Goal: Information Seeking & Learning: Learn about a topic

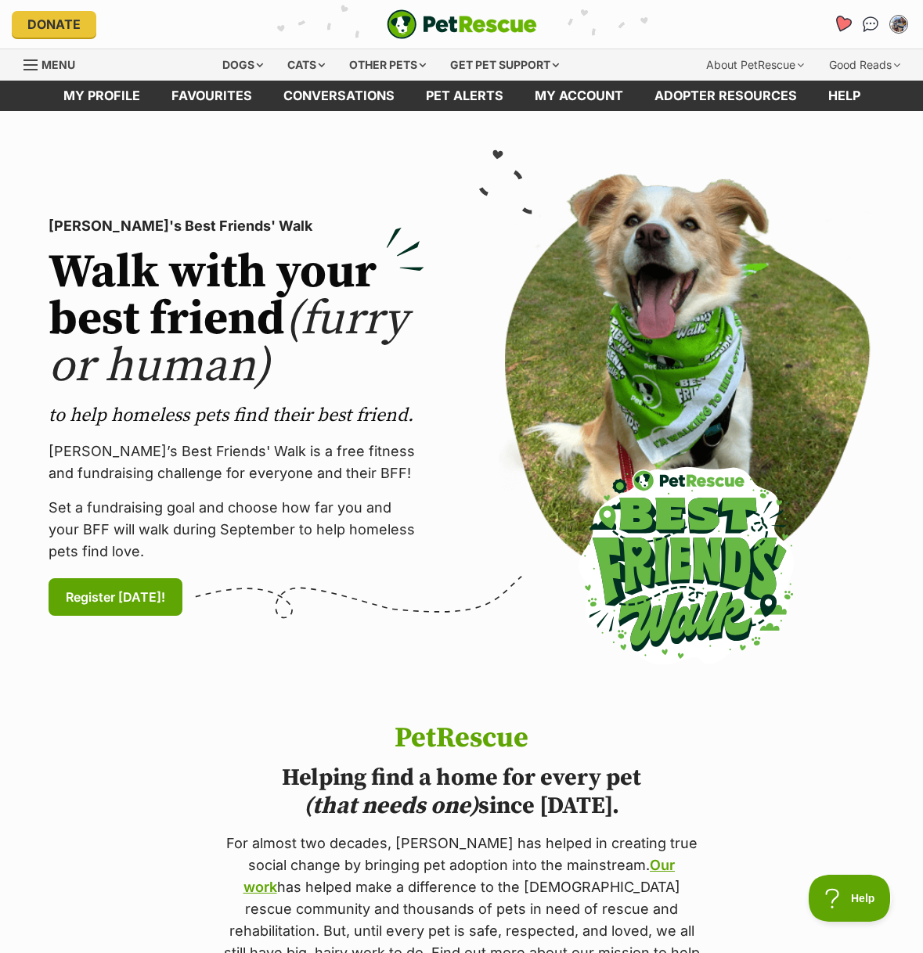
click at [840, 19] on icon "Favourites" at bounding box center [842, 24] width 19 height 18
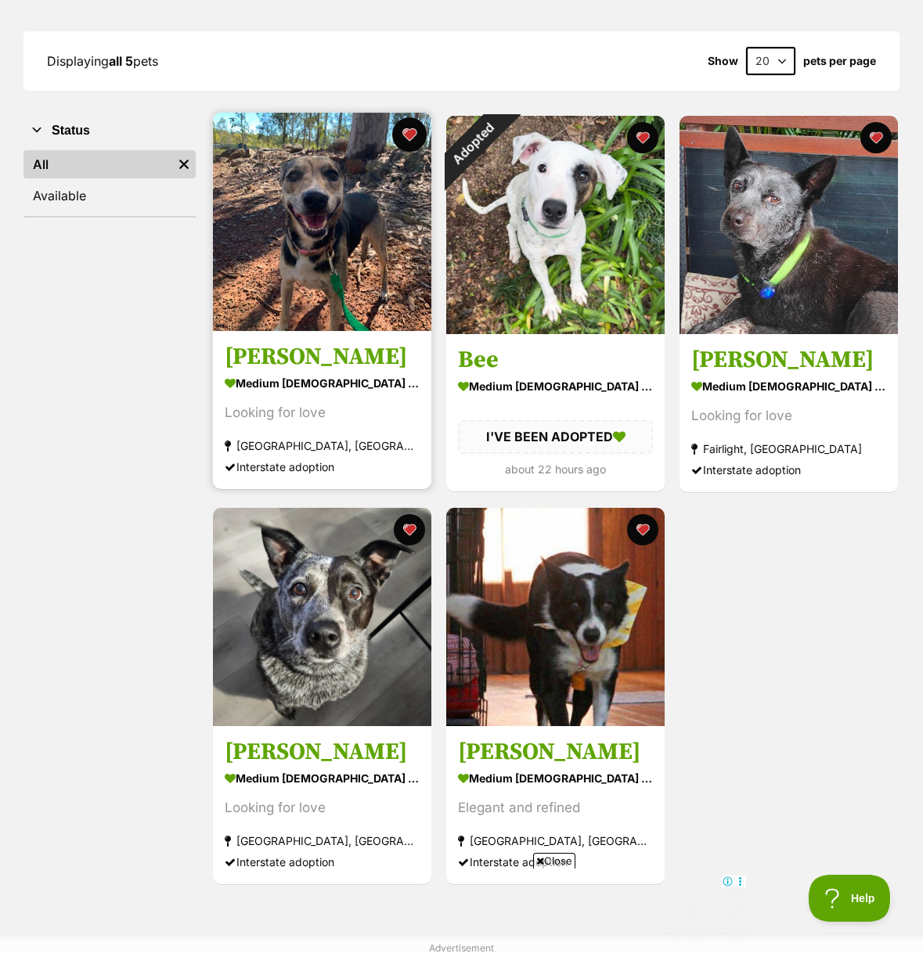
click at [409, 132] on button "favourite" at bounding box center [409, 134] width 34 height 34
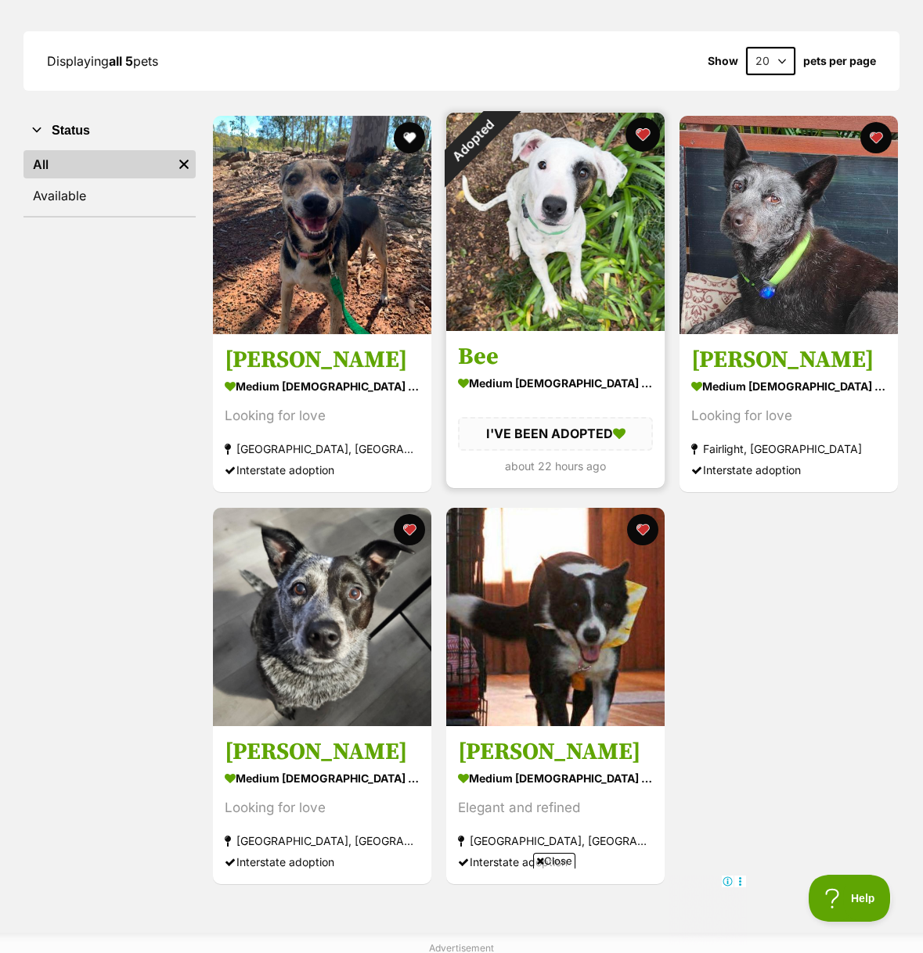
click at [633, 137] on button "favourite" at bounding box center [642, 134] width 34 height 34
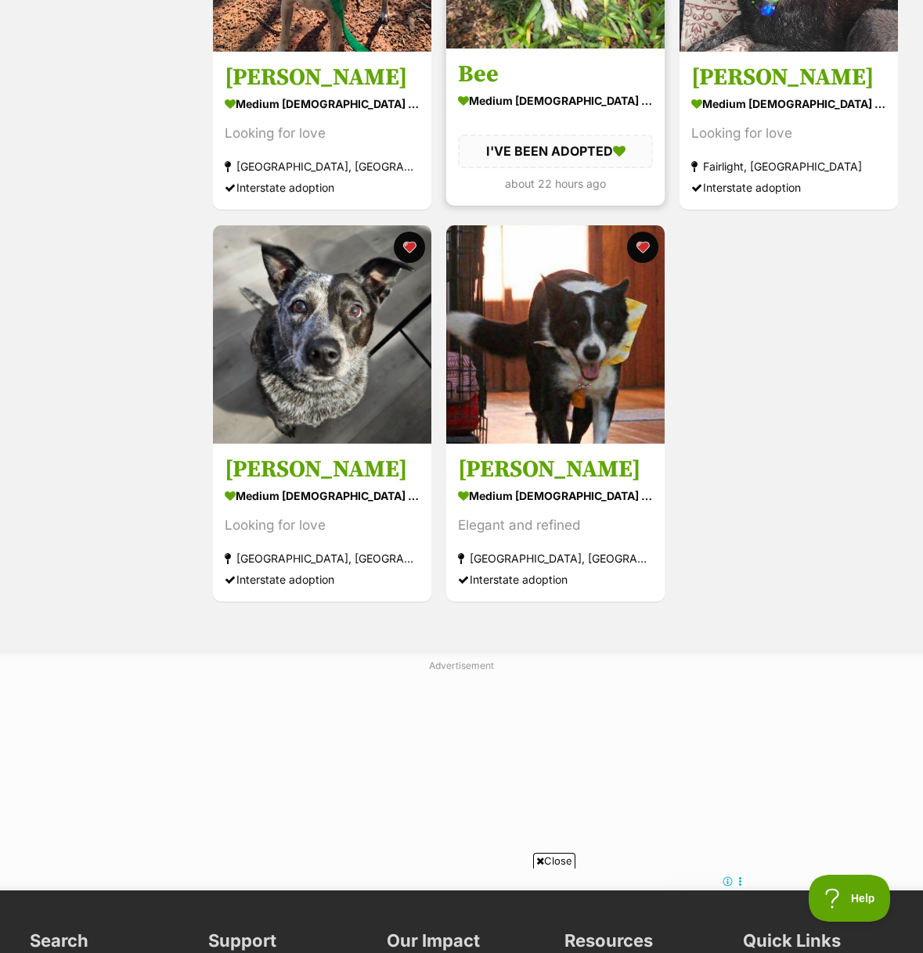
scroll to position [489, 0]
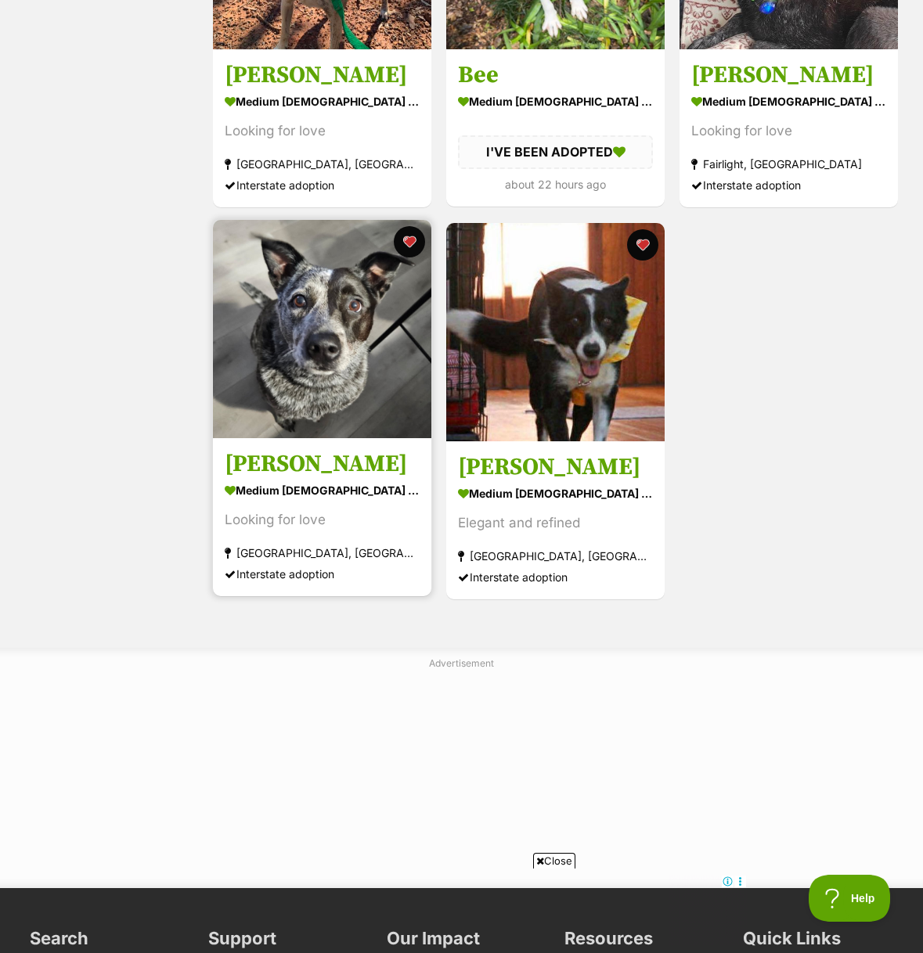
click at [322, 340] on img at bounding box center [322, 329] width 218 height 218
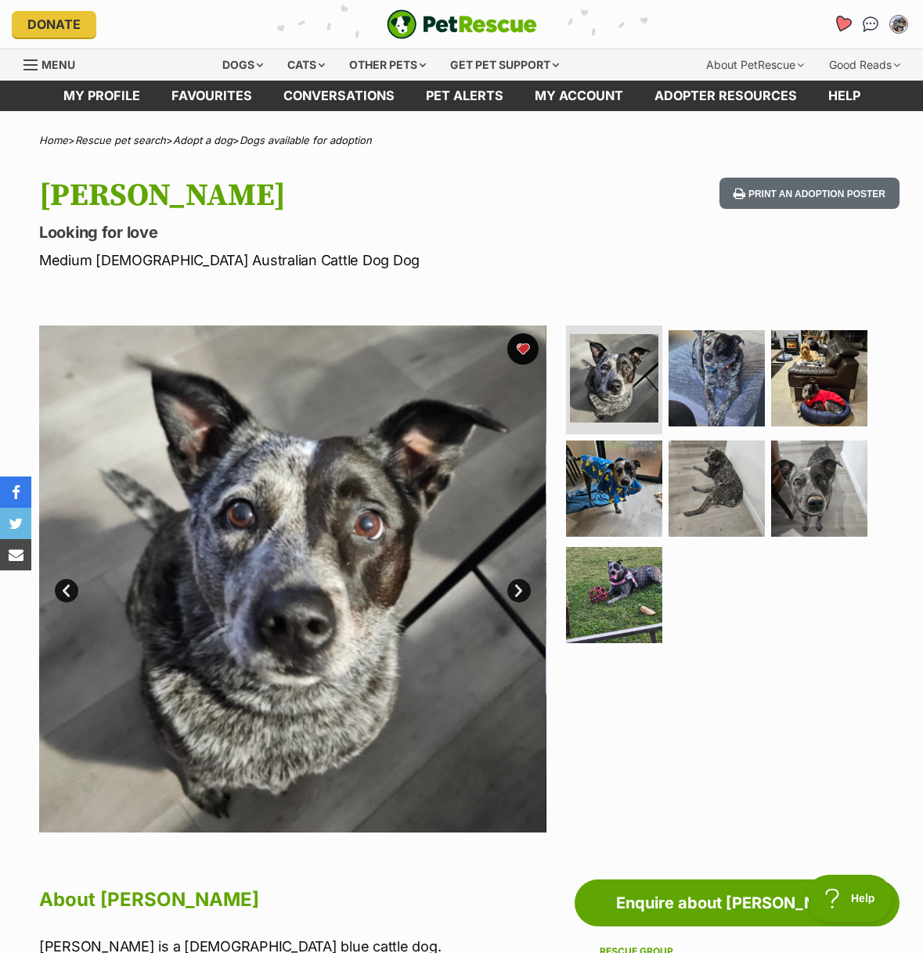
click at [835, 26] on icon "Favourites" at bounding box center [842, 24] width 21 height 20
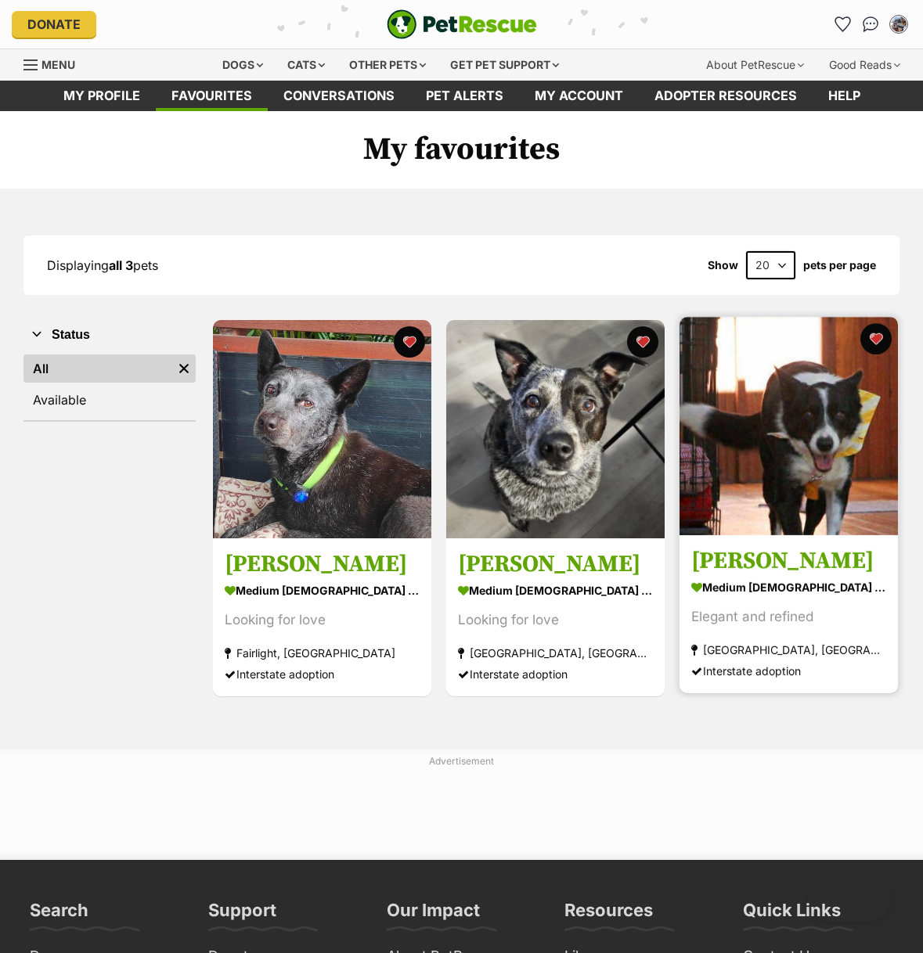
scroll to position [2, 0]
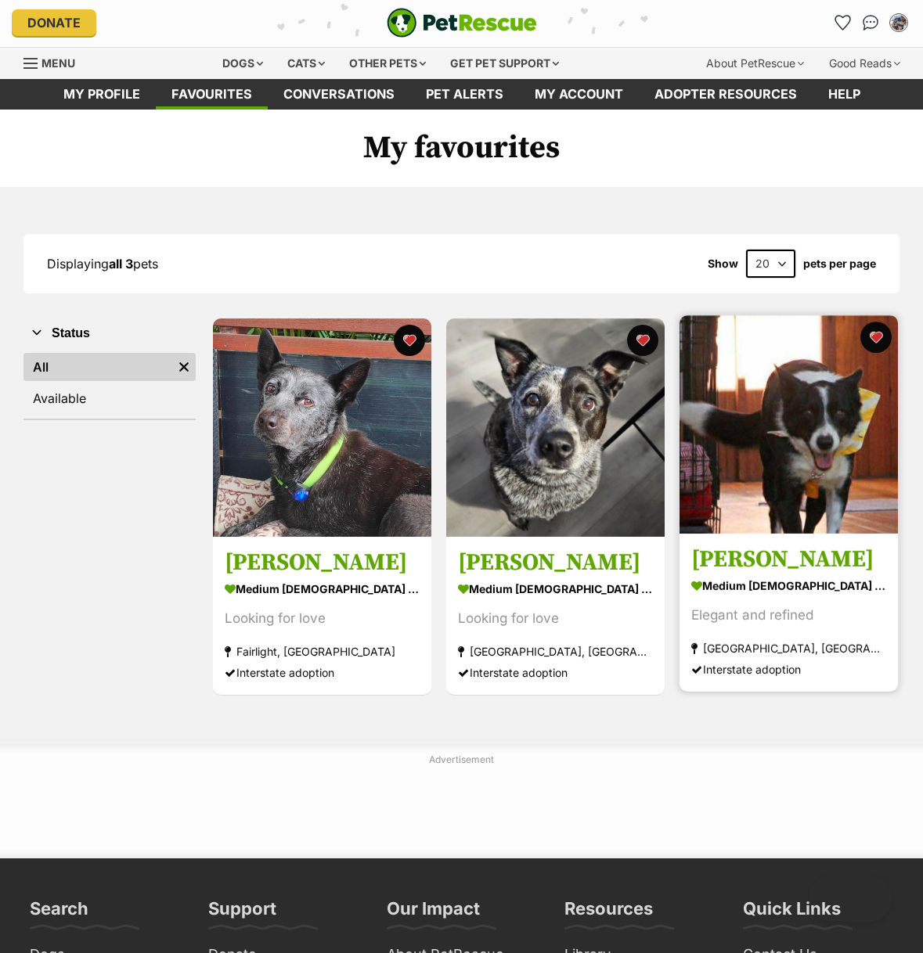
click at [732, 444] on img at bounding box center [788, 424] width 218 height 218
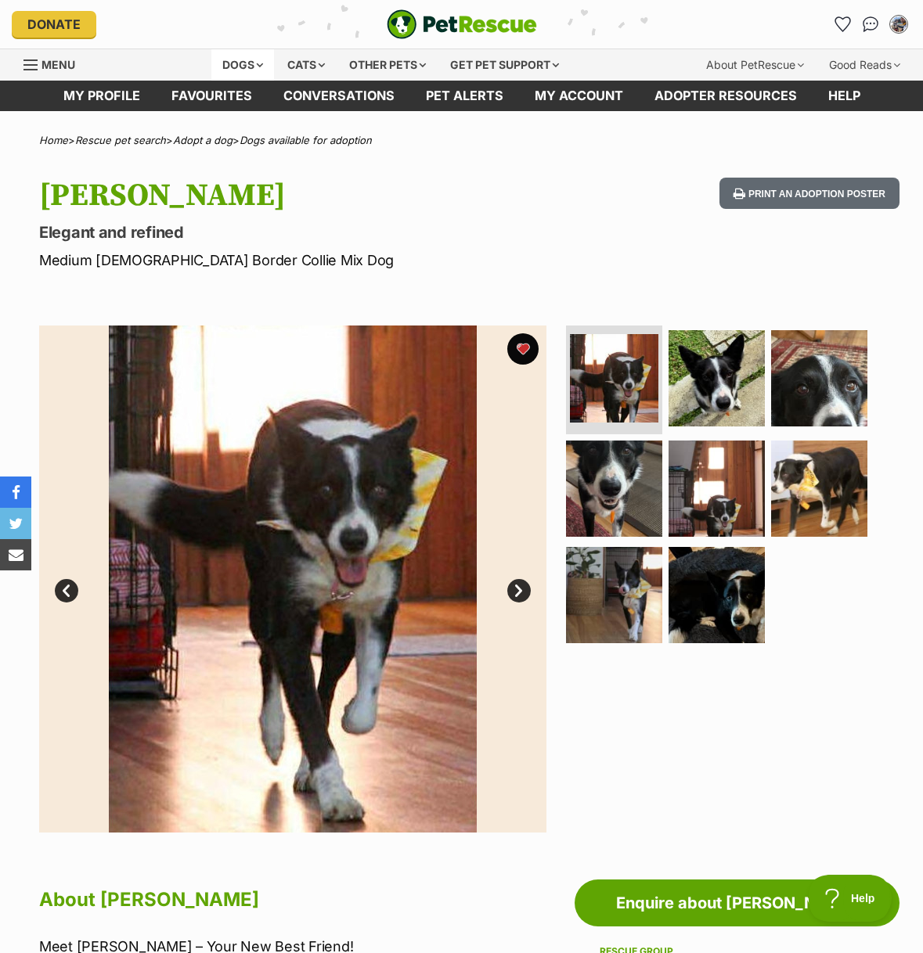
click at [231, 68] on div "Dogs" at bounding box center [242, 64] width 63 height 31
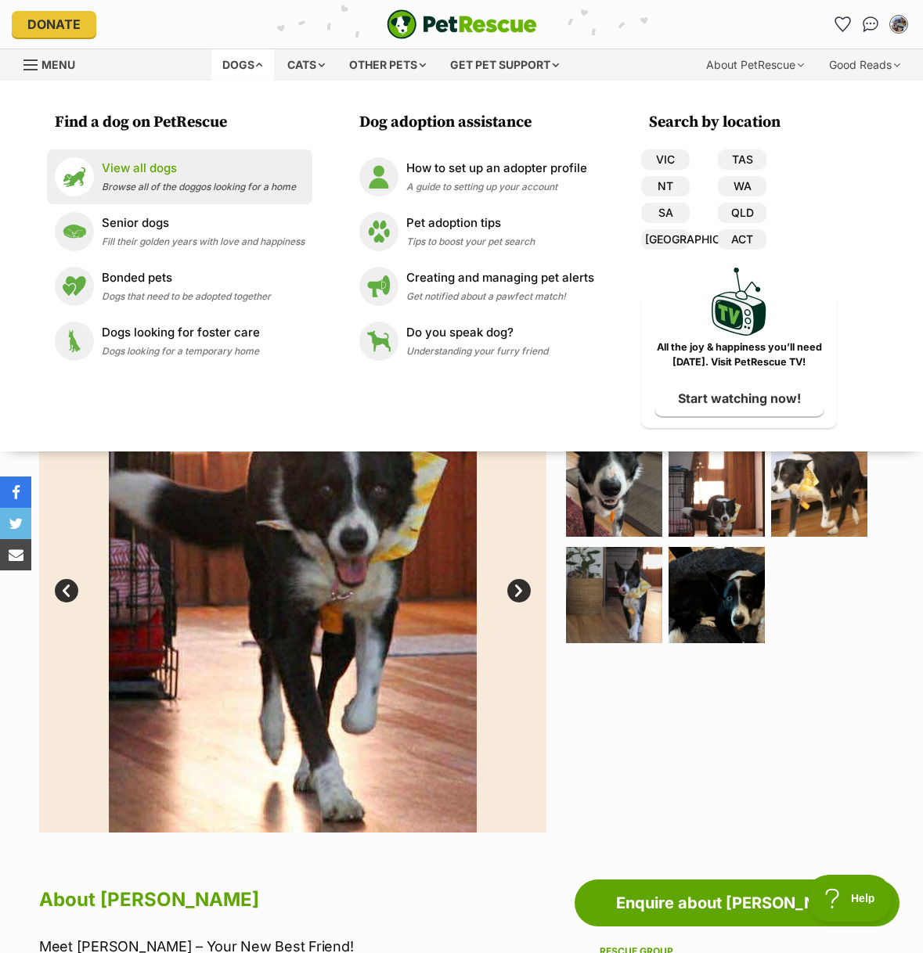
scroll to position [1, 0]
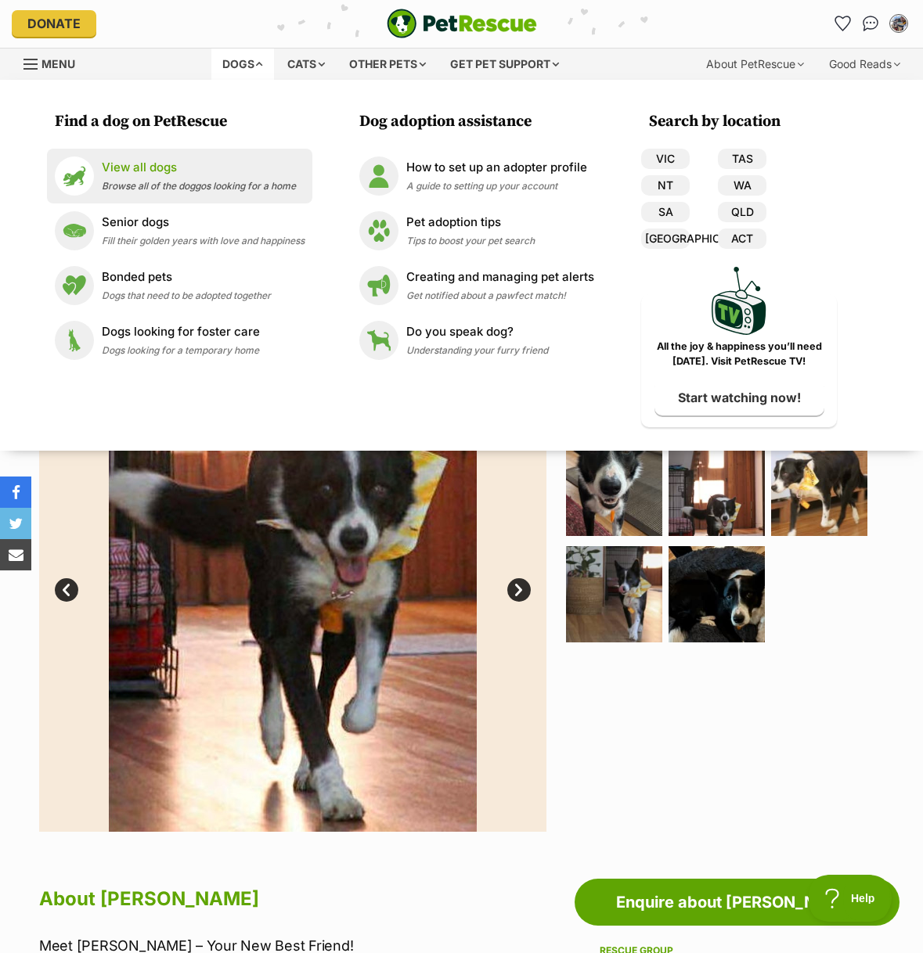
click at [164, 187] on span "Browse all of the doggos looking for a home" at bounding box center [199, 186] width 194 height 12
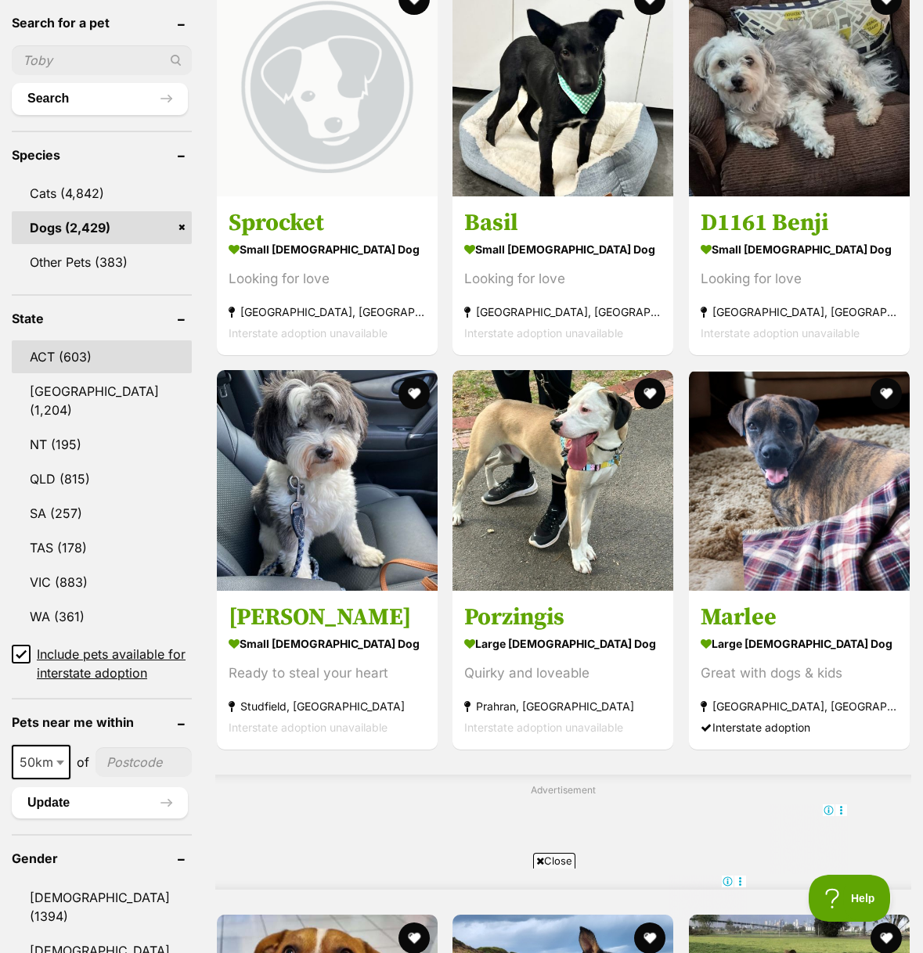
click at [67, 340] on link "ACT (603)" at bounding box center [102, 356] width 180 height 33
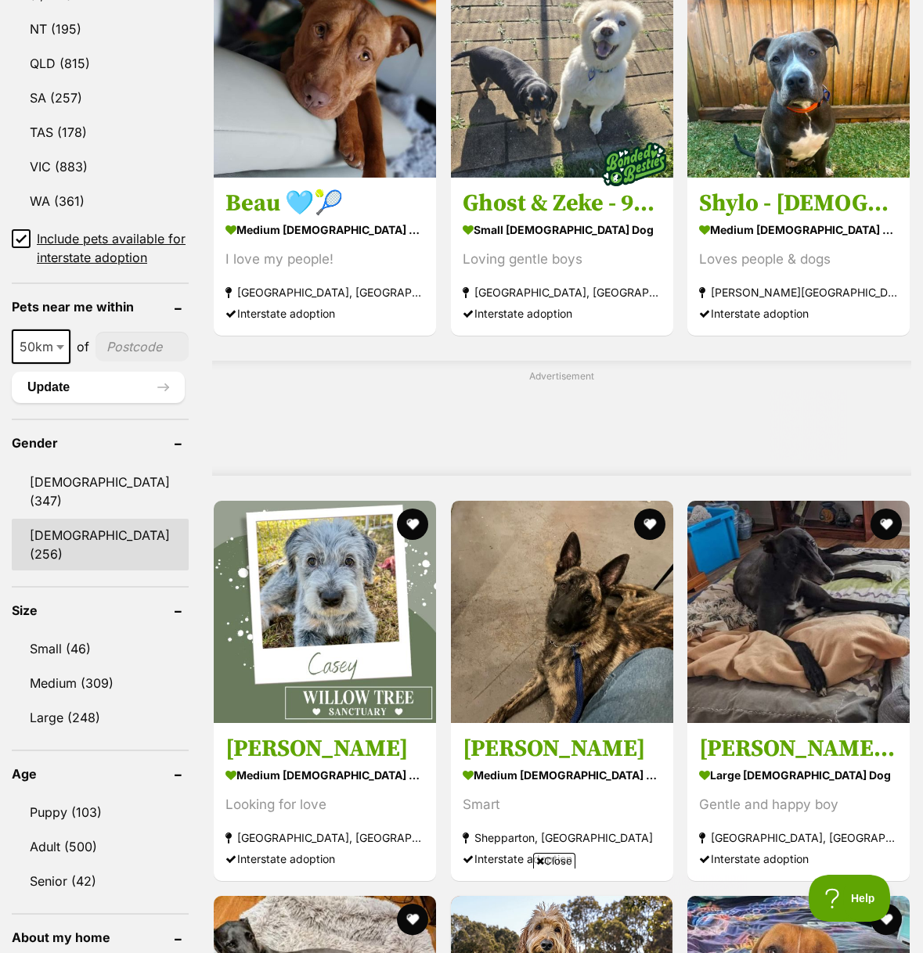
scroll to position [988, 0]
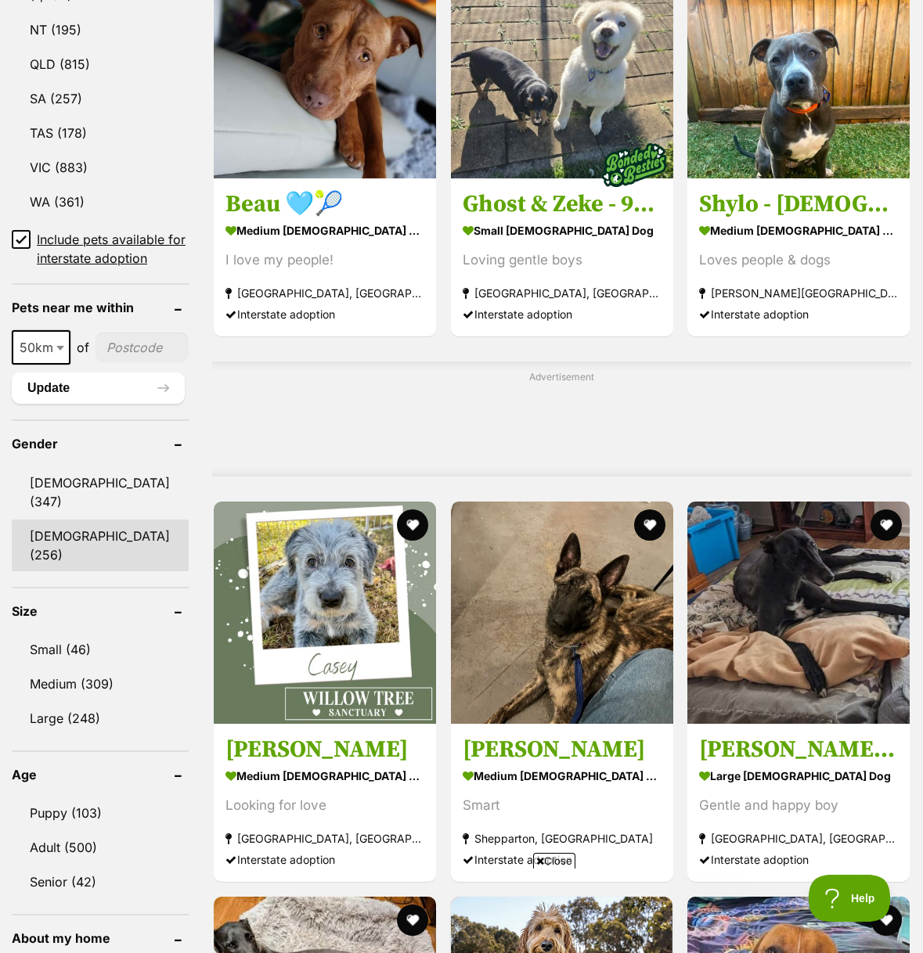
click at [76, 520] on link "Female (256)" at bounding box center [100, 546] width 177 height 52
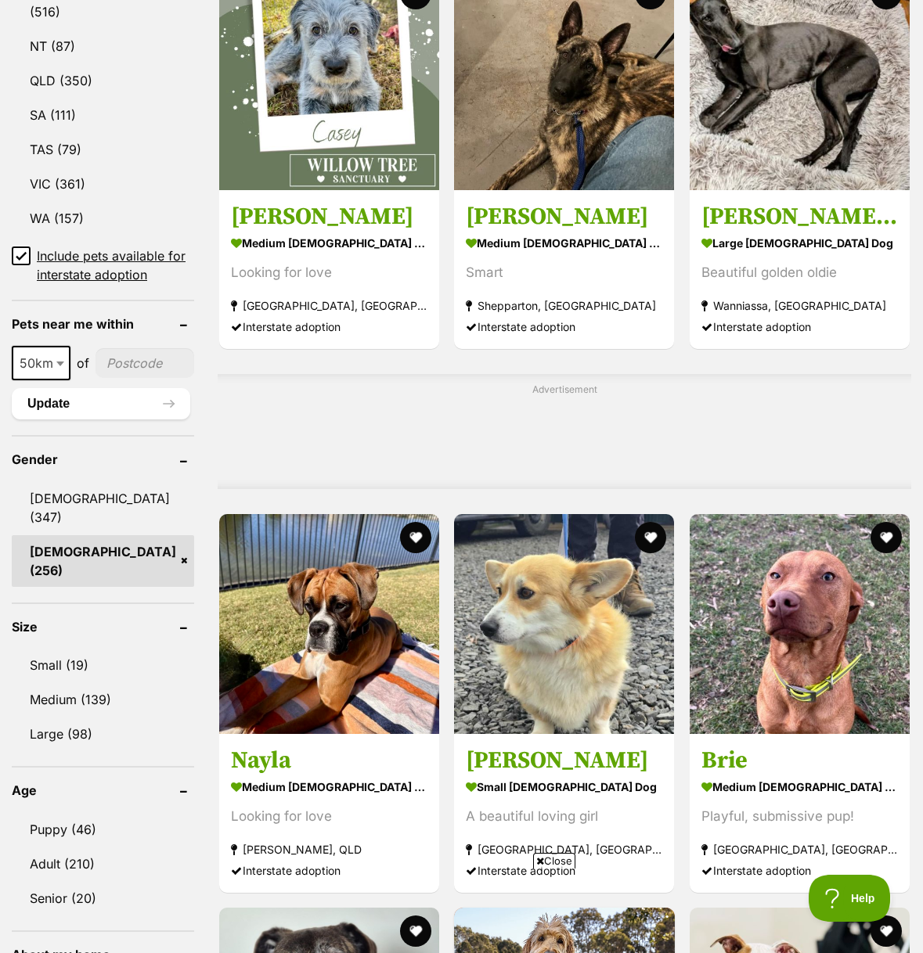
scroll to position [974, 0]
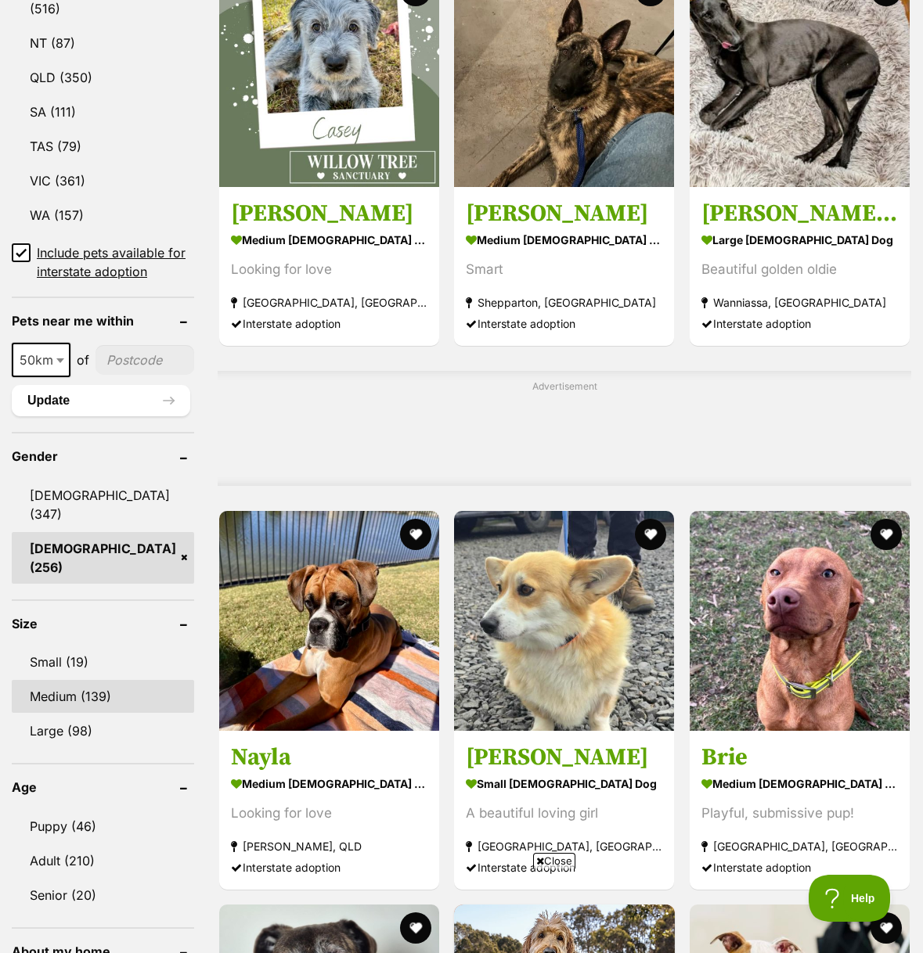
click at [77, 680] on link "Medium (139)" at bounding box center [103, 696] width 182 height 33
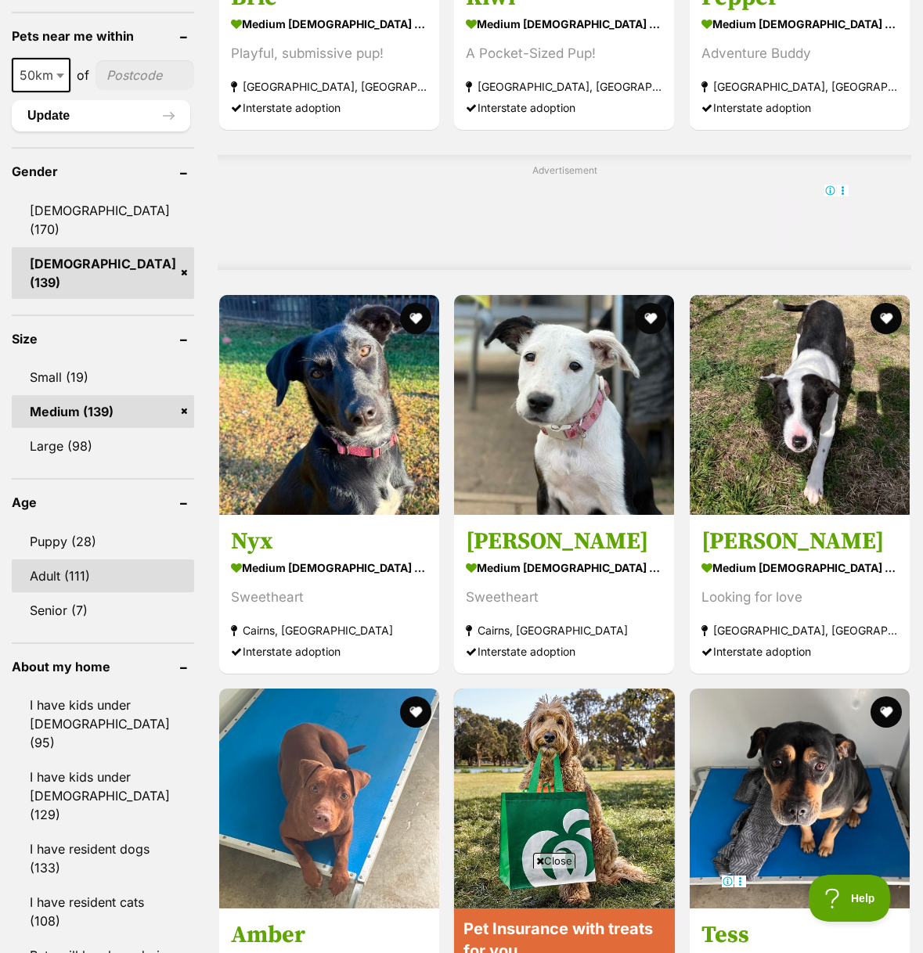
click at [66, 560] on link "Adult (111)" at bounding box center [103, 576] width 182 height 33
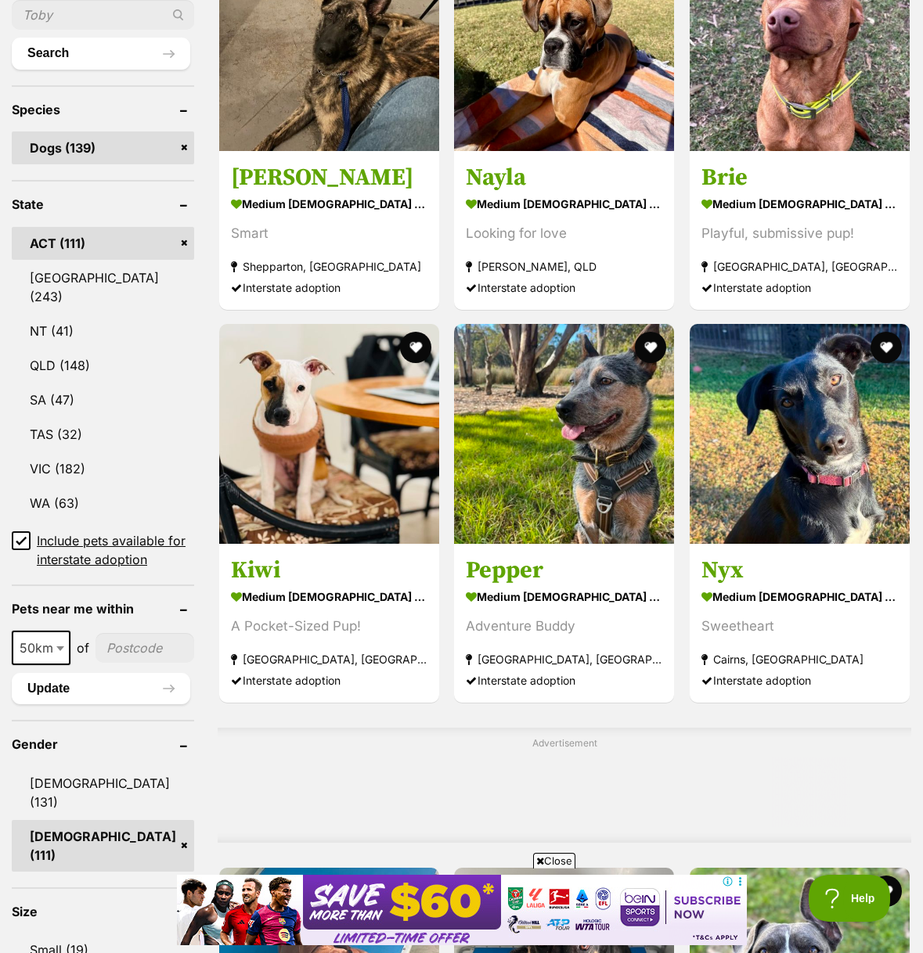
scroll to position [722, 0]
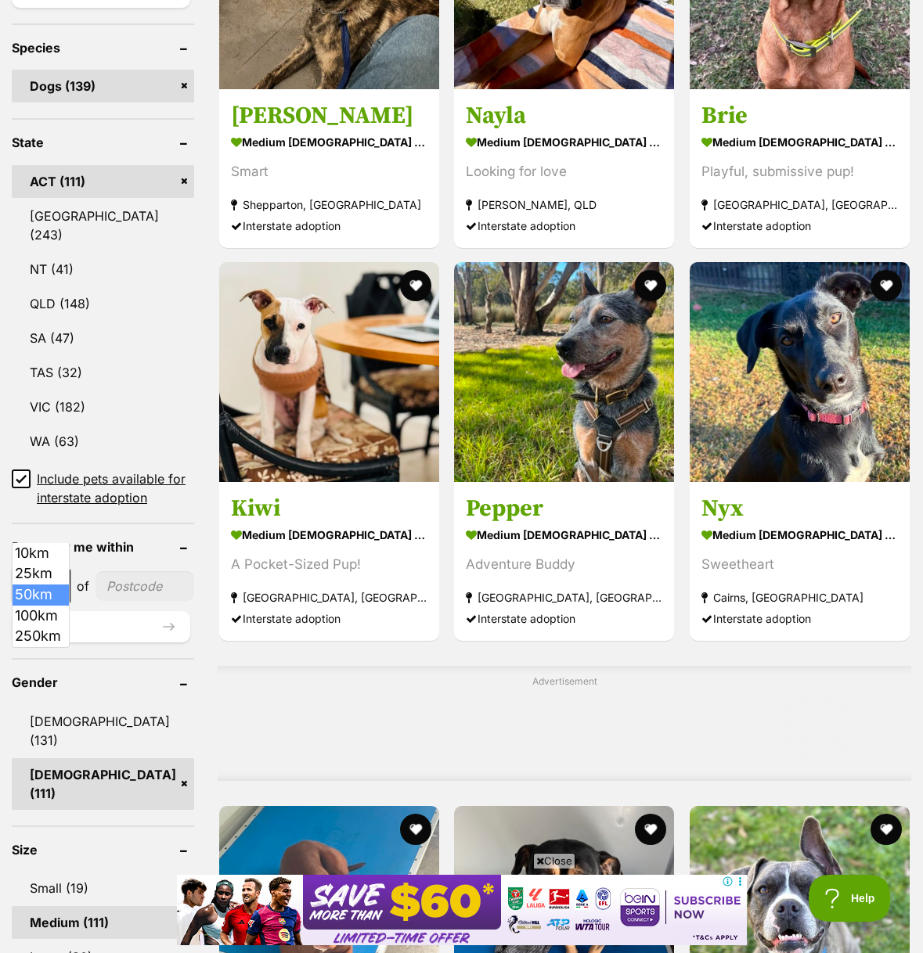
click at [59, 569] on span at bounding box center [62, 586] width 16 height 34
select select "250"
click at [125, 571] on input"] "postcode" at bounding box center [148, 586] width 91 height 30
type input"] "2615"
click at [88, 611] on button "Update" at bounding box center [101, 626] width 178 height 31
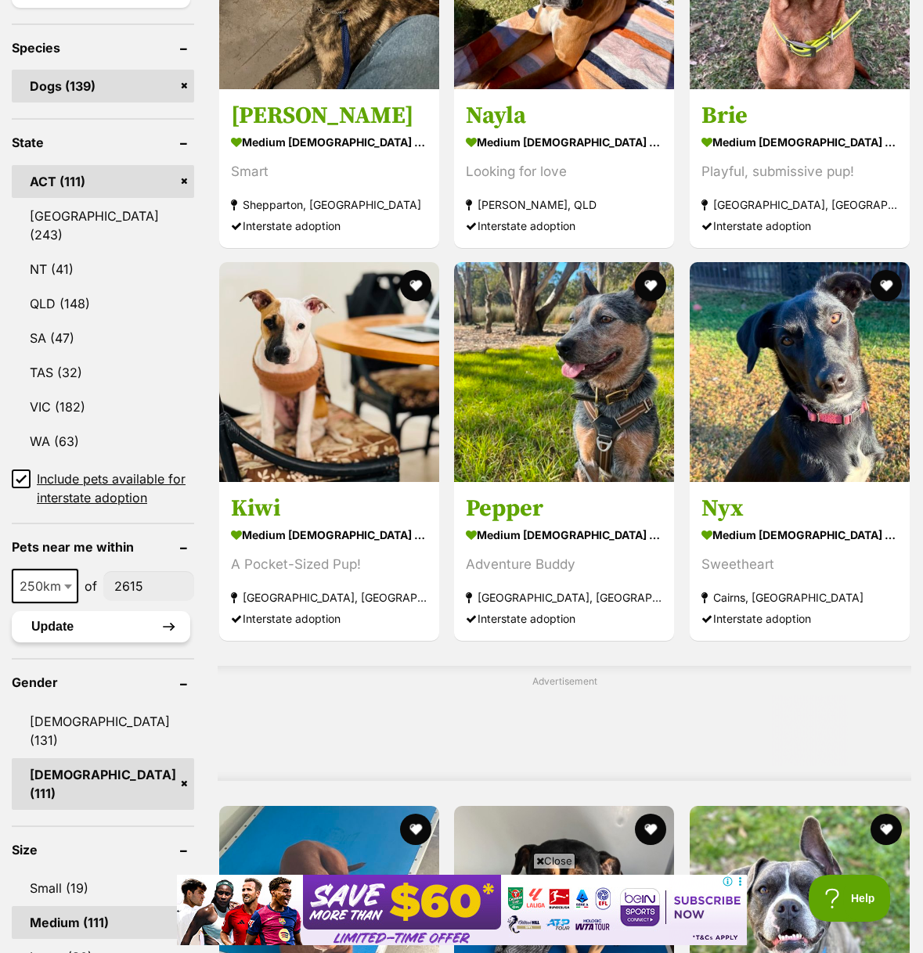
click at [95, 611] on button "Update" at bounding box center [101, 626] width 178 height 31
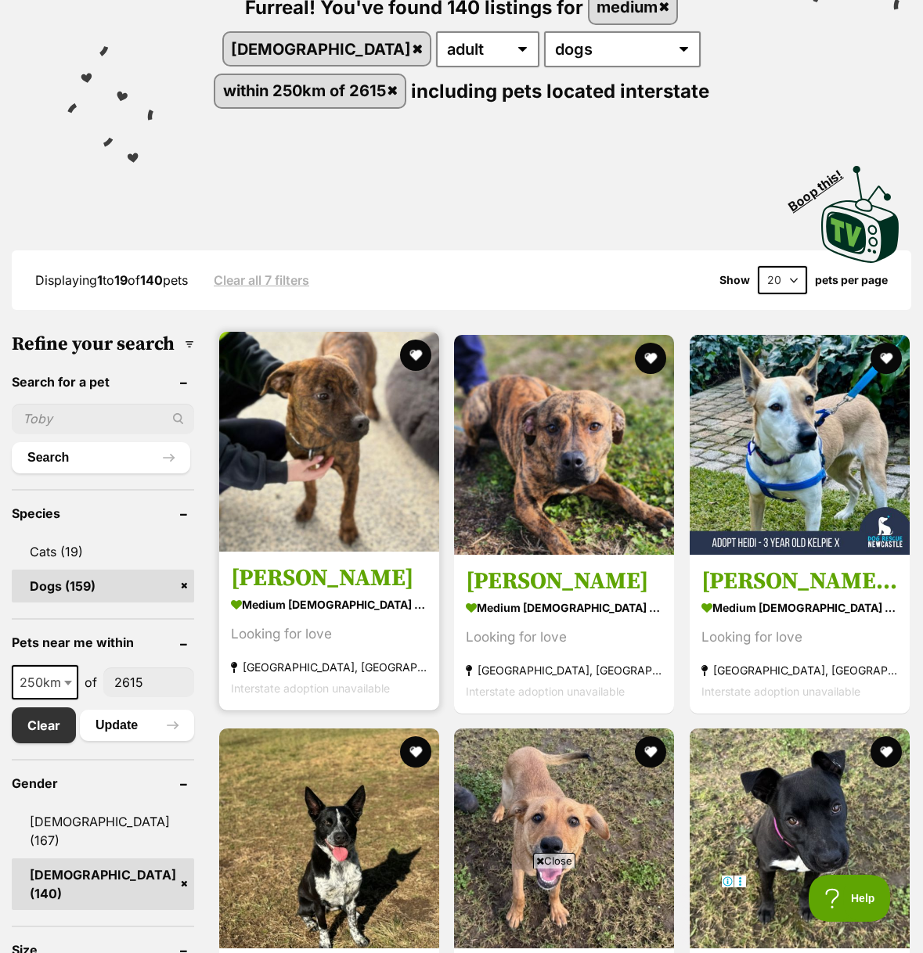
scroll to position [221, 0]
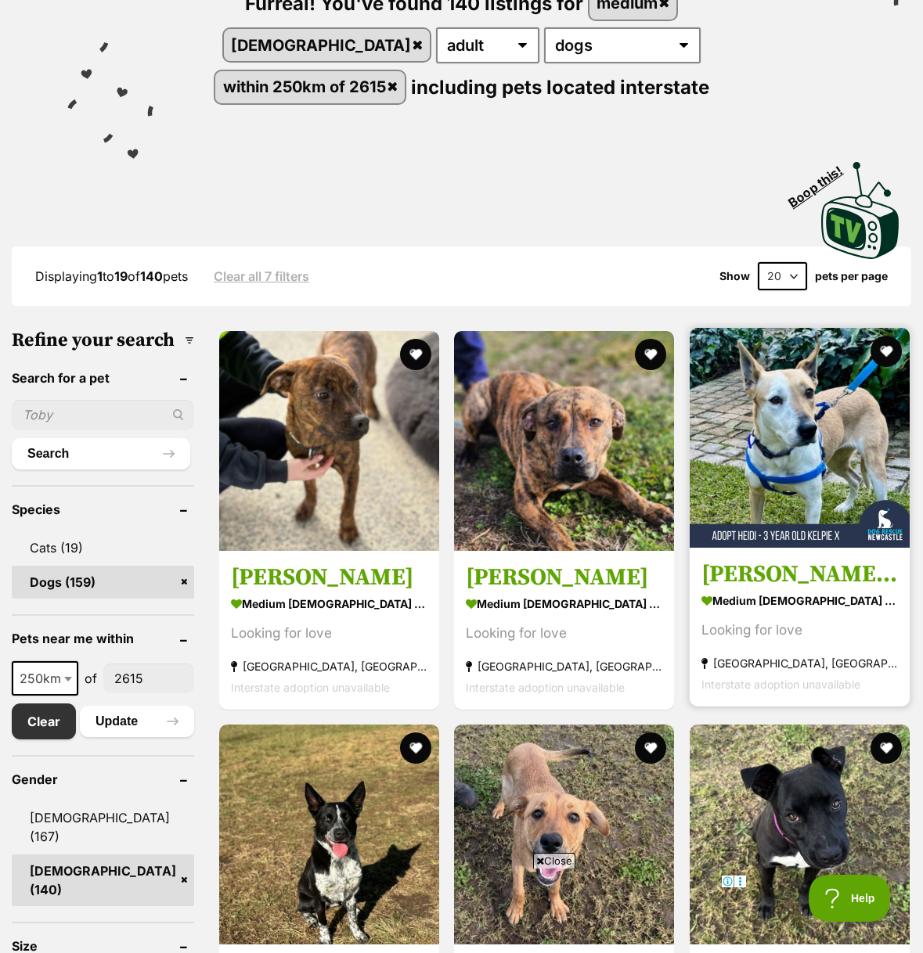
click at [752, 517] on img at bounding box center [800, 438] width 220 height 220
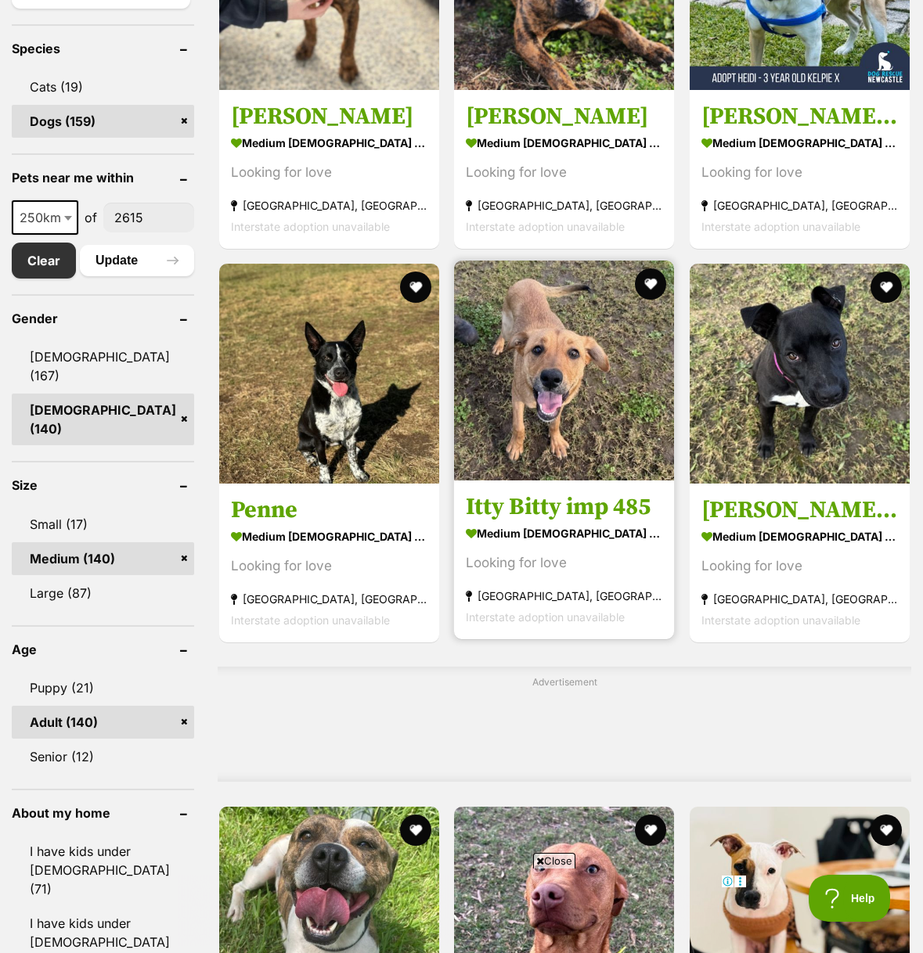
click at [587, 398] on img at bounding box center [564, 371] width 220 height 220
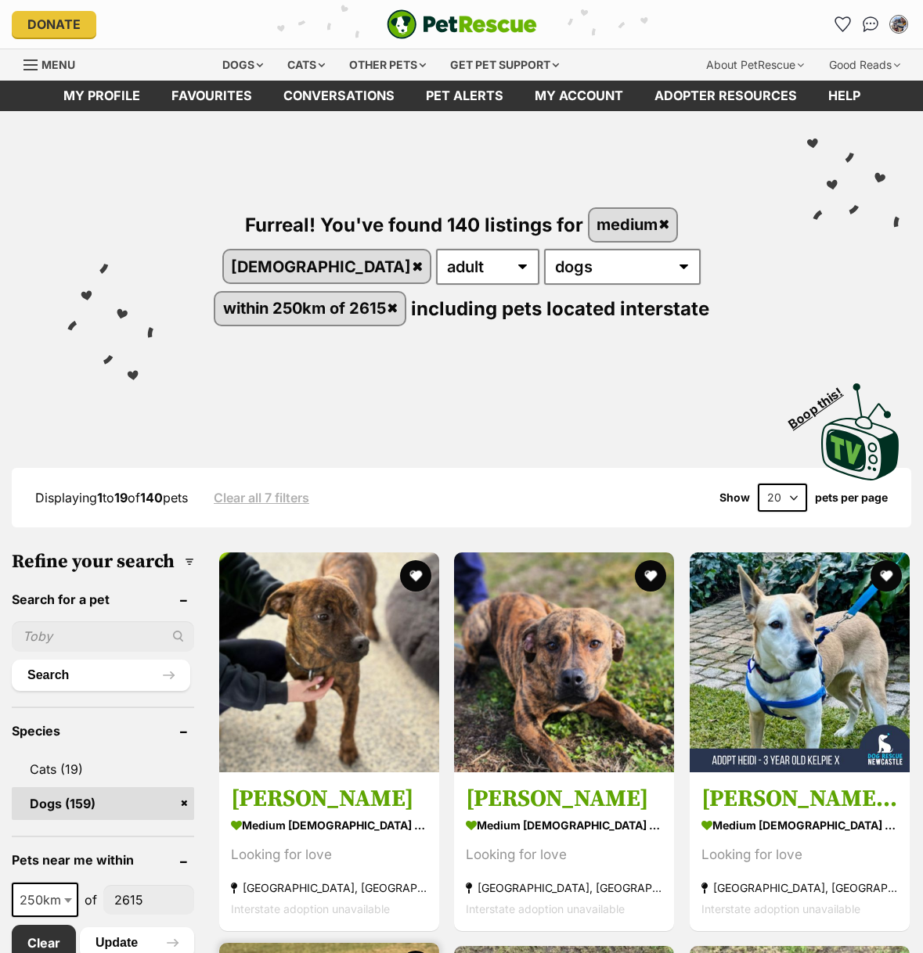
scroll to position [682, 0]
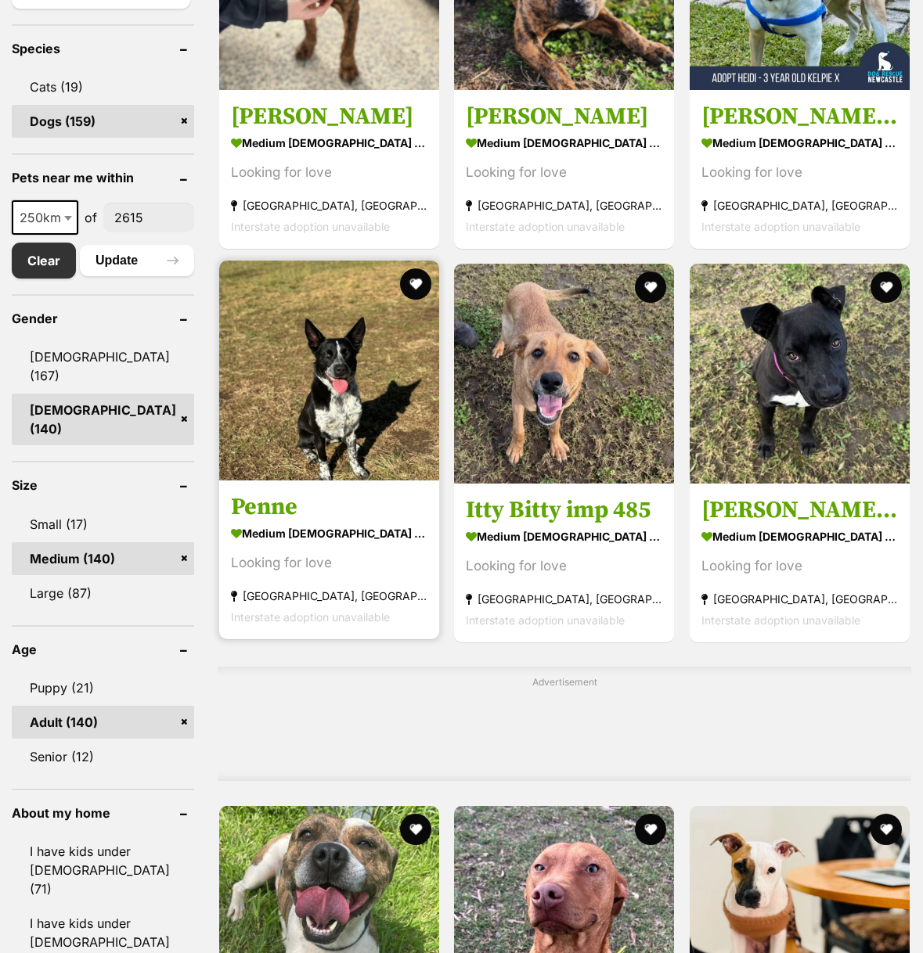
click at [307, 369] on img at bounding box center [329, 371] width 220 height 220
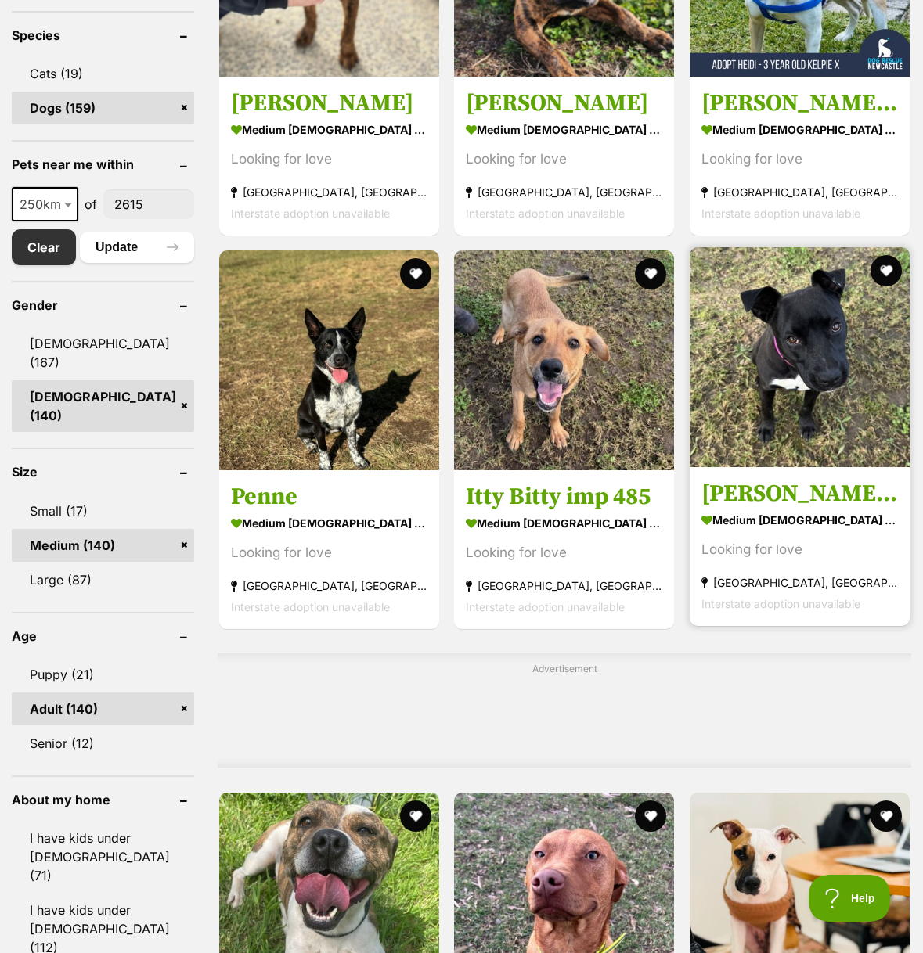
click at [788, 366] on img at bounding box center [800, 357] width 220 height 220
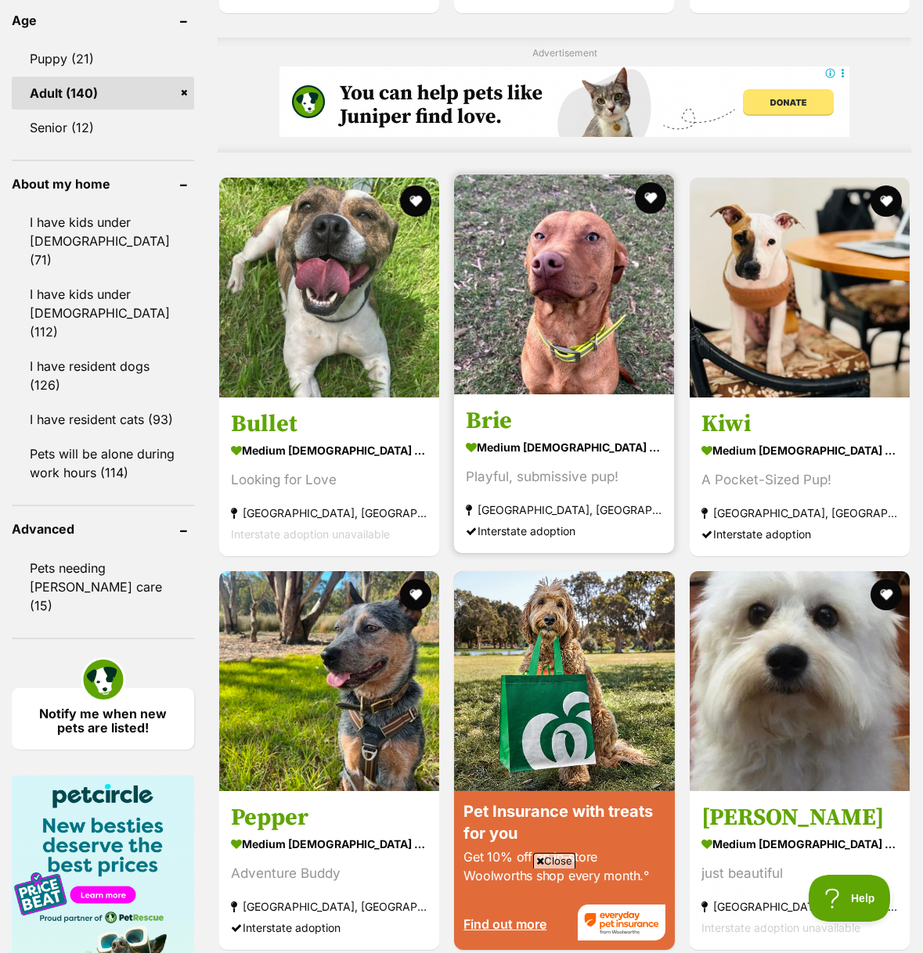
click at [531, 296] on img at bounding box center [564, 285] width 220 height 220
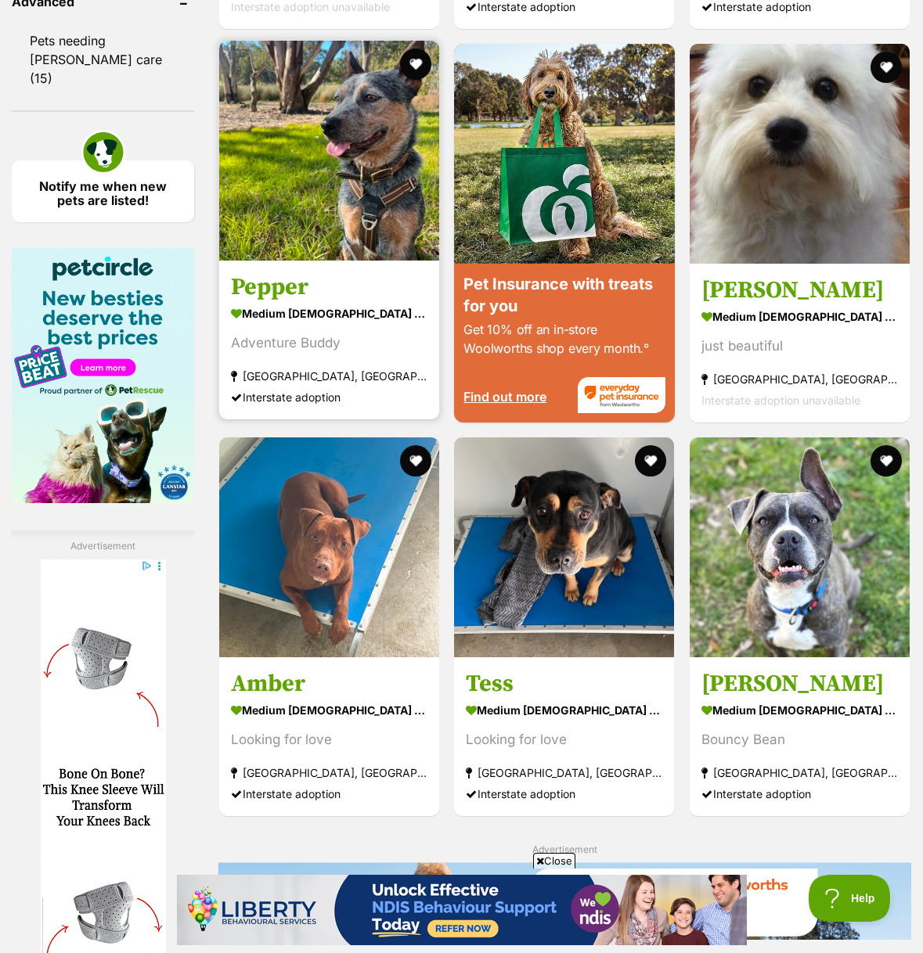
click at [311, 208] on img at bounding box center [329, 151] width 220 height 220
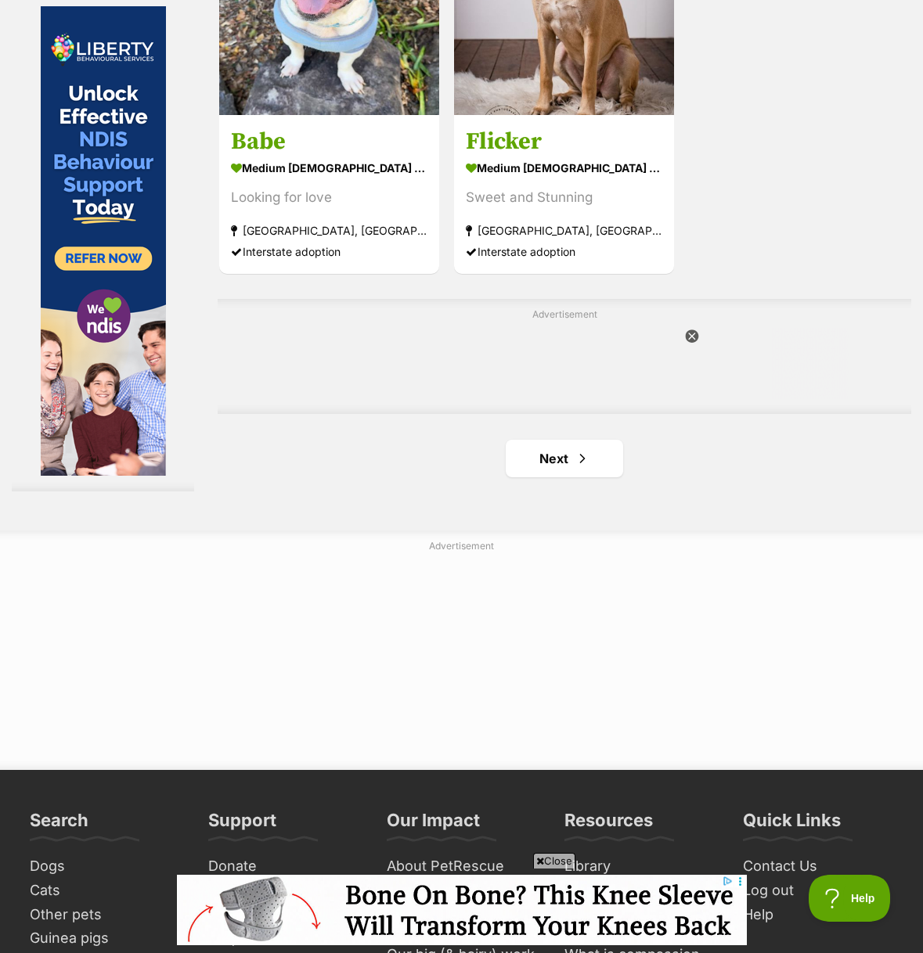
scroll to position [3317, 0]
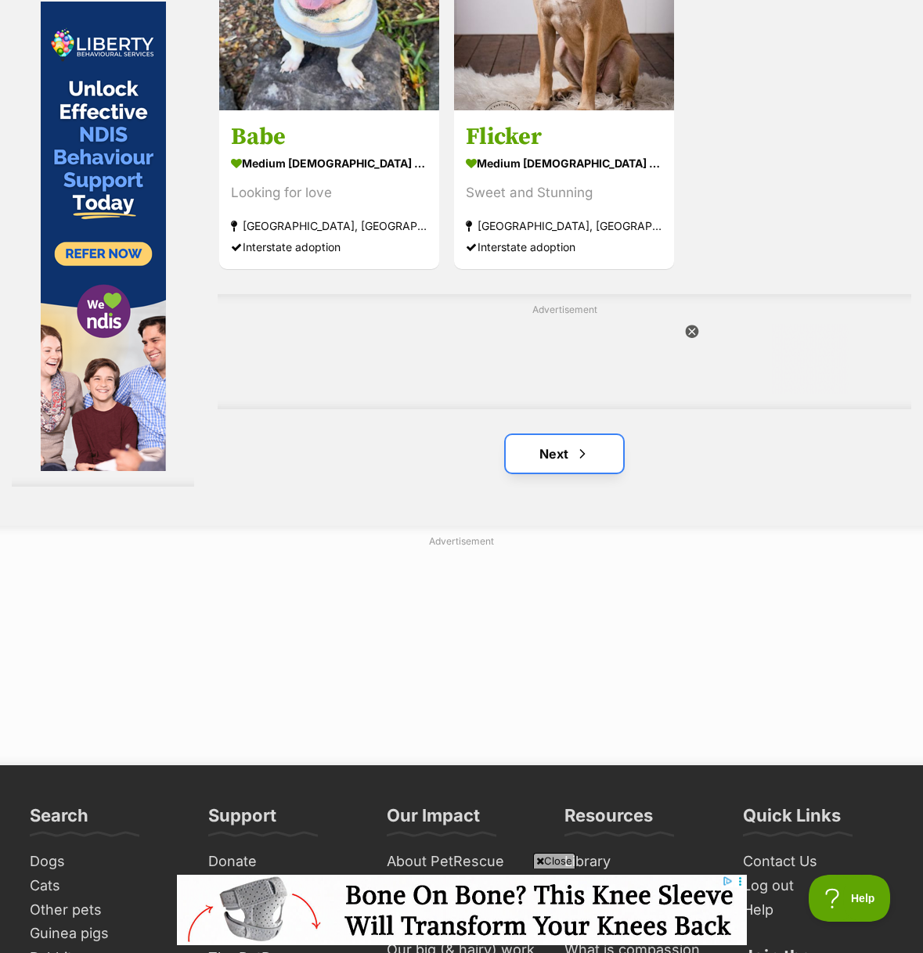
click at [553, 469] on link "Next" at bounding box center [564, 454] width 117 height 38
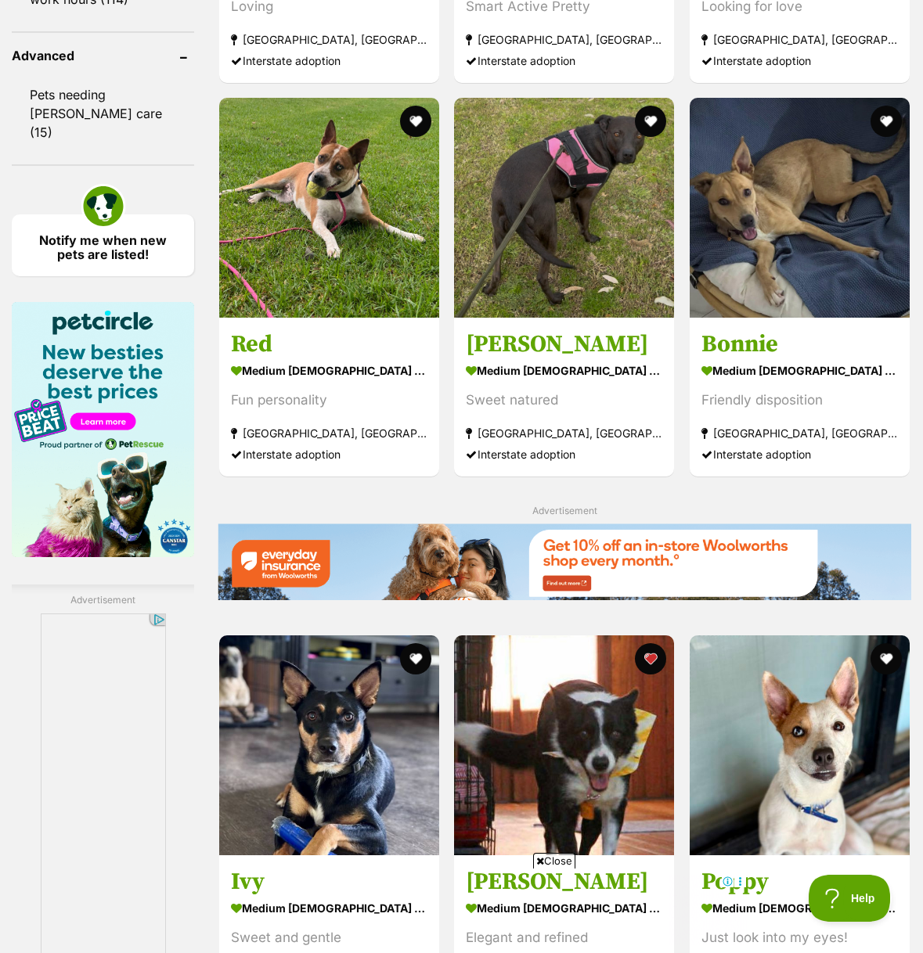
scroll to position [1790, 0]
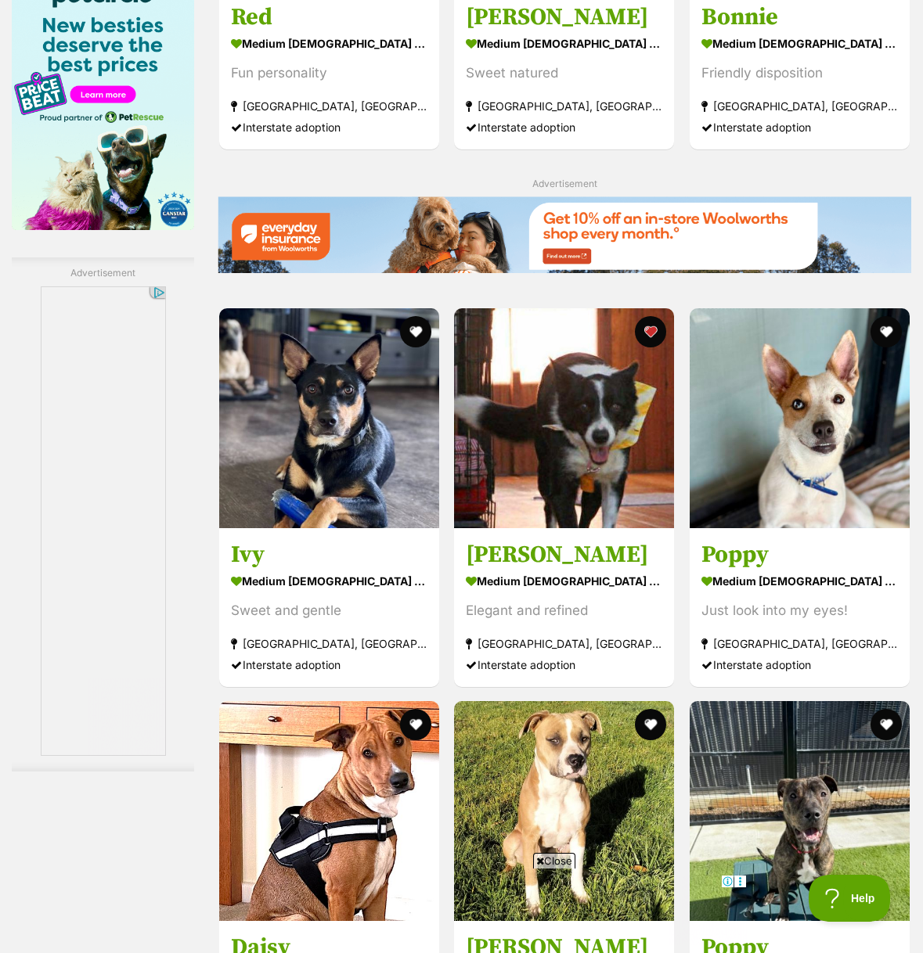
click at [305, 434] on img at bounding box center [329, 418] width 220 height 220
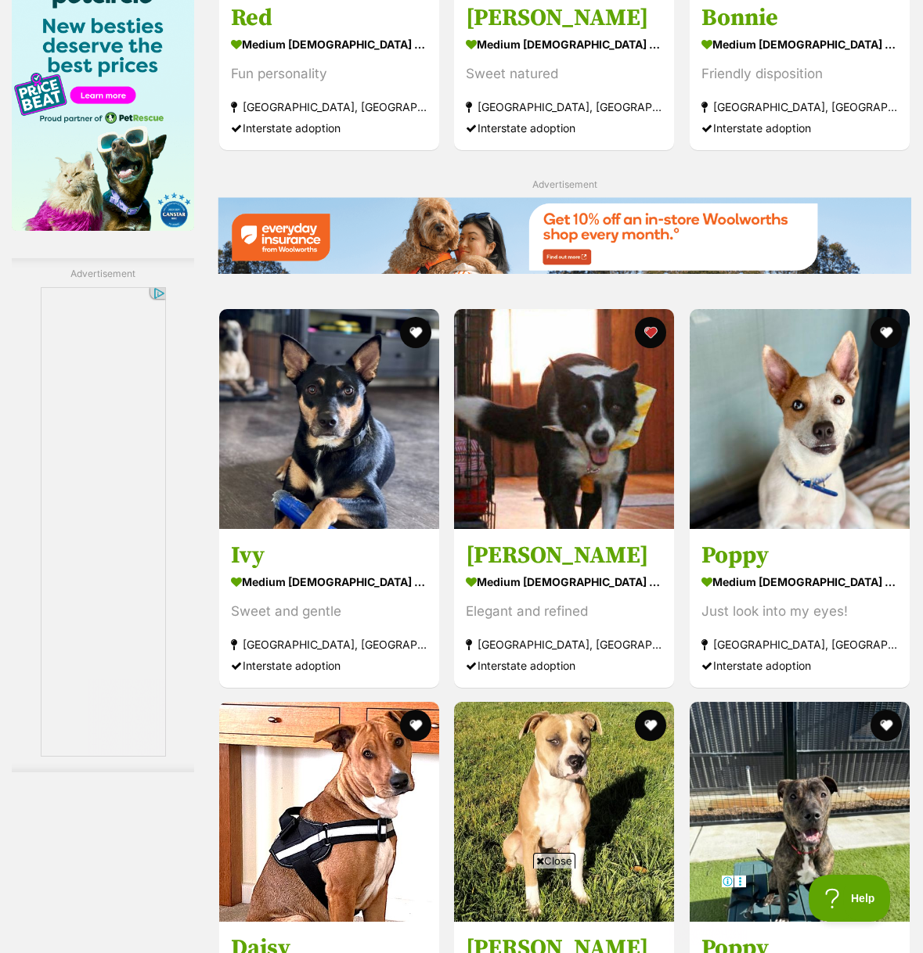
scroll to position [2110, 0]
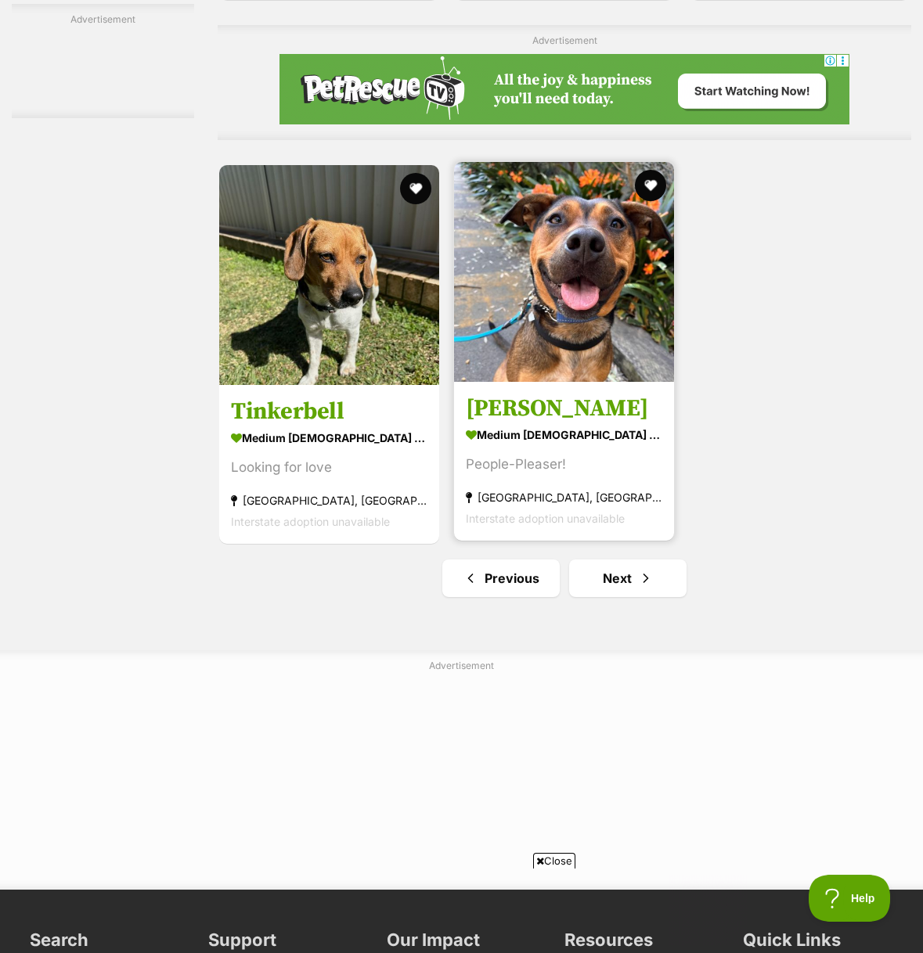
click at [496, 350] on img at bounding box center [564, 272] width 220 height 220
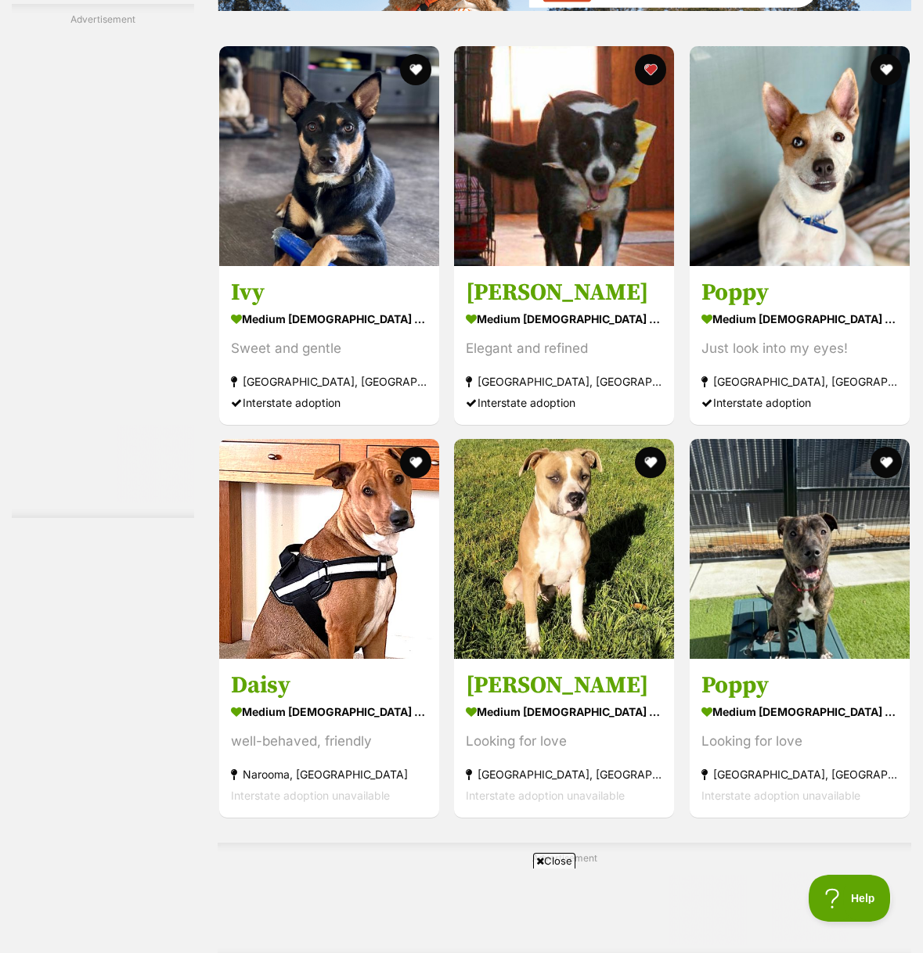
scroll to position [2371, 0]
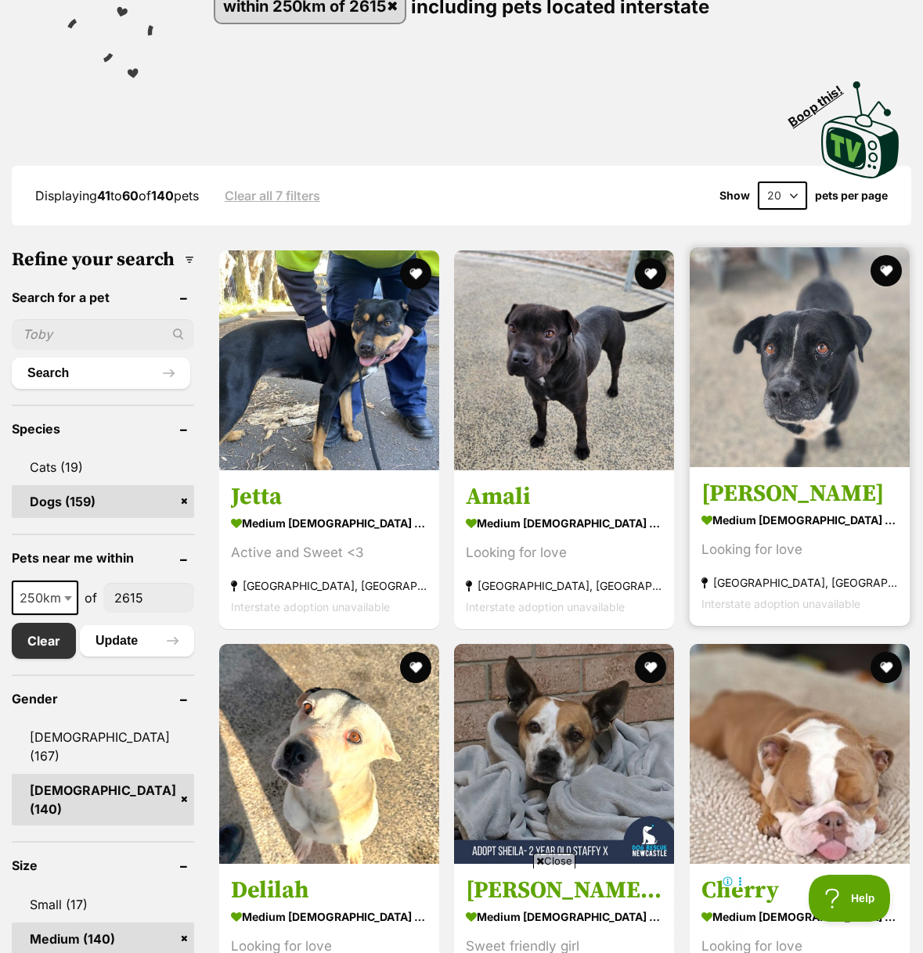
click at [747, 411] on img at bounding box center [800, 357] width 220 height 220
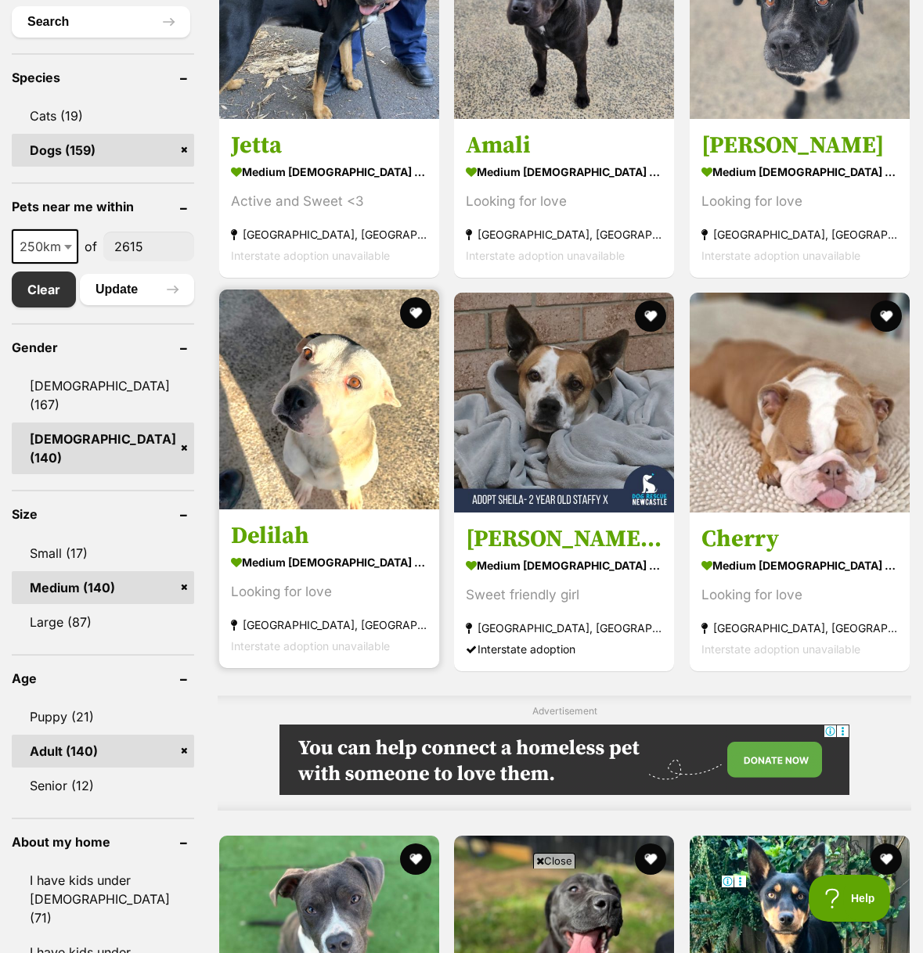
click at [294, 388] on img at bounding box center [329, 400] width 220 height 220
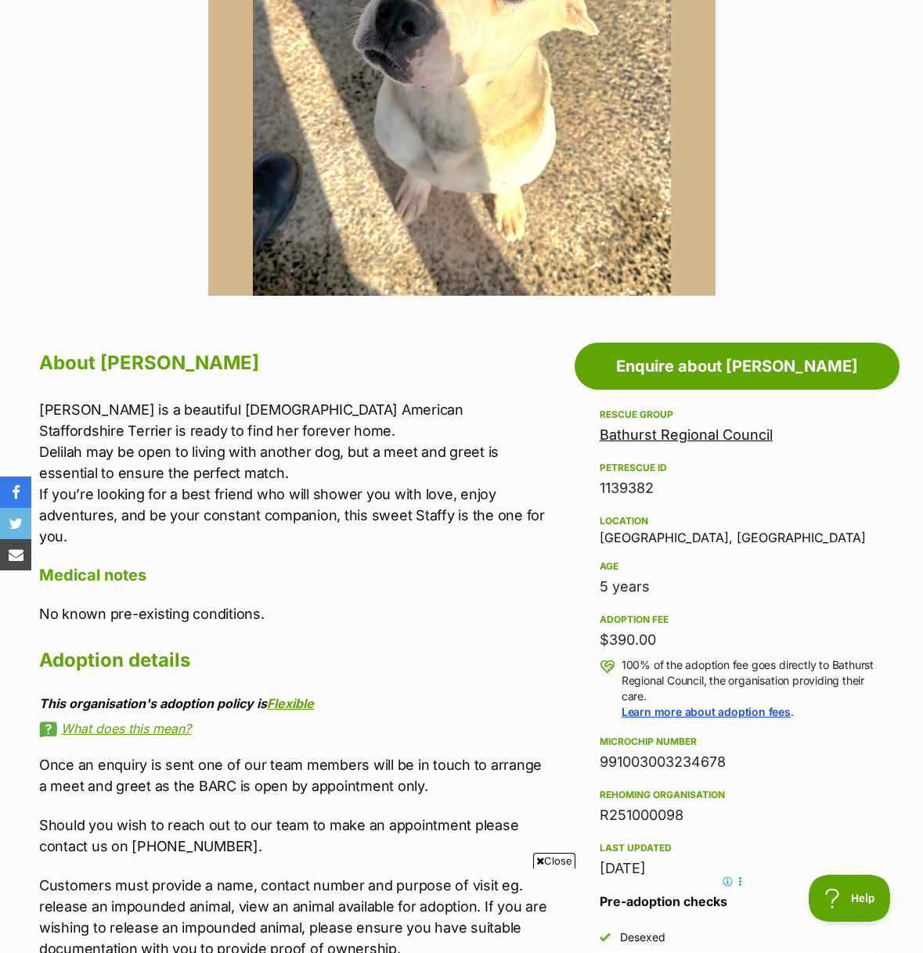
scroll to position [538, 0]
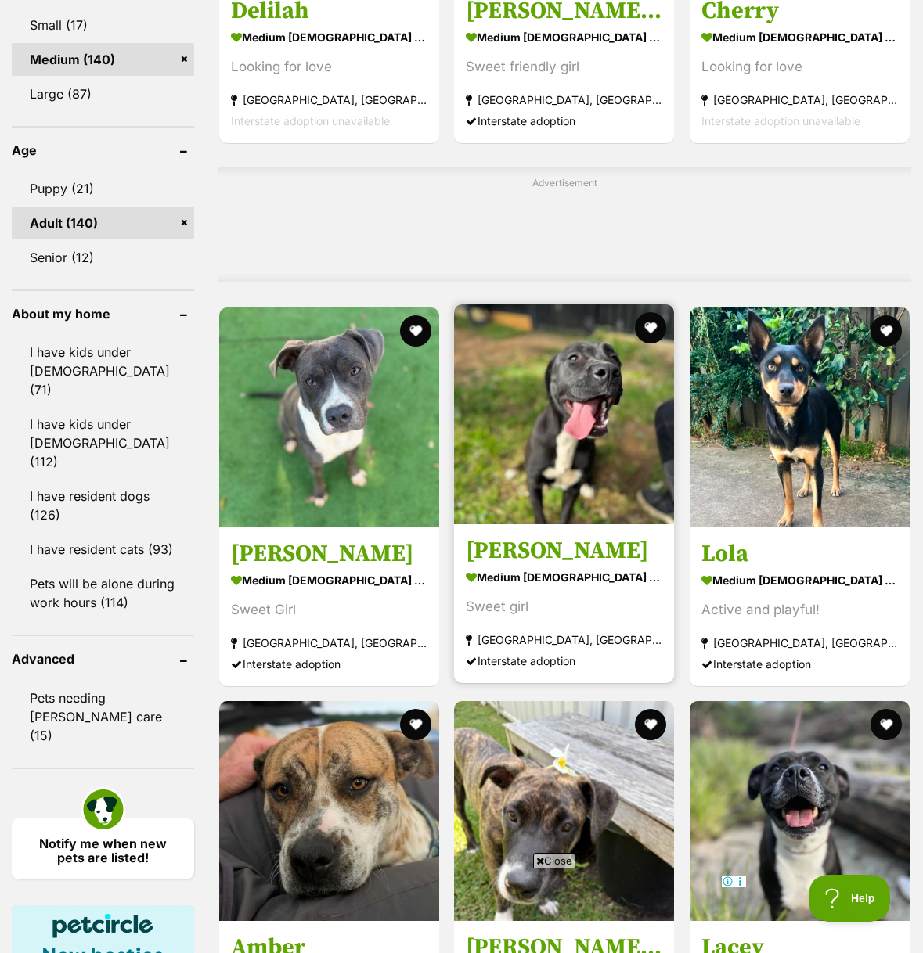
scroll to position [1183, 0]
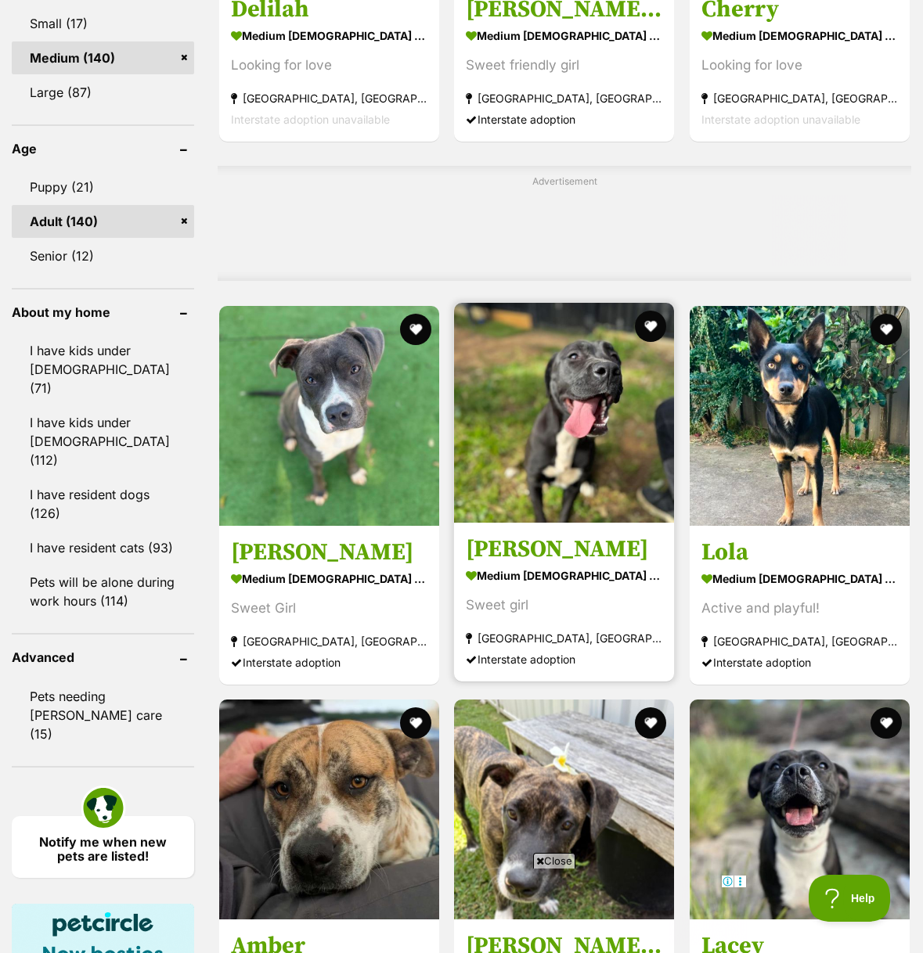
click at [571, 456] on img at bounding box center [564, 413] width 220 height 220
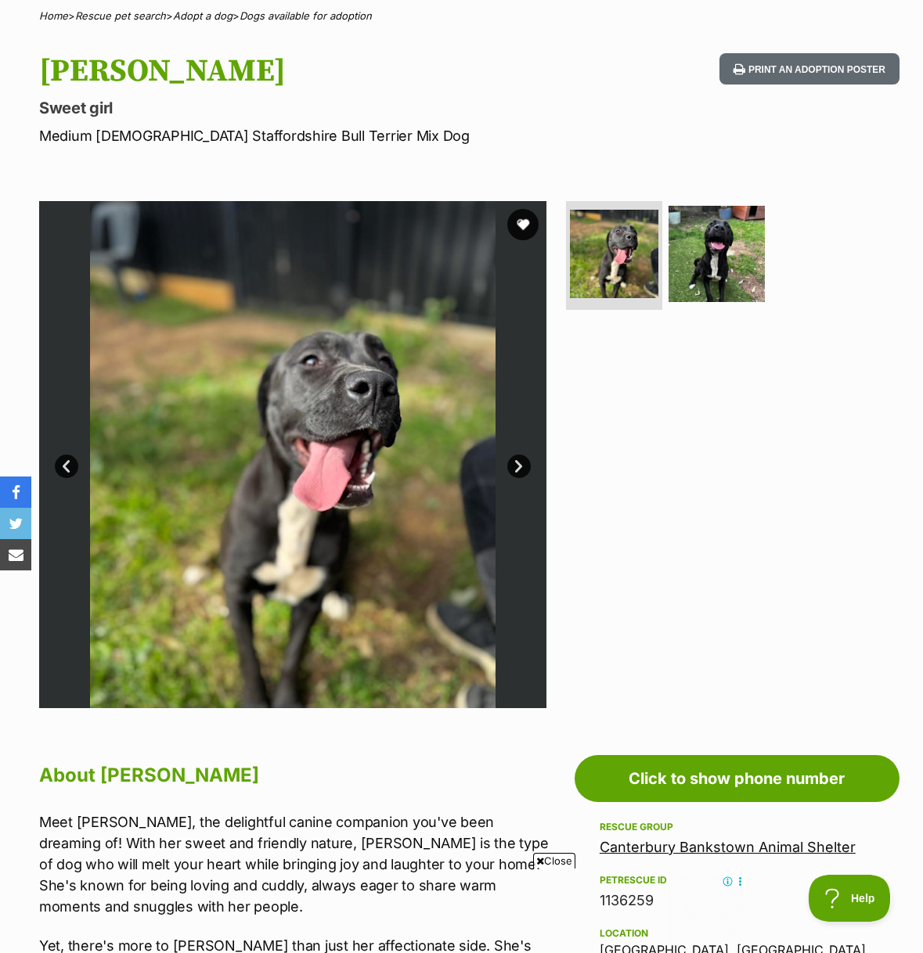
click at [513, 475] on link "Next" at bounding box center [518, 466] width 23 height 23
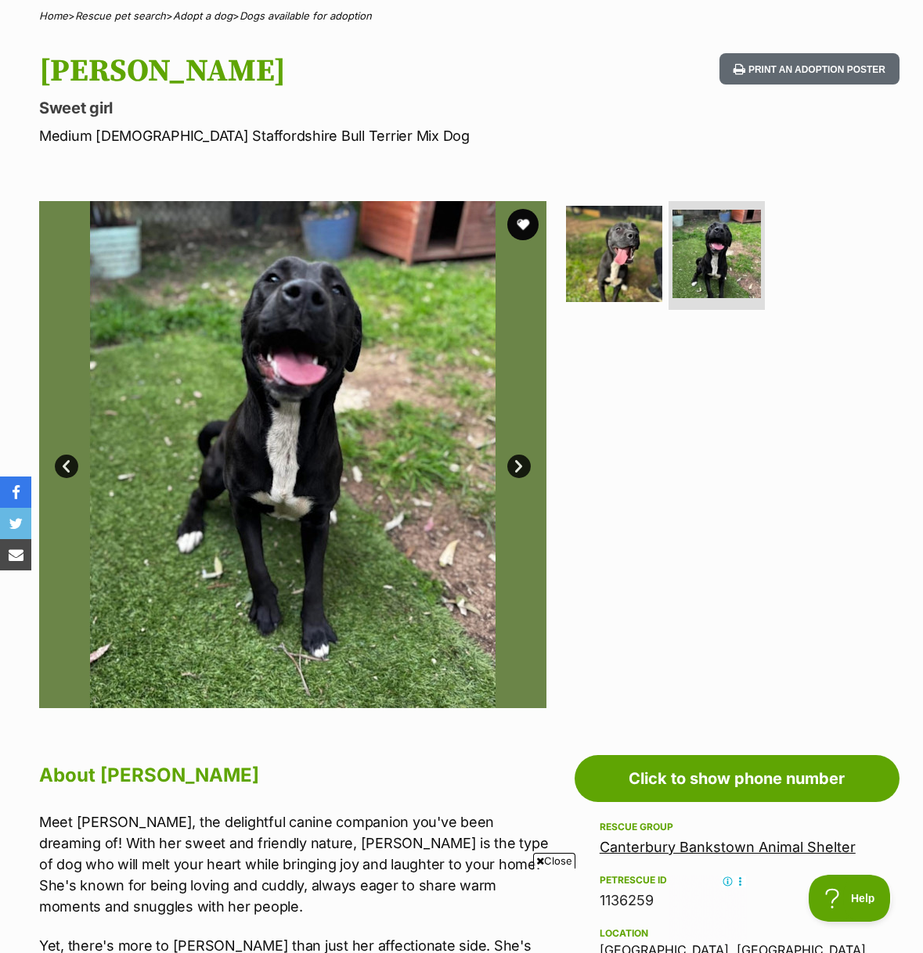
click at [513, 475] on link "Next" at bounding box center [518, 466] width 23 height 23
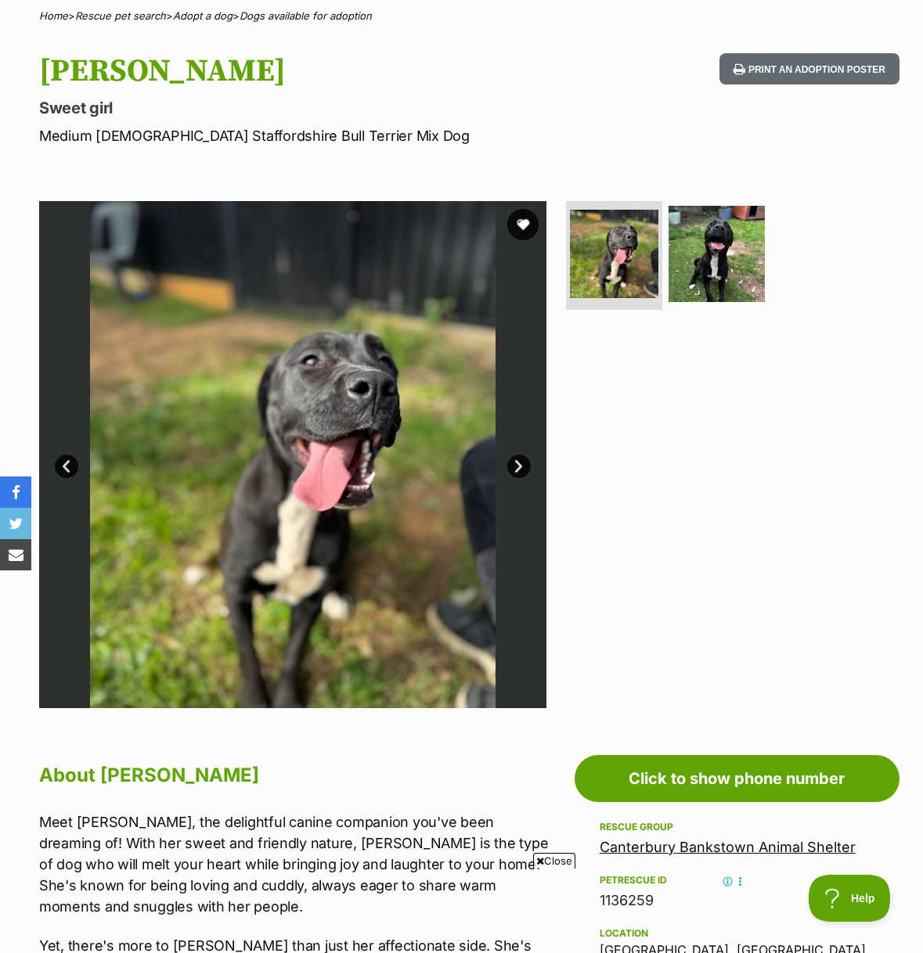
click at [513, 475] on link "Next" at bounding box center [518, 466] width 23 height 23
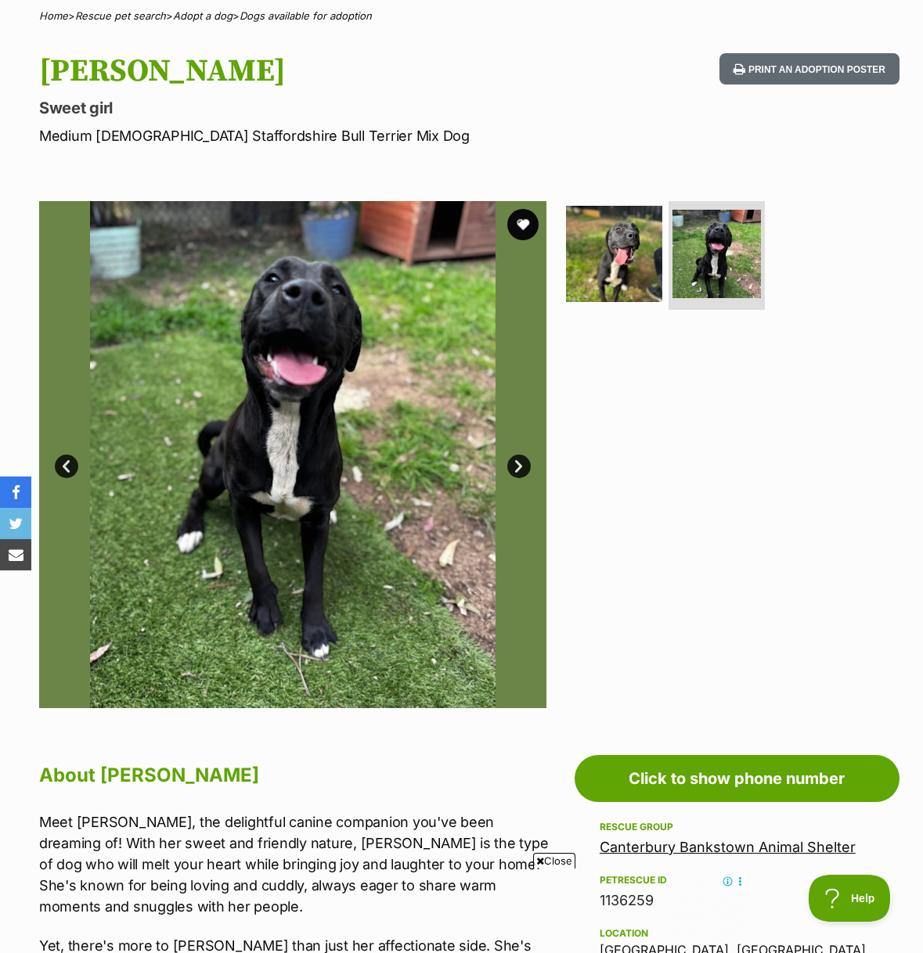
click at [513, 475] on link "Next" at bounding box center [518, 466] width 23 height 23
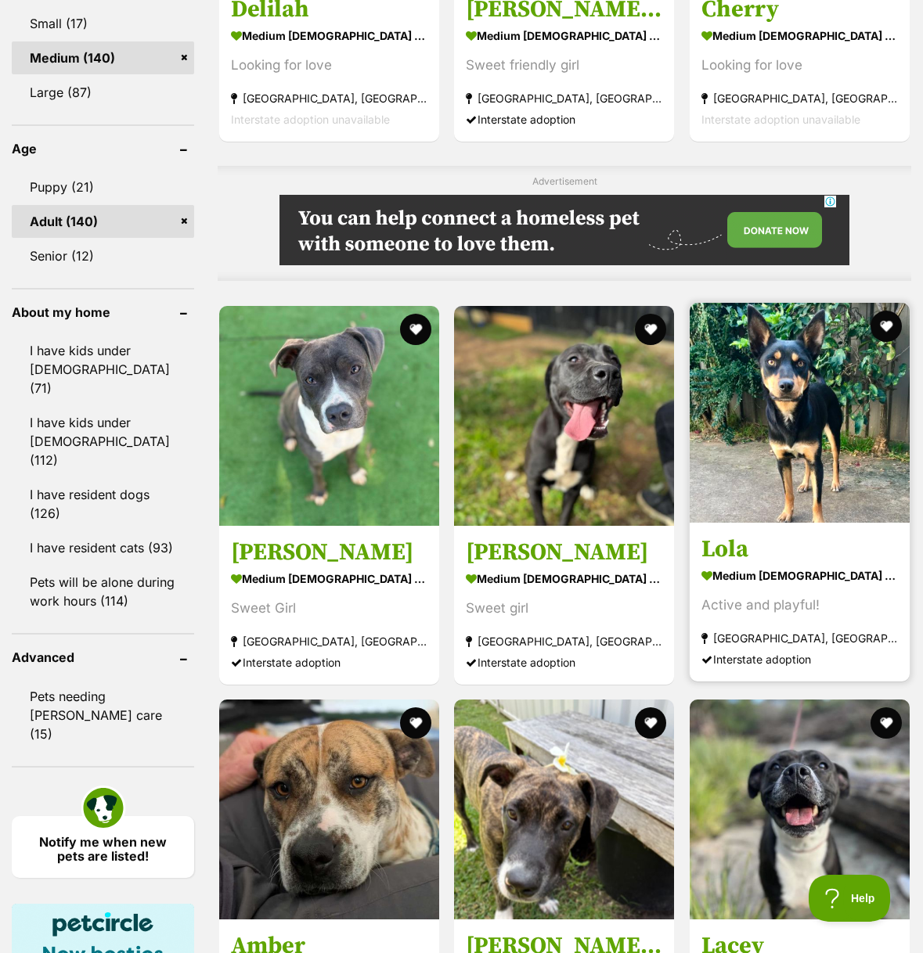
click at [737, 535] on h3 "Lola" at bounding box center [799, 550] width 196 height 30
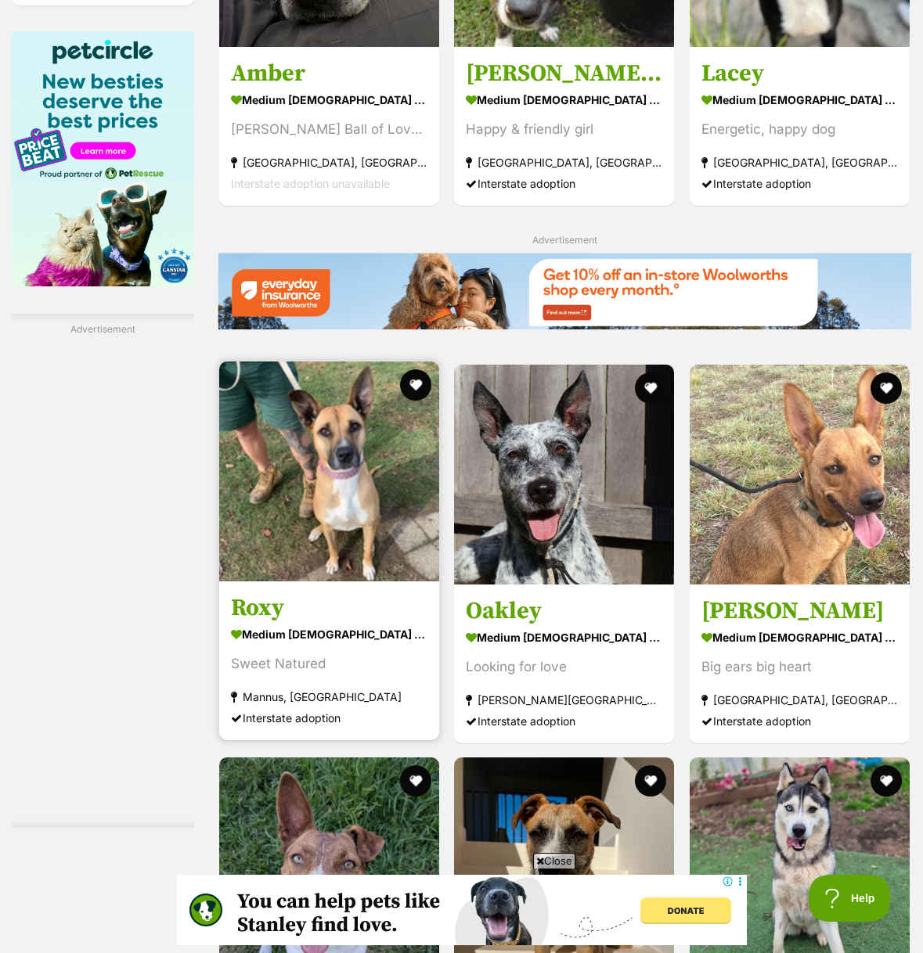
scroll to position [2098, 0]
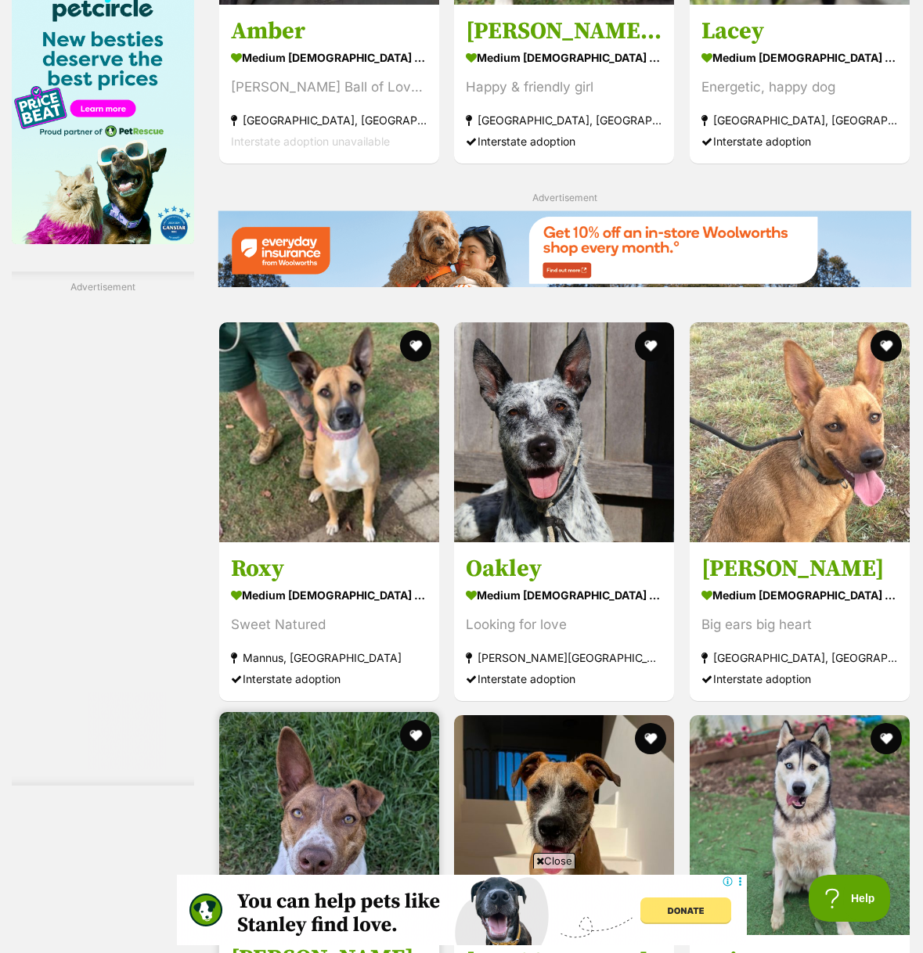
click at [319, 712] on img at bounding box center [329, 822] width 220 height 220
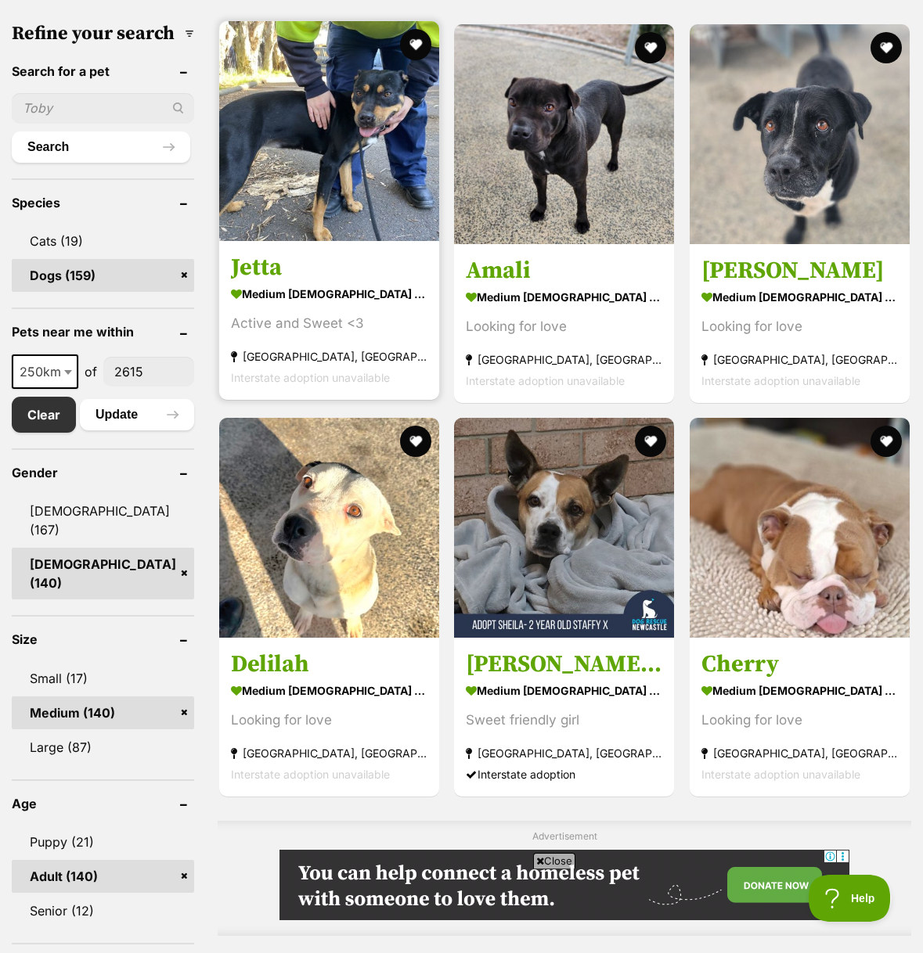
click at [335, 179] on img at bounding box center [329, 131] width 220 height 220
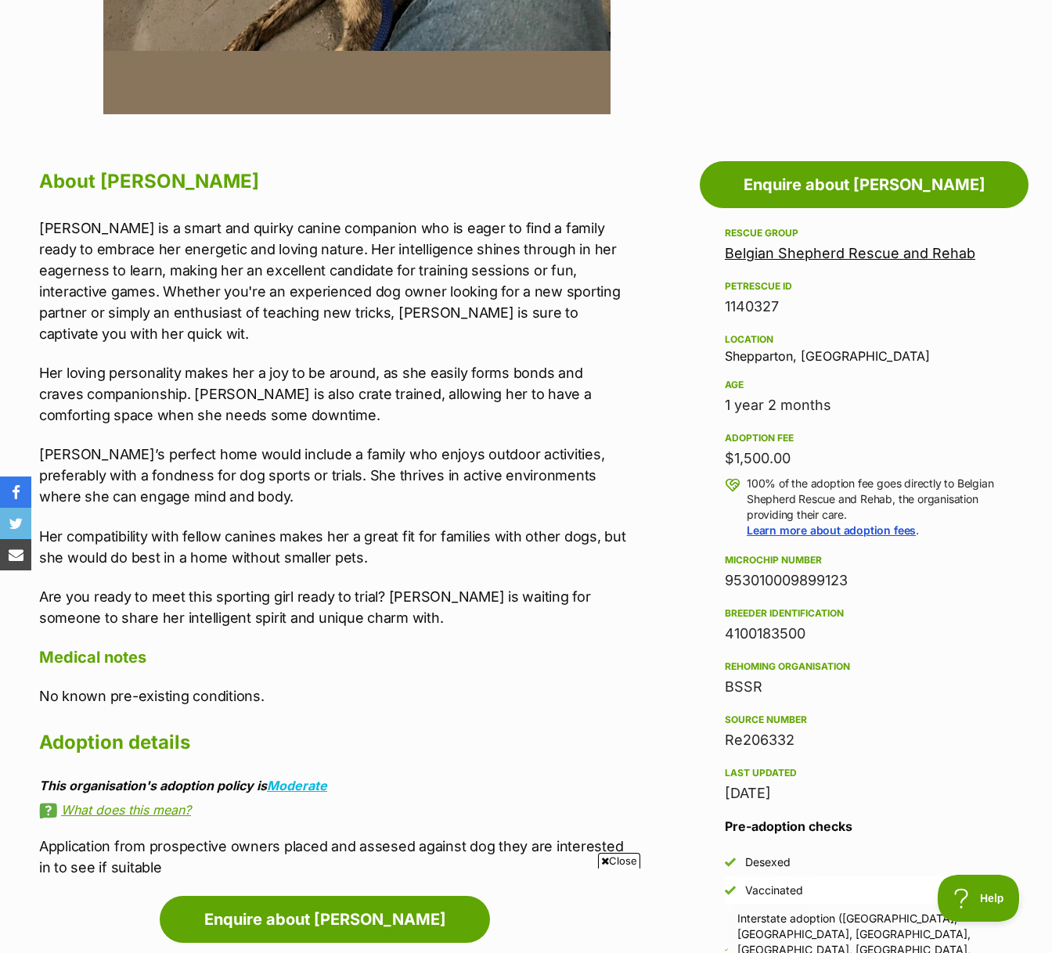
scroll to position [719, 0]
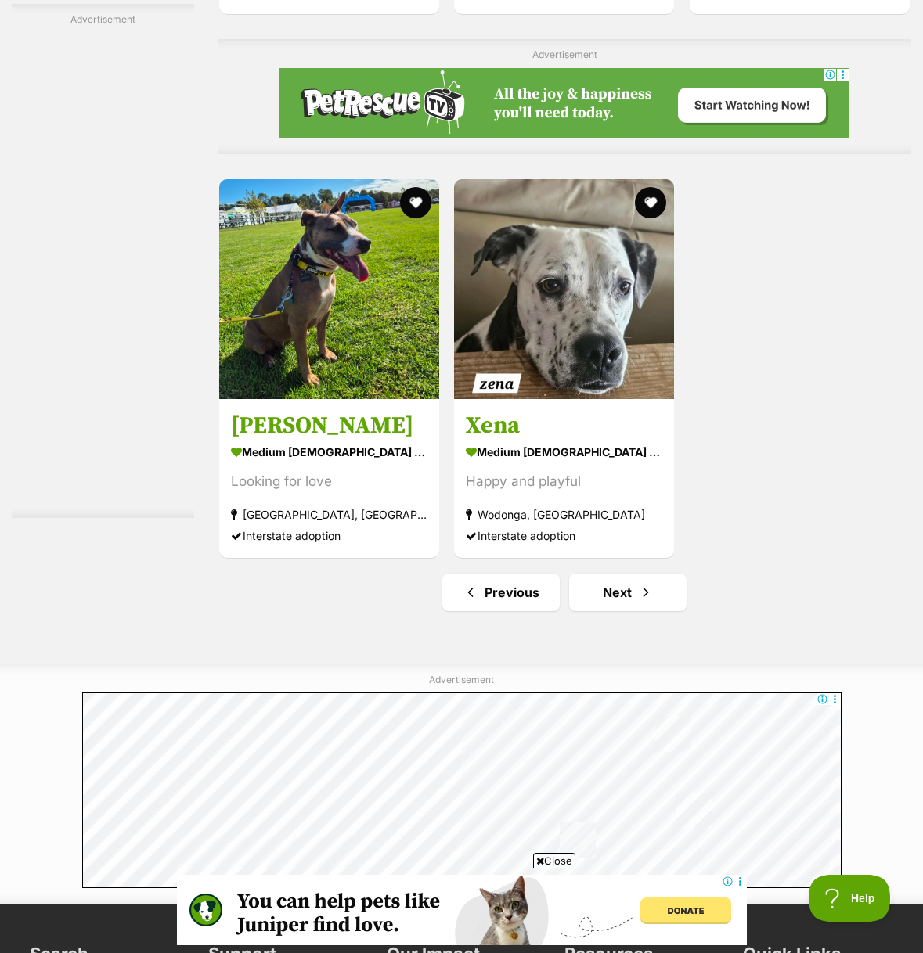
scroll to position [3179, 0]
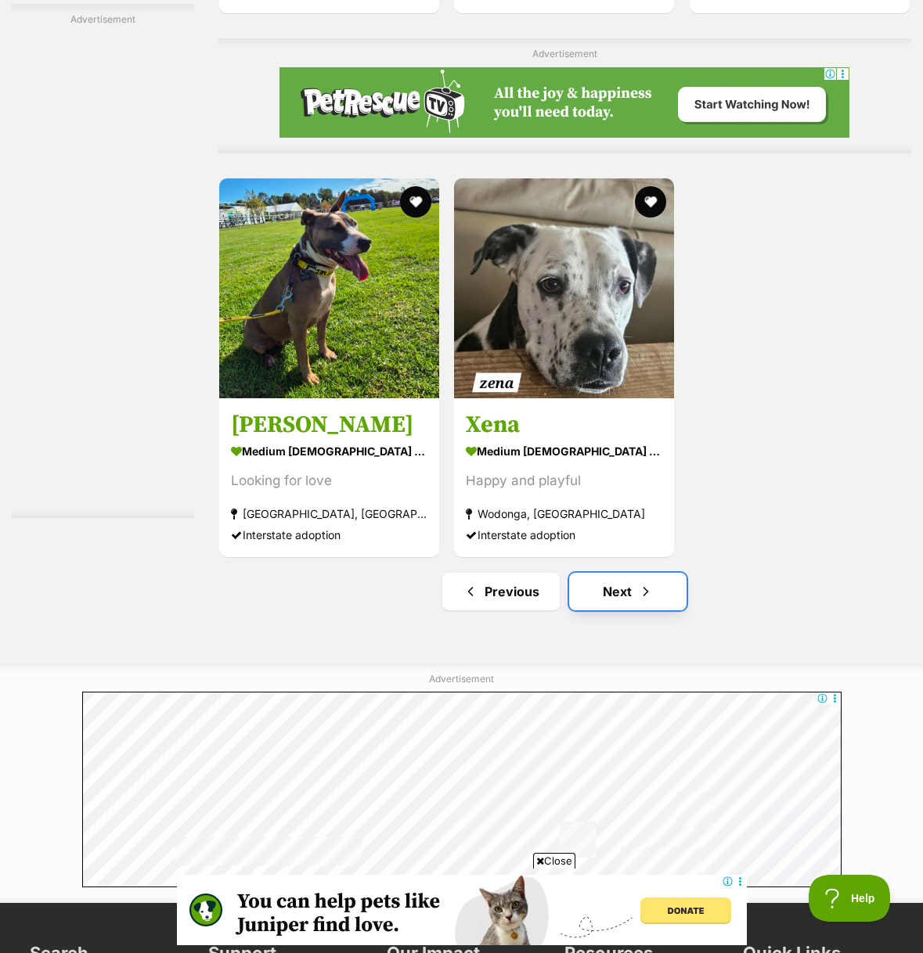
click at [650, 610] on link "Next" at bounding box center [627, 592] width 117 height 38
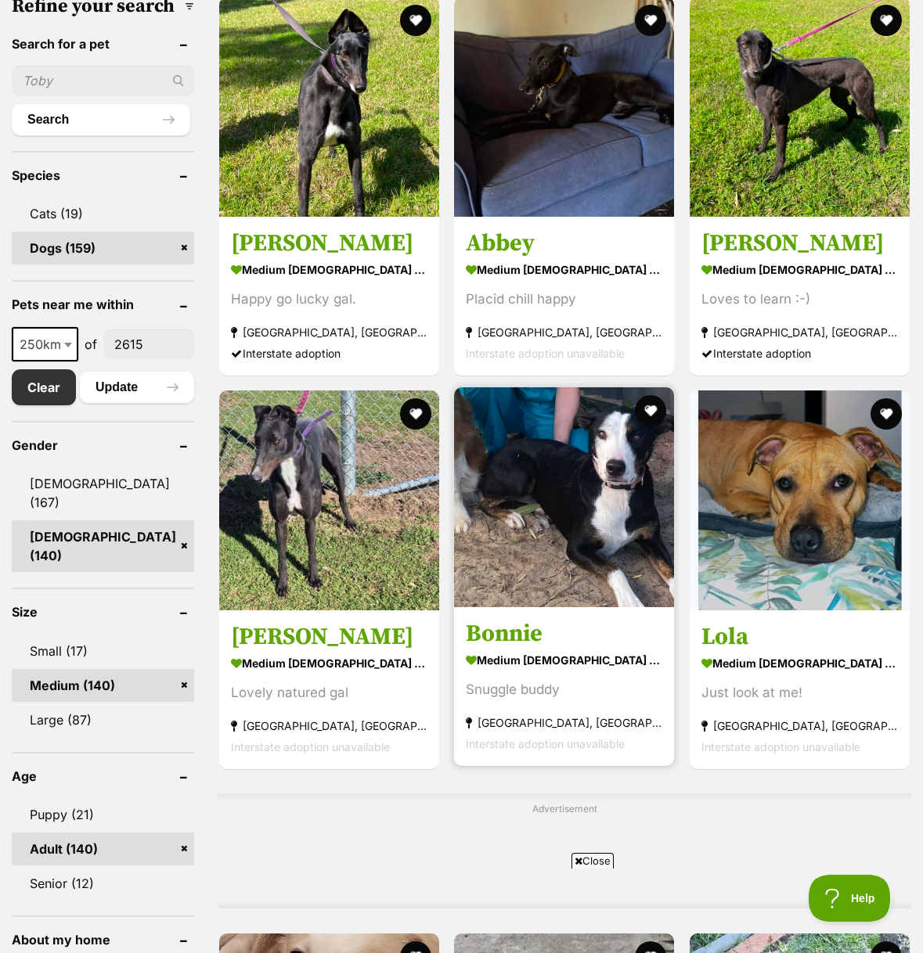
click at [538, 562] on img at bounding box center [564, 497] width 220 height 220
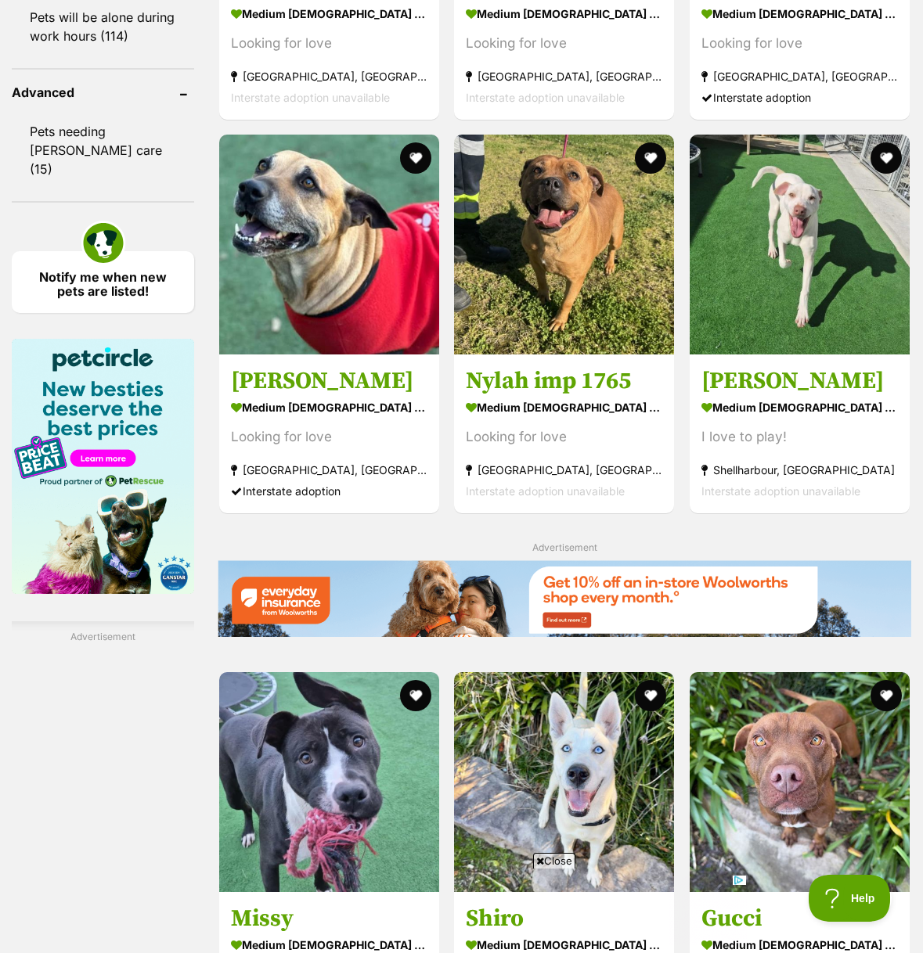
scroll to position [1755, 0]
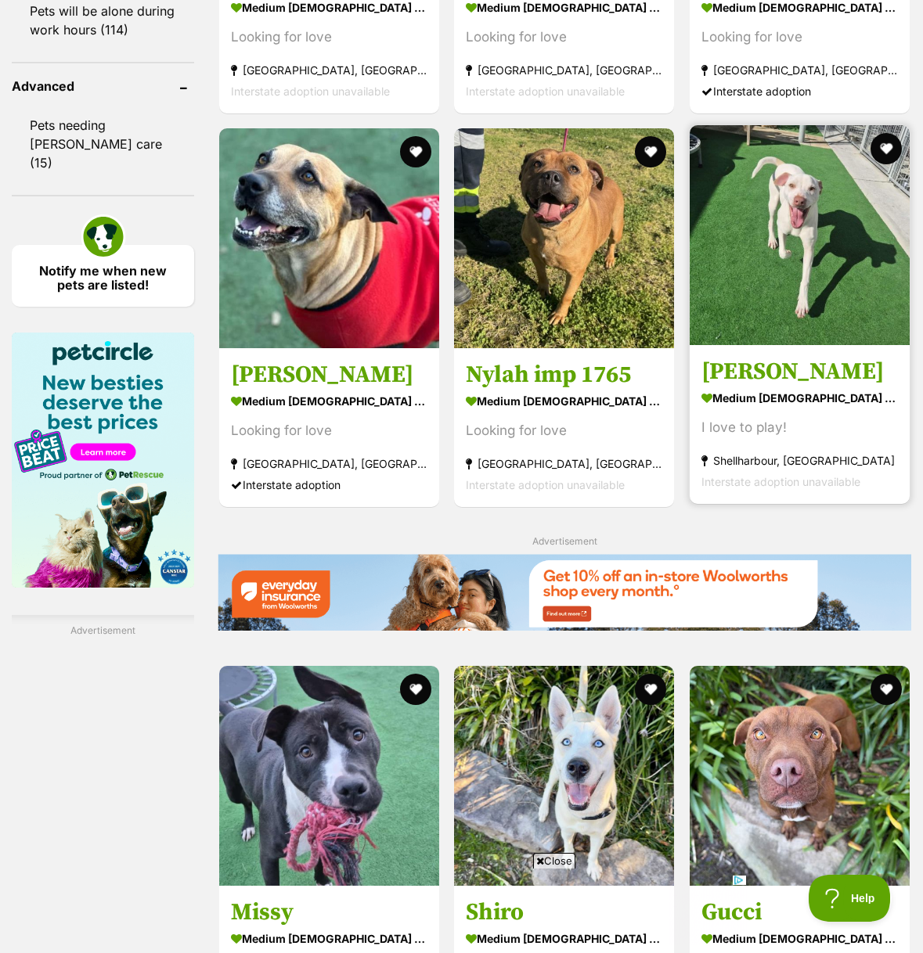
click at [772, 272] on img at bounding box center [800, 235] width 220 height 220
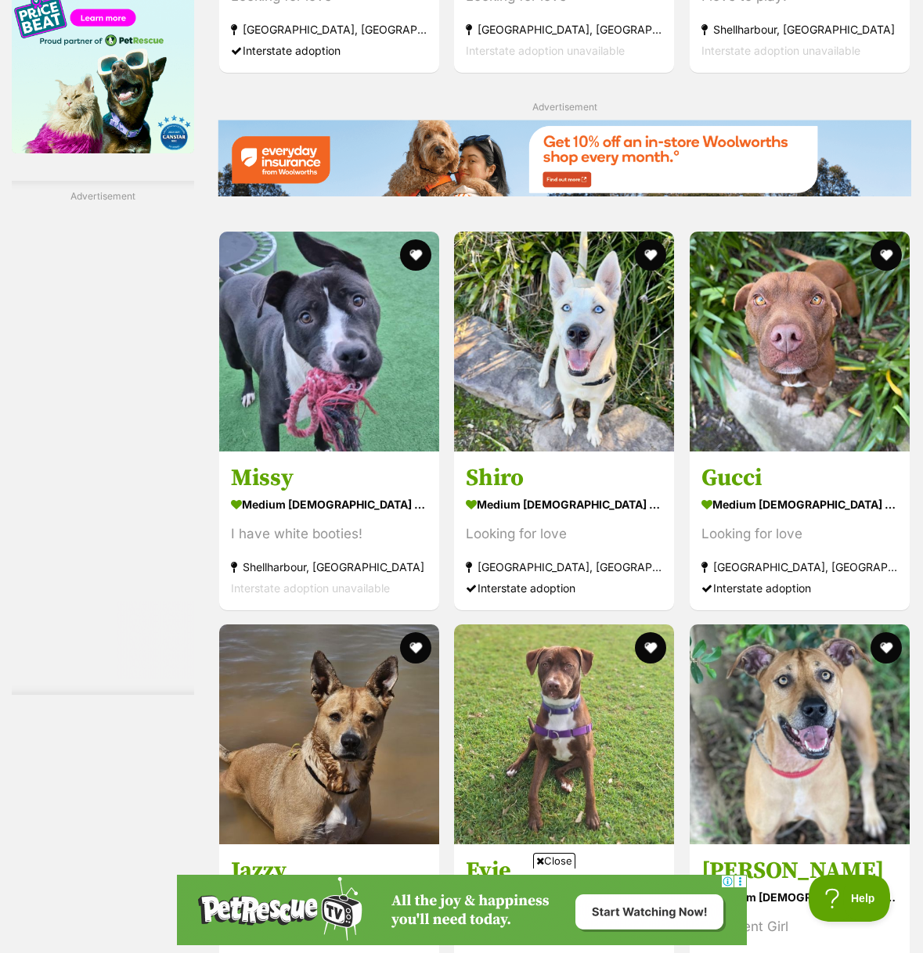
scroll to position [2183, 0]
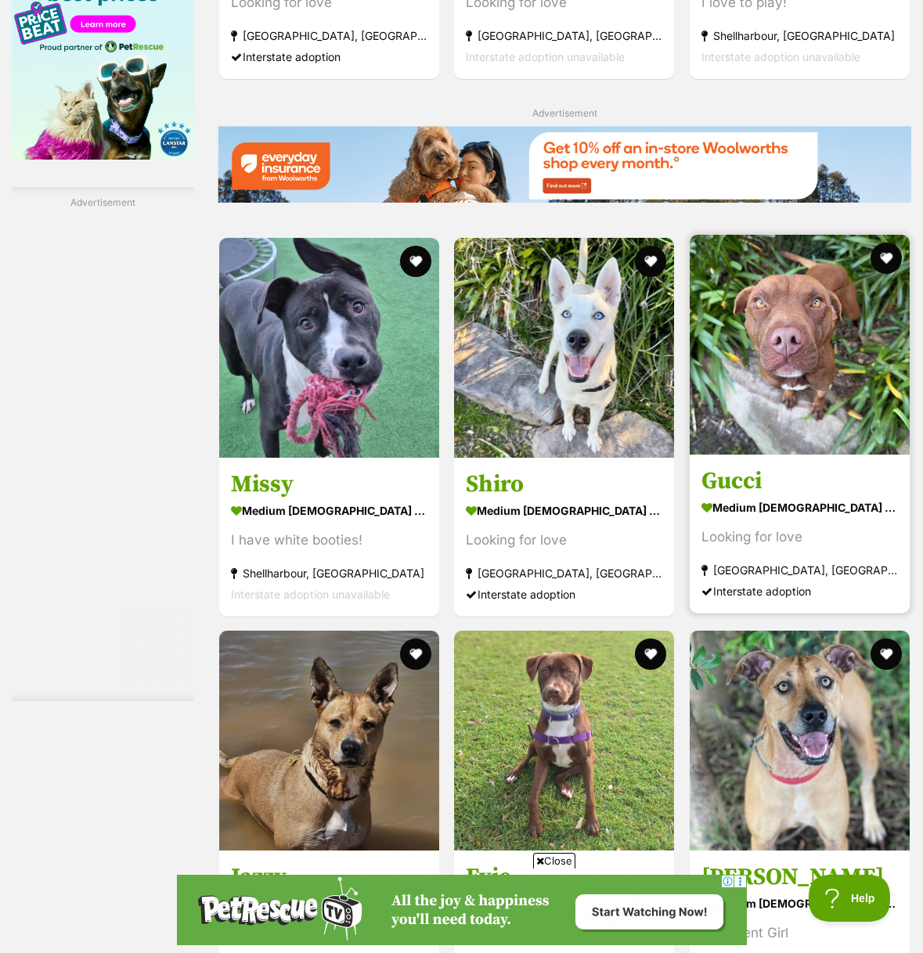
click at [762, 335] on img at bounding box center [800, 345] width 220 height 220
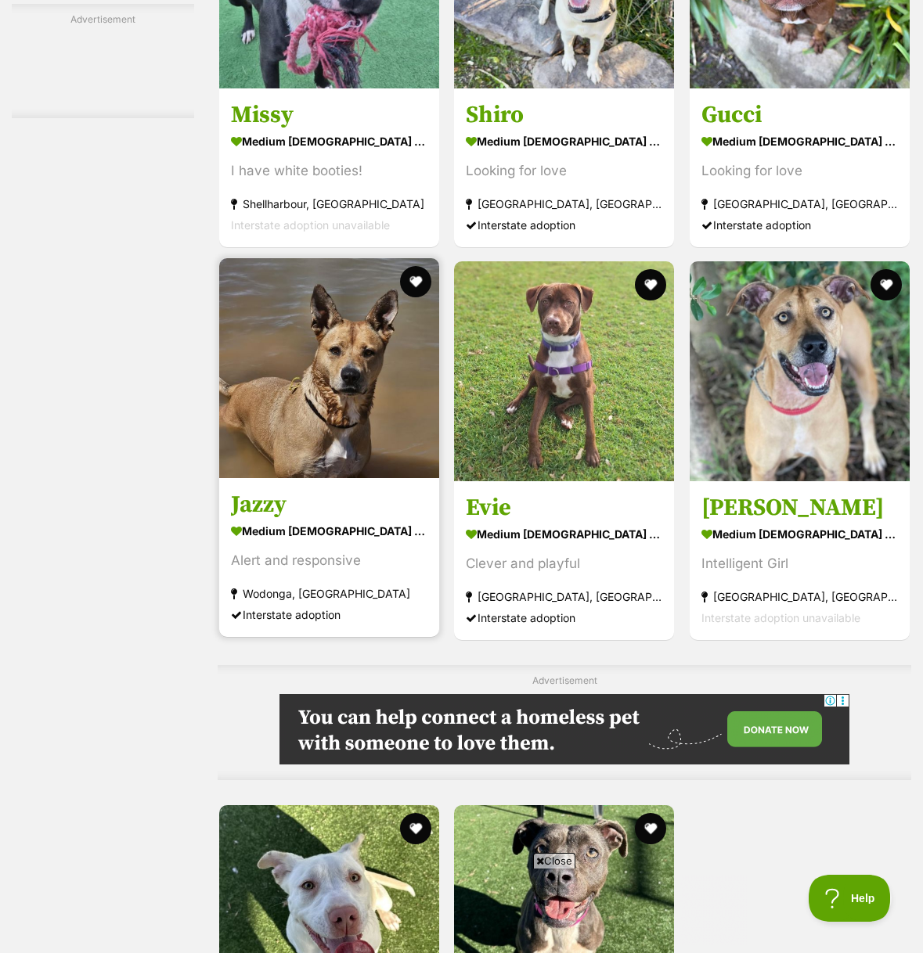
scroll to position [2554, 0]
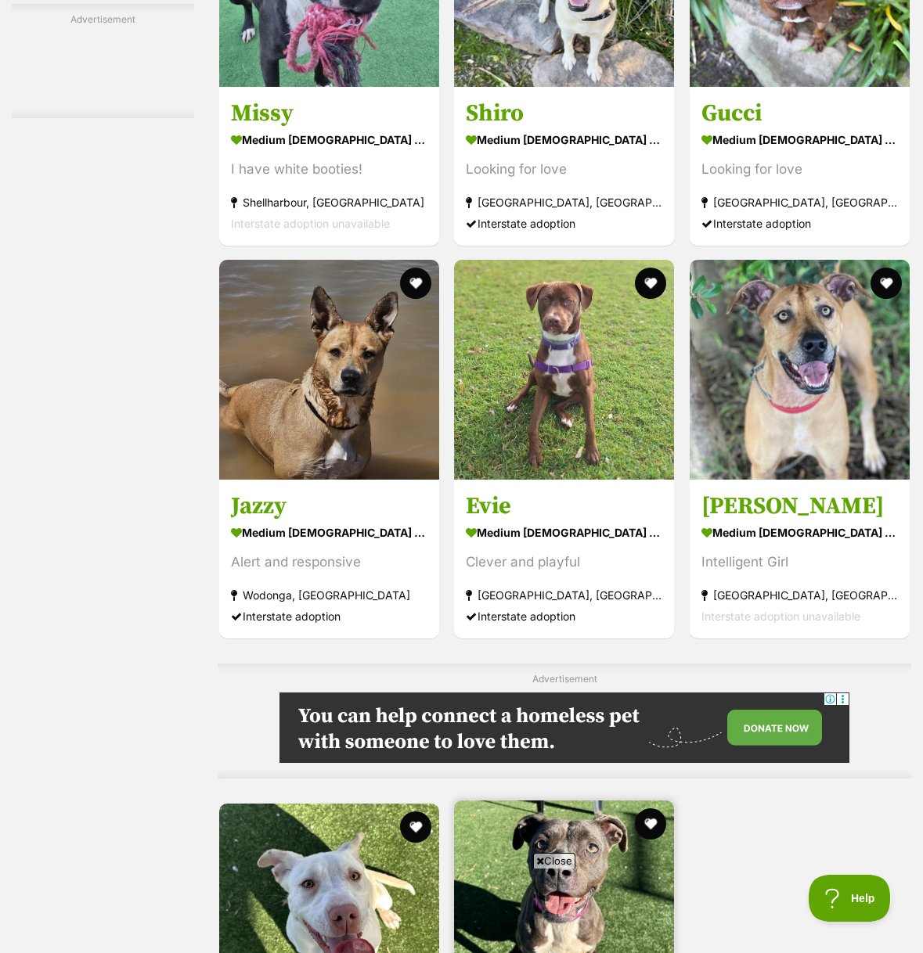
click at [530, 801] on img at bounding box center [564, 911] width 220 height 220
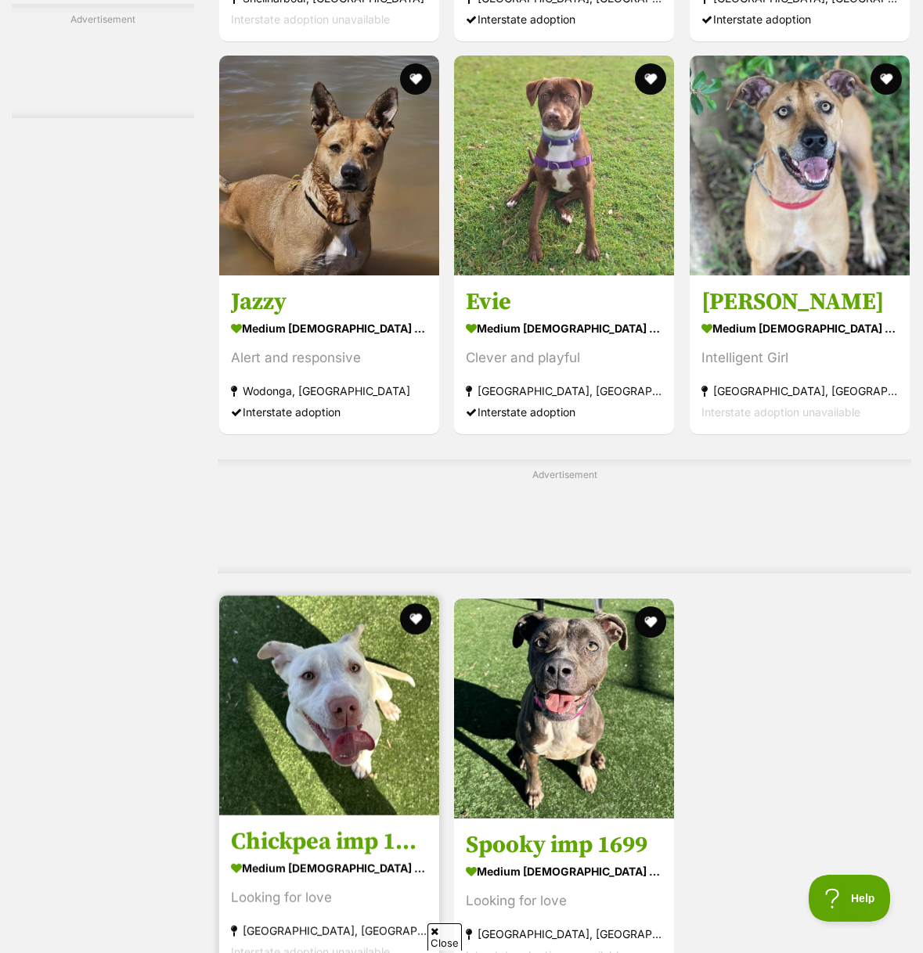
scroll to position [2702, 0]
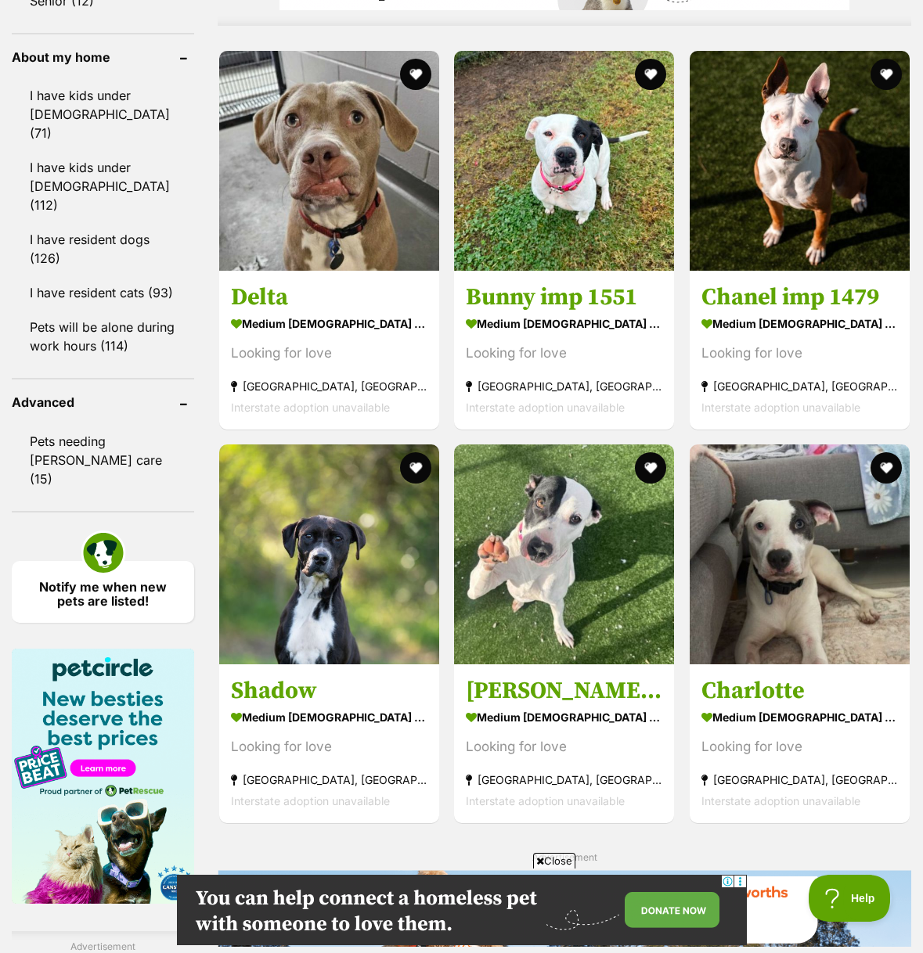
scroll to position [1439, 0]
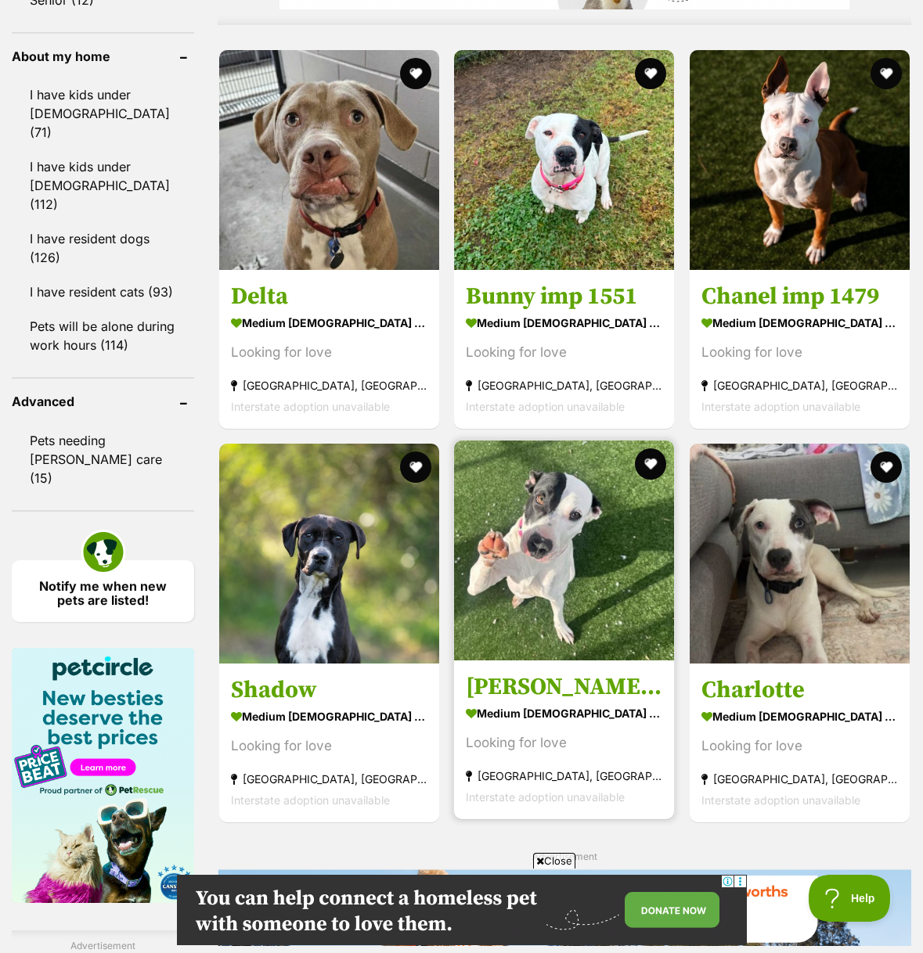
click at [538, 580] on img at bounding box center [564, 551] width 220 height 220
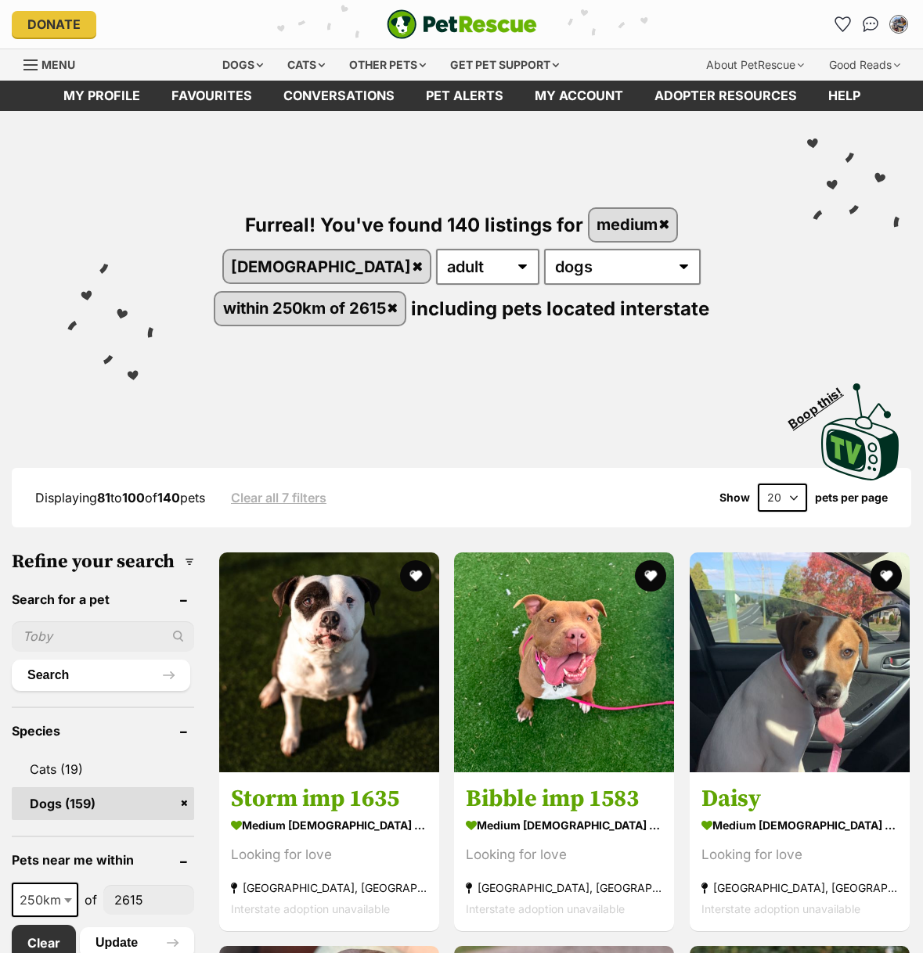
scroll to position [1439, 0]
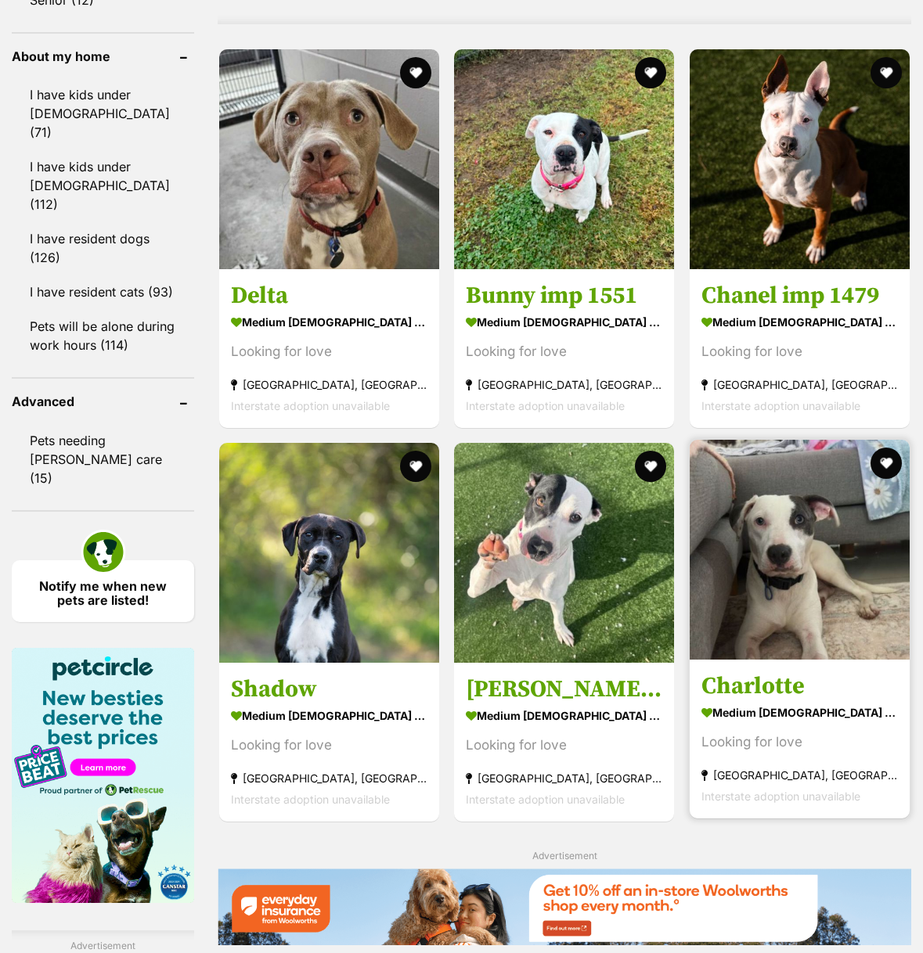
click at [780, 555] on img at bounding box center [800, 550] width 220 height 220
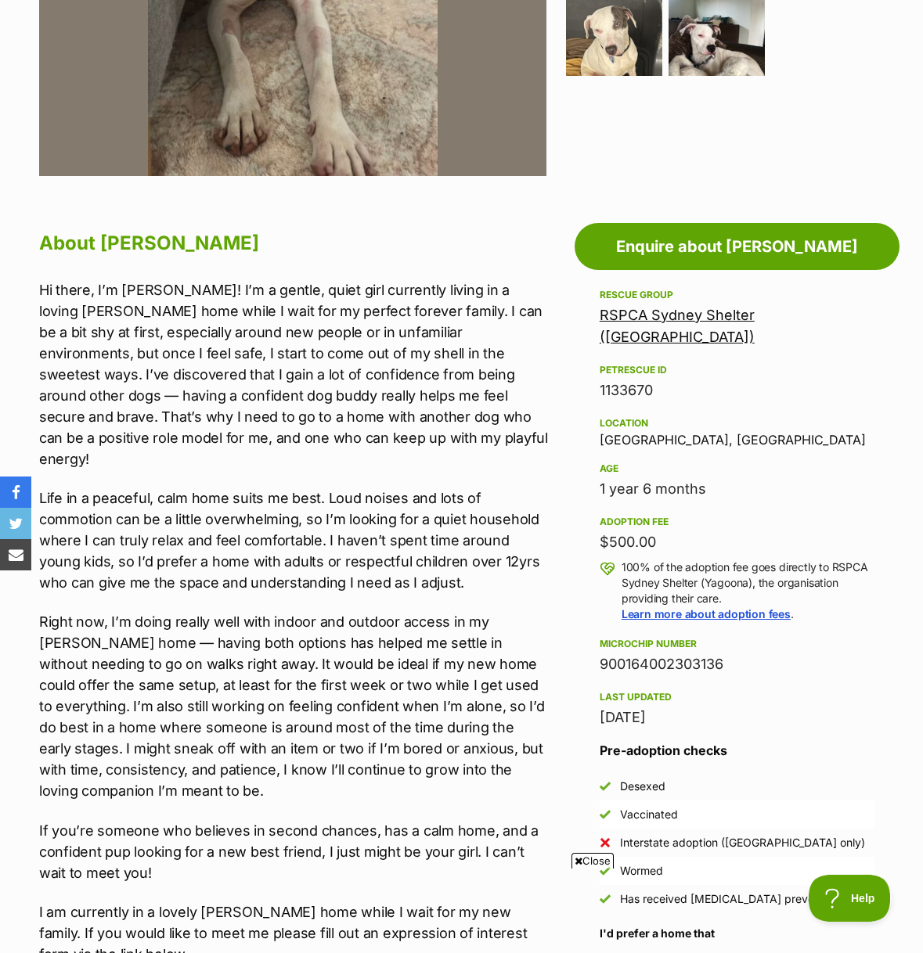
scroll to position [658, 0]
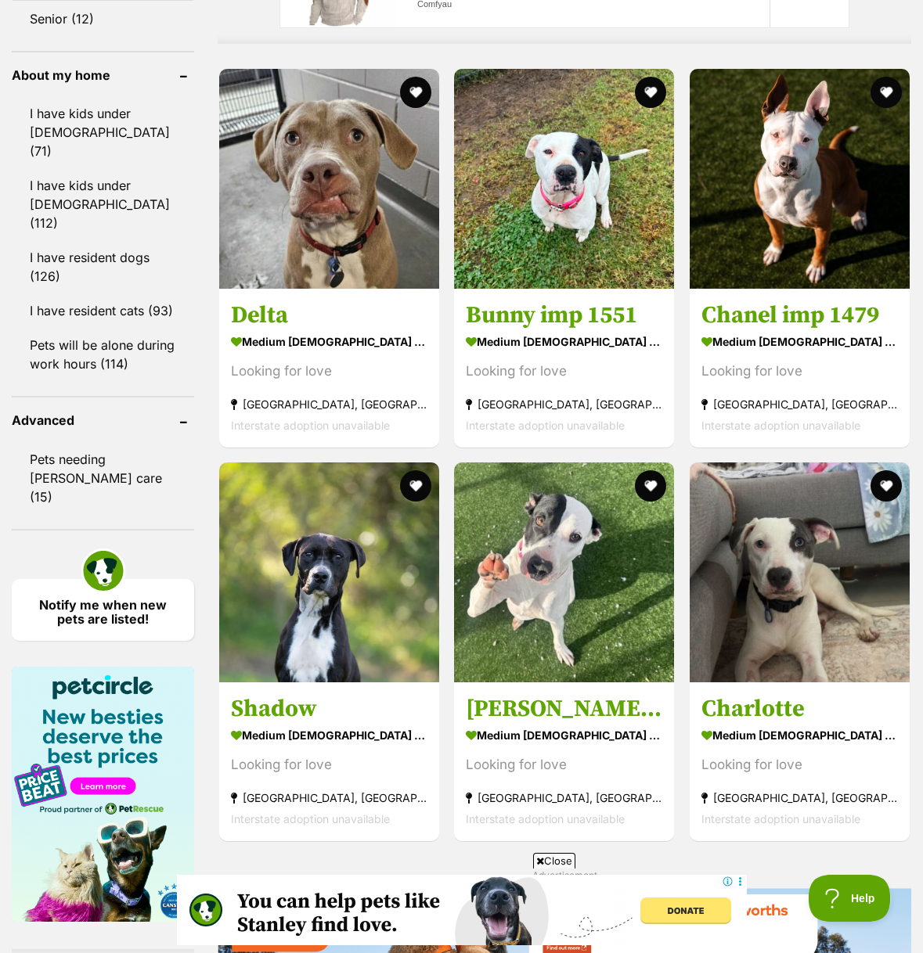
scroll to position [1421, 0]
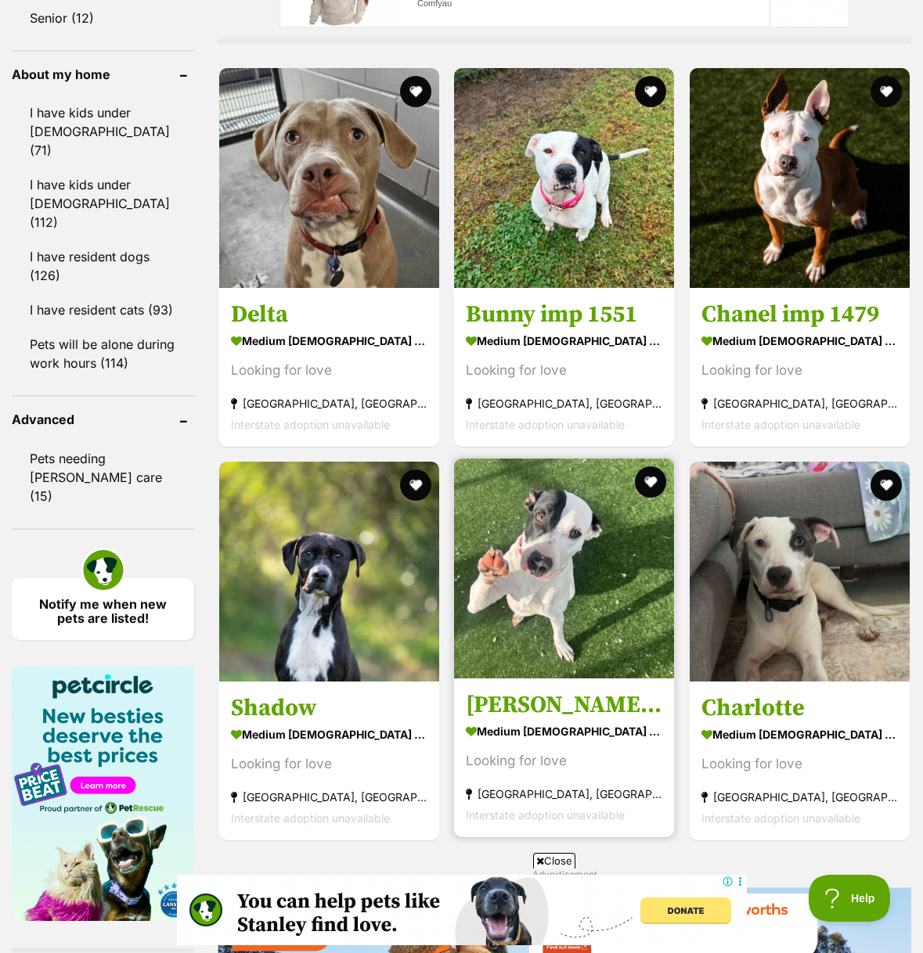
click at [553, 459] on img at bounding box center [564, 569] width 220 height 220
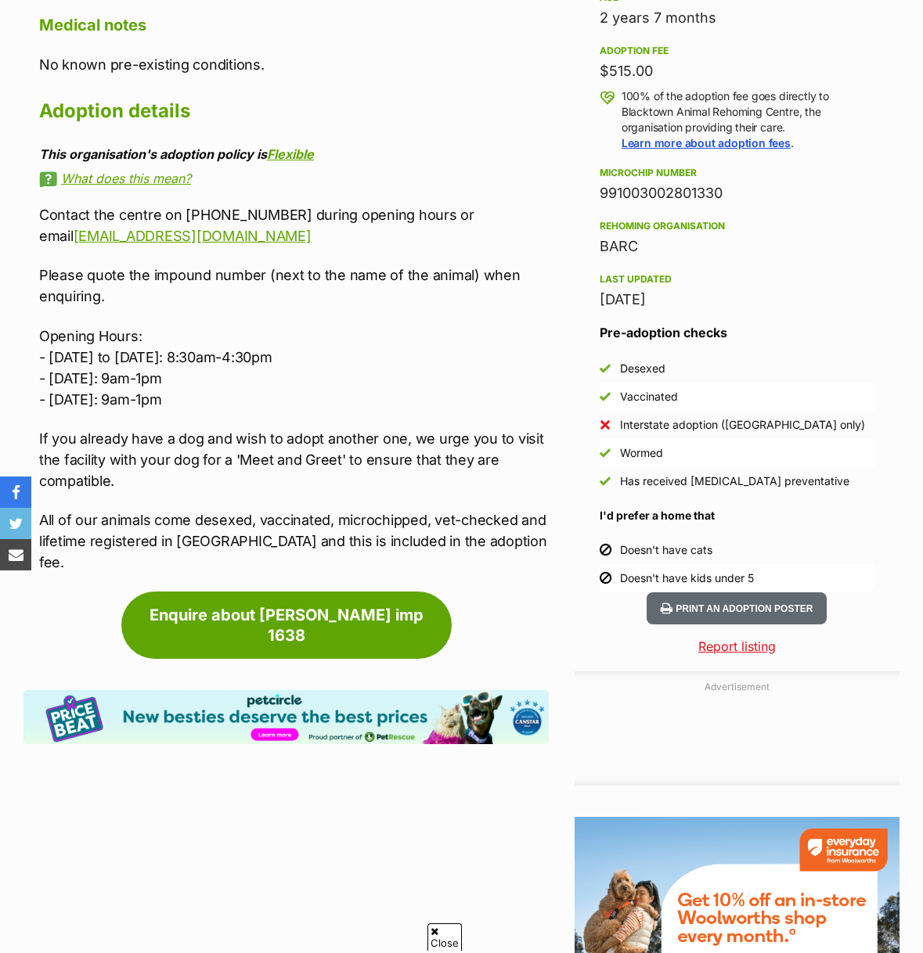
scroll to position [1129, 0]
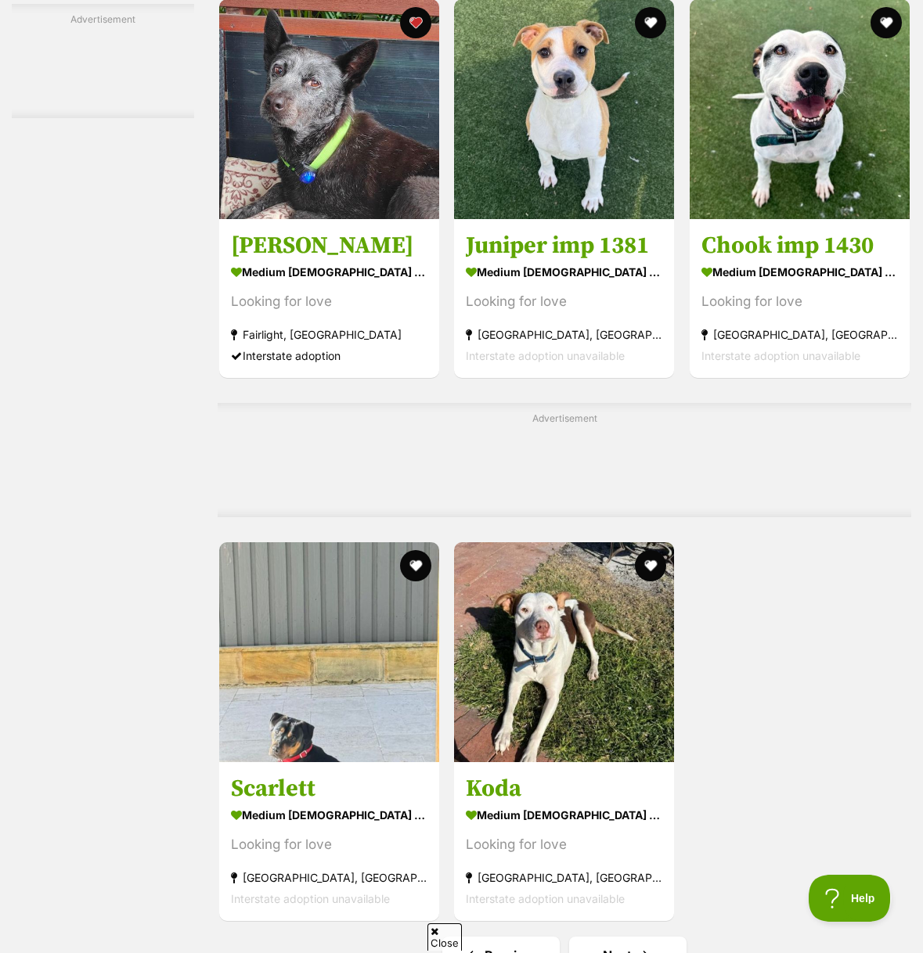
scroll to position [2820, 0]
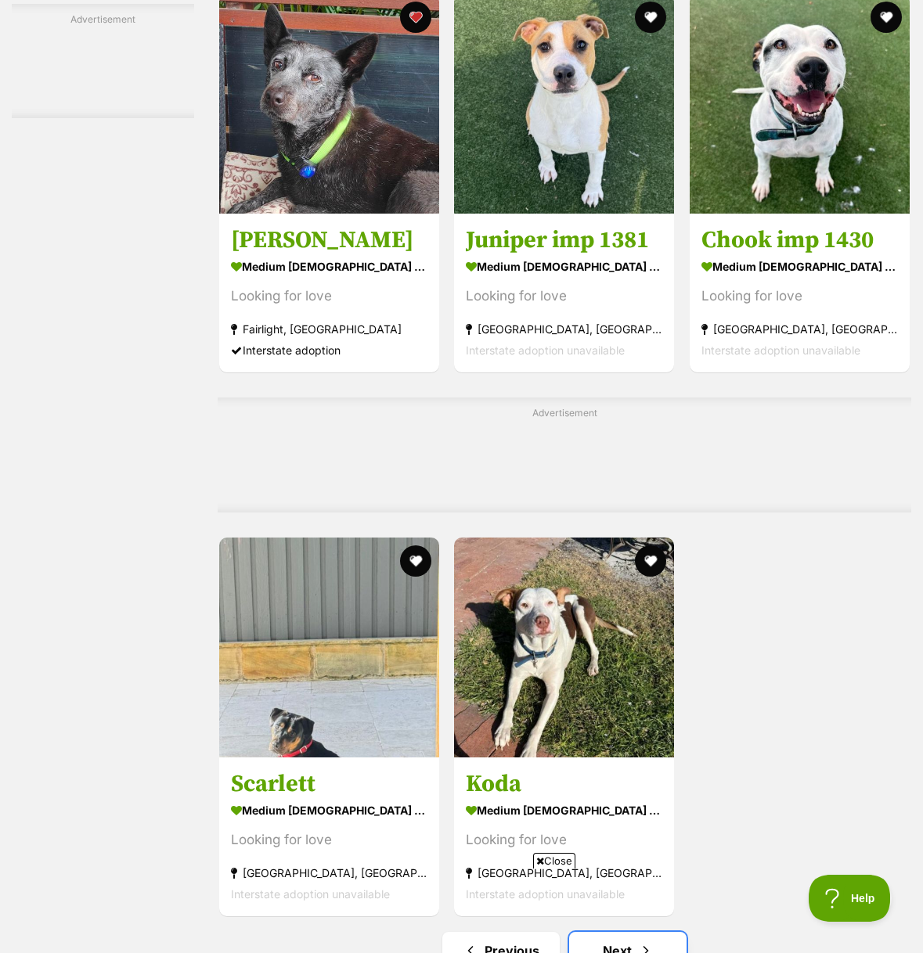
click at [621, 932] on link "Next" at bounding box center [627, 951] width 117 height 38
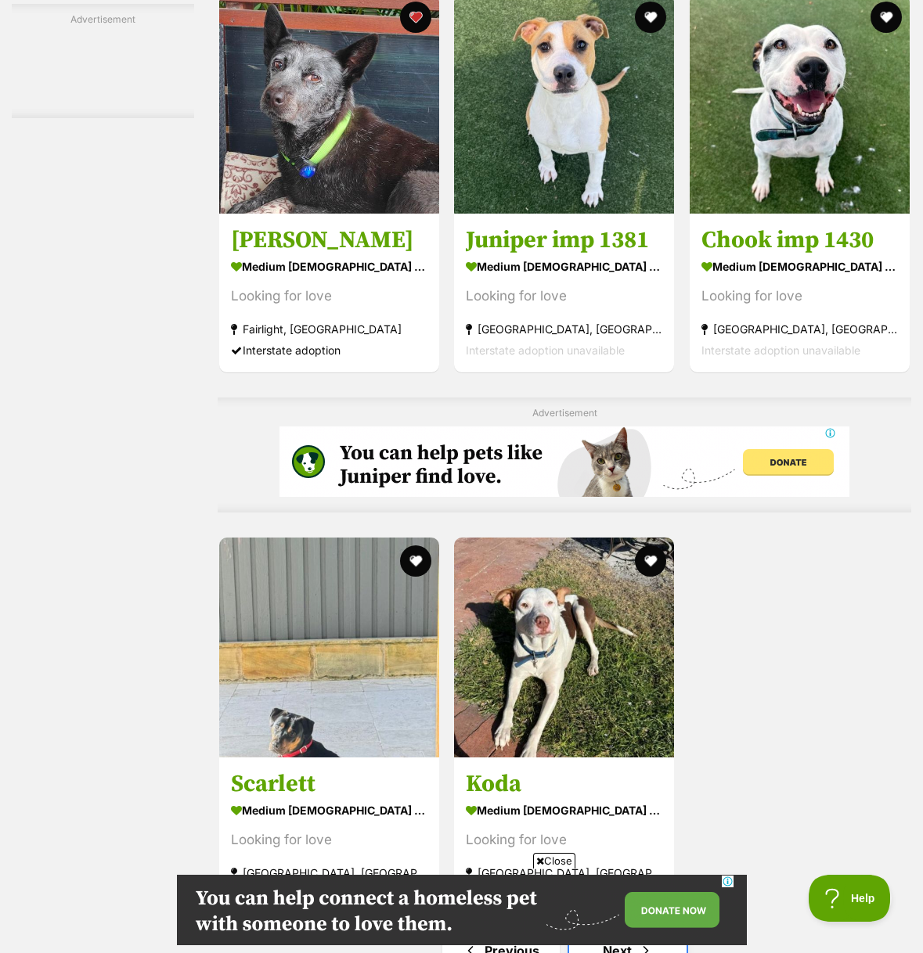
scroll to position [0, 0]
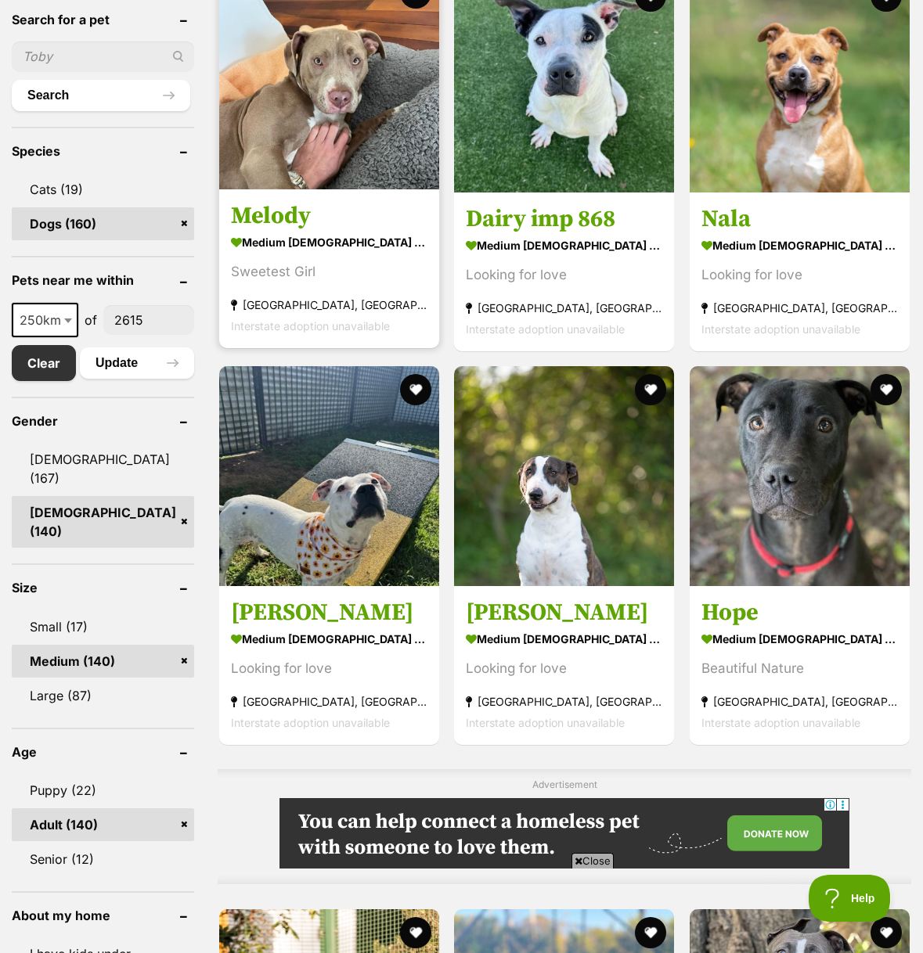
click at [279, 157] on img at bounding box center [329, 79] width 220 height 220
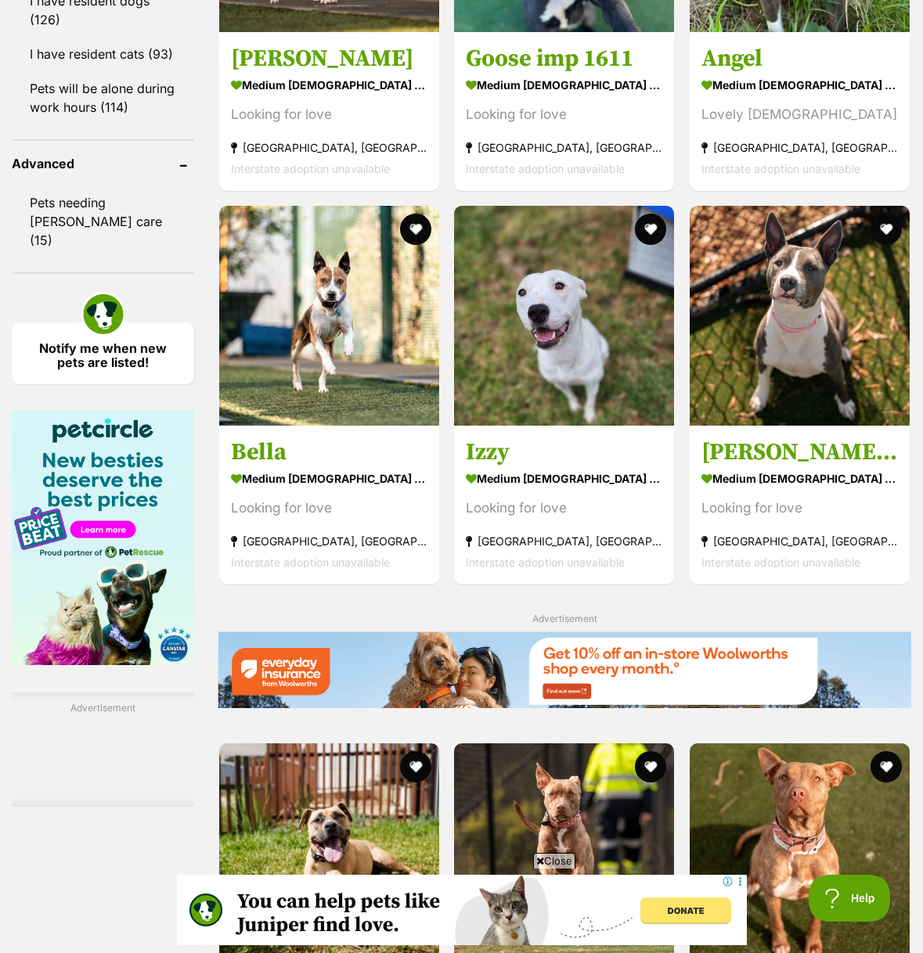
scroll to position [1676, 0]
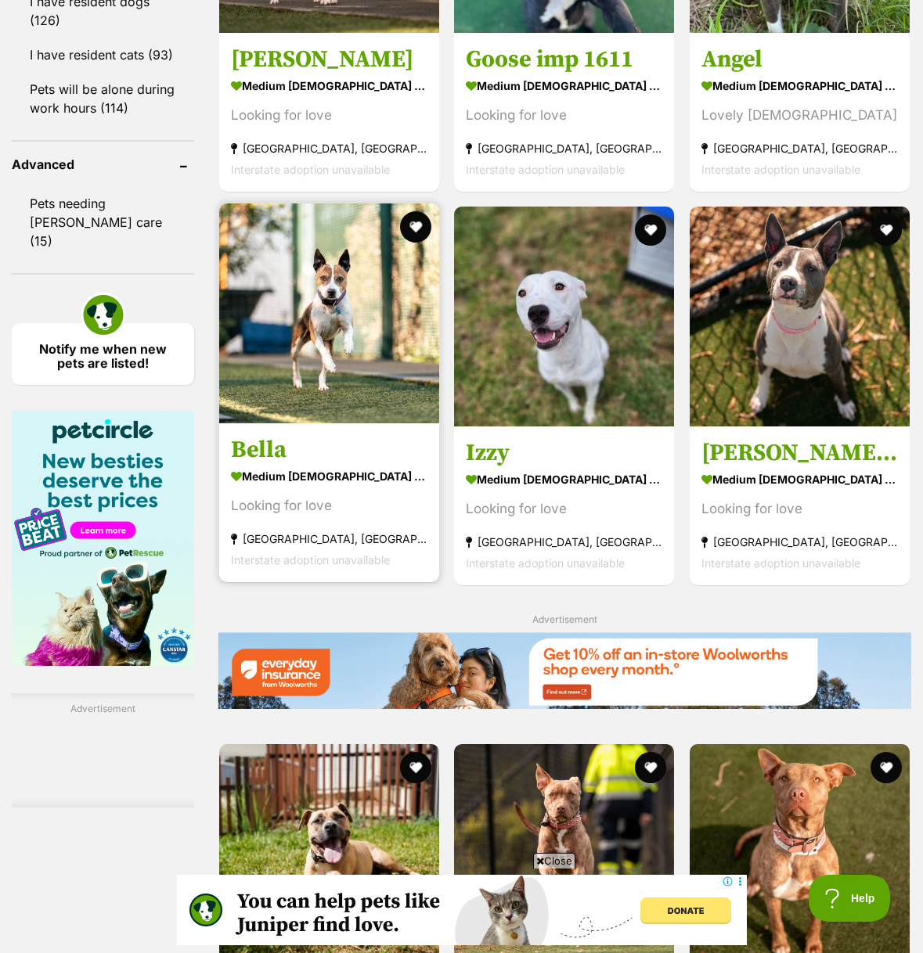
click at [369, 403] on img at bounding box center [329, 313] width 220 height 220
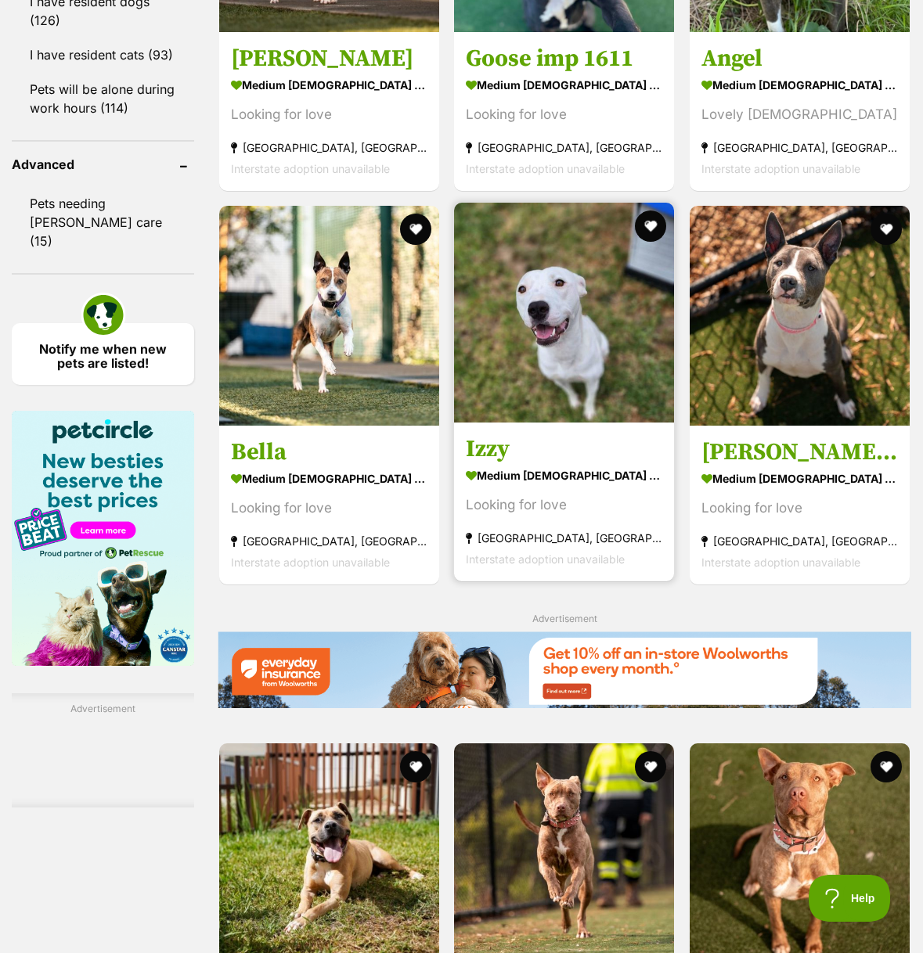
click at [505, 347] on img at bounding box center [564, 313] width 220 height 220
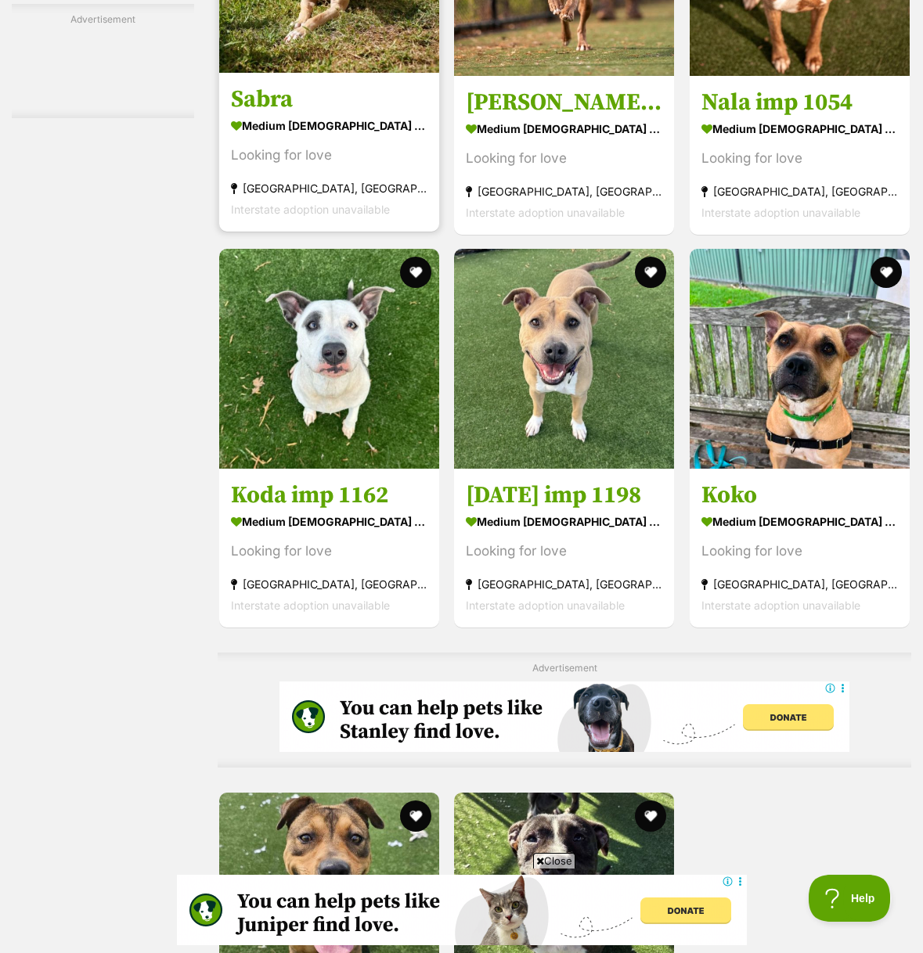
scroll to position [2566, 0]
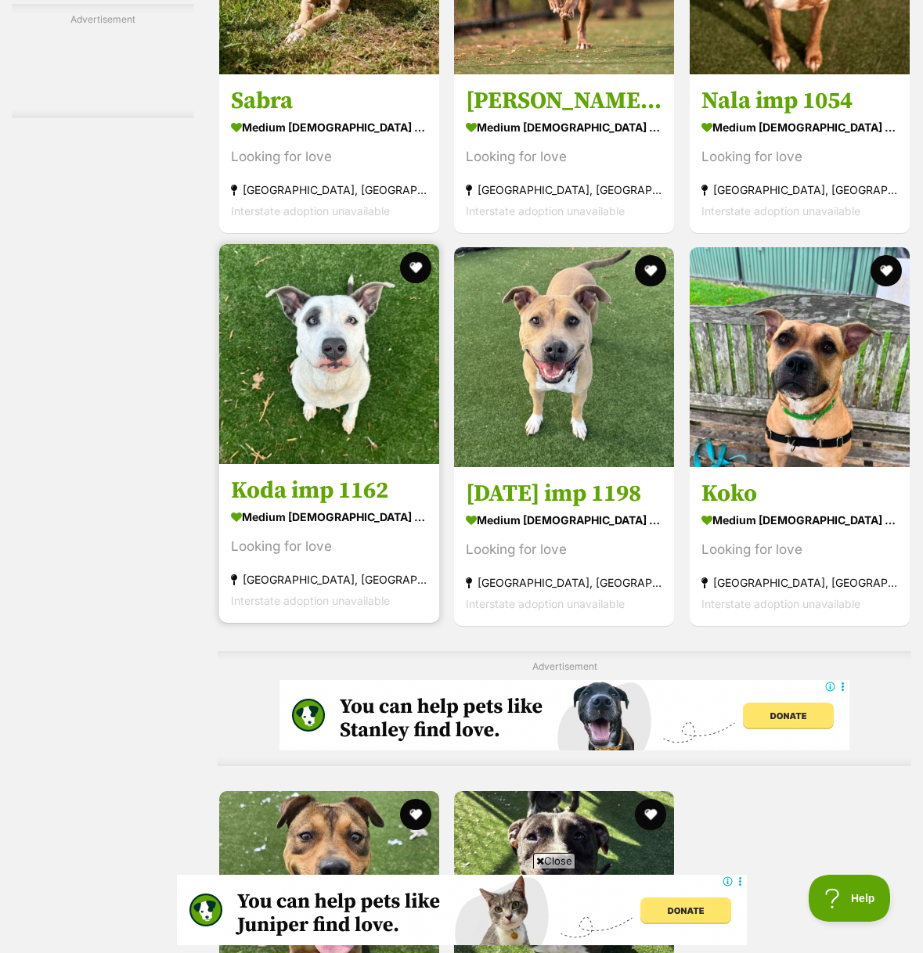
click at [322, 432] on img at bounding box center [329, 354] width 220 height 220
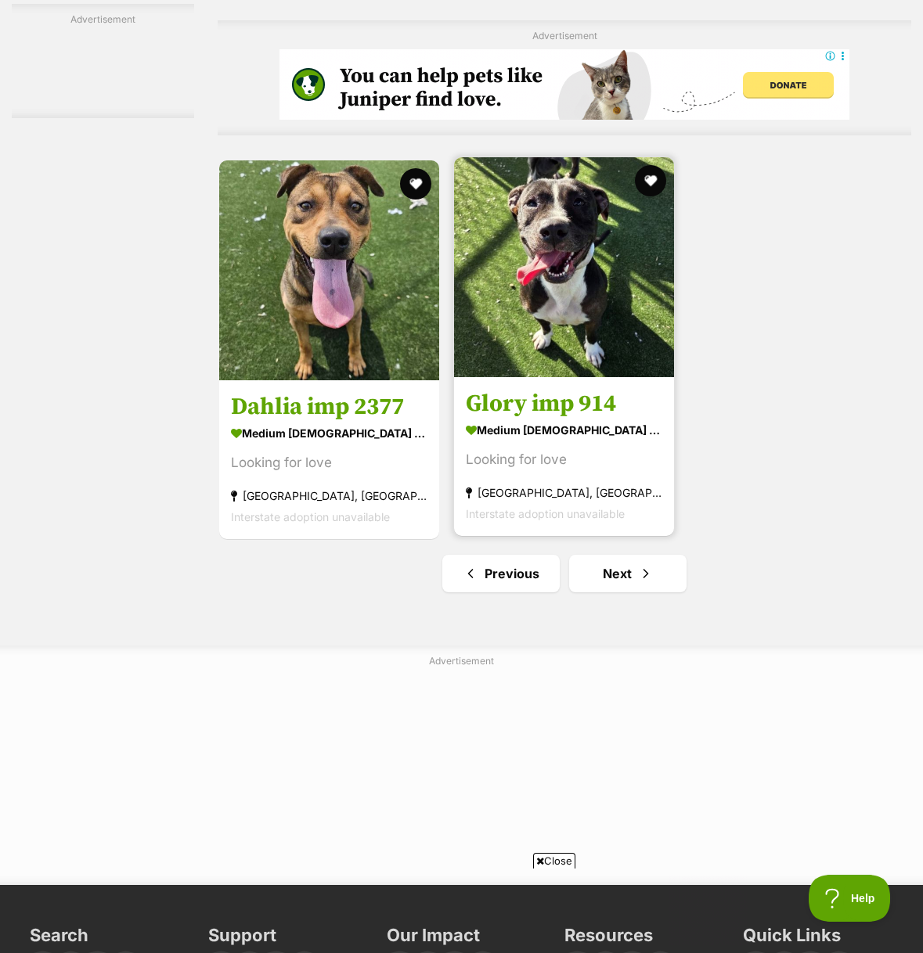
click at [521, 345] on img at bounding box center [564, 267] width 220 height 220
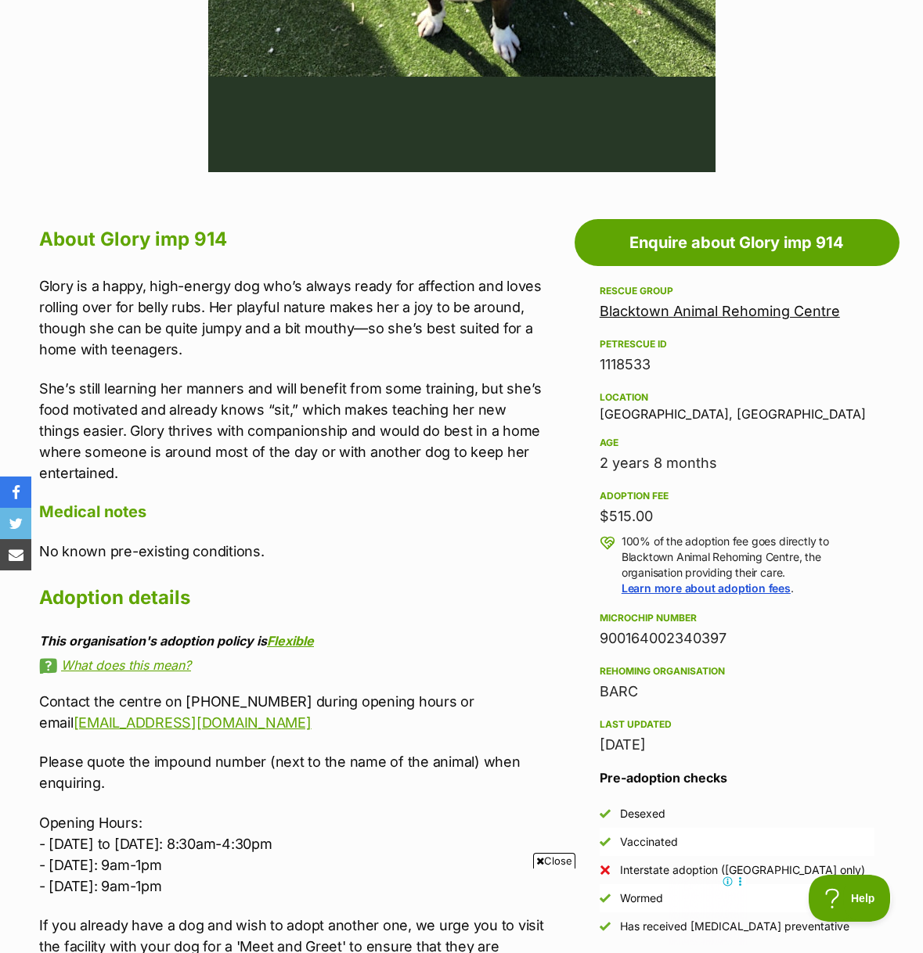
scroll to position [664, 0]
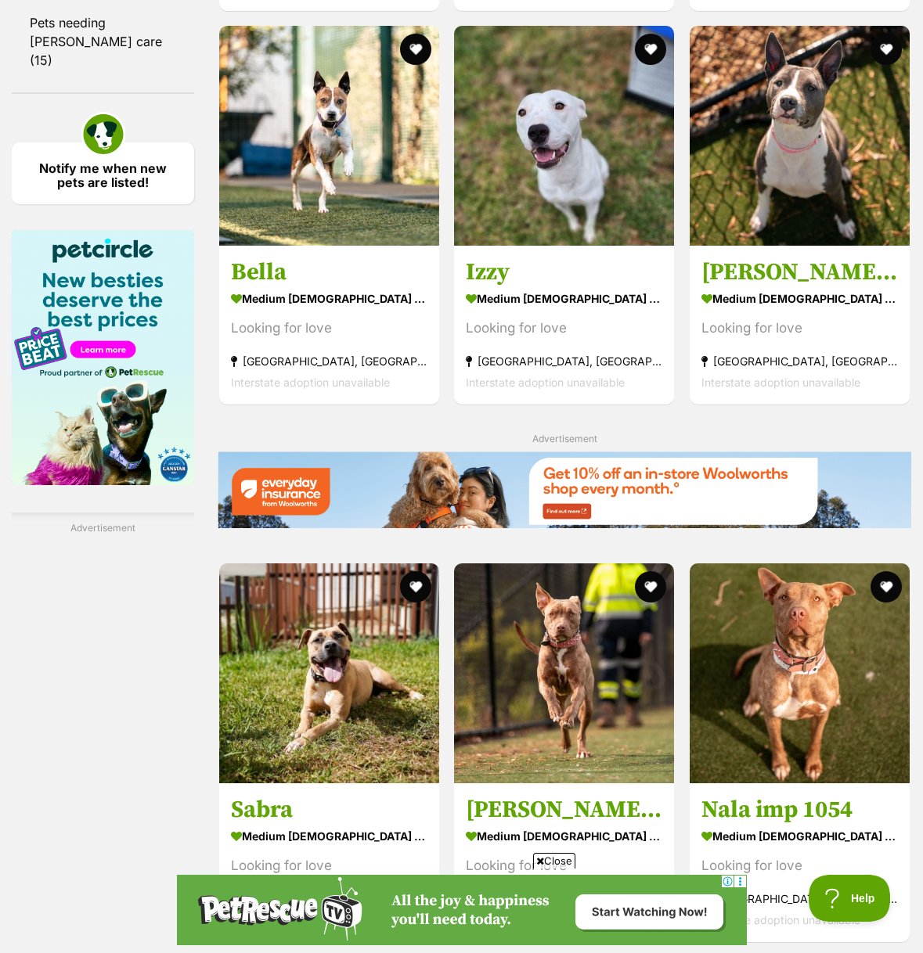
scroll to position [1858, 0]
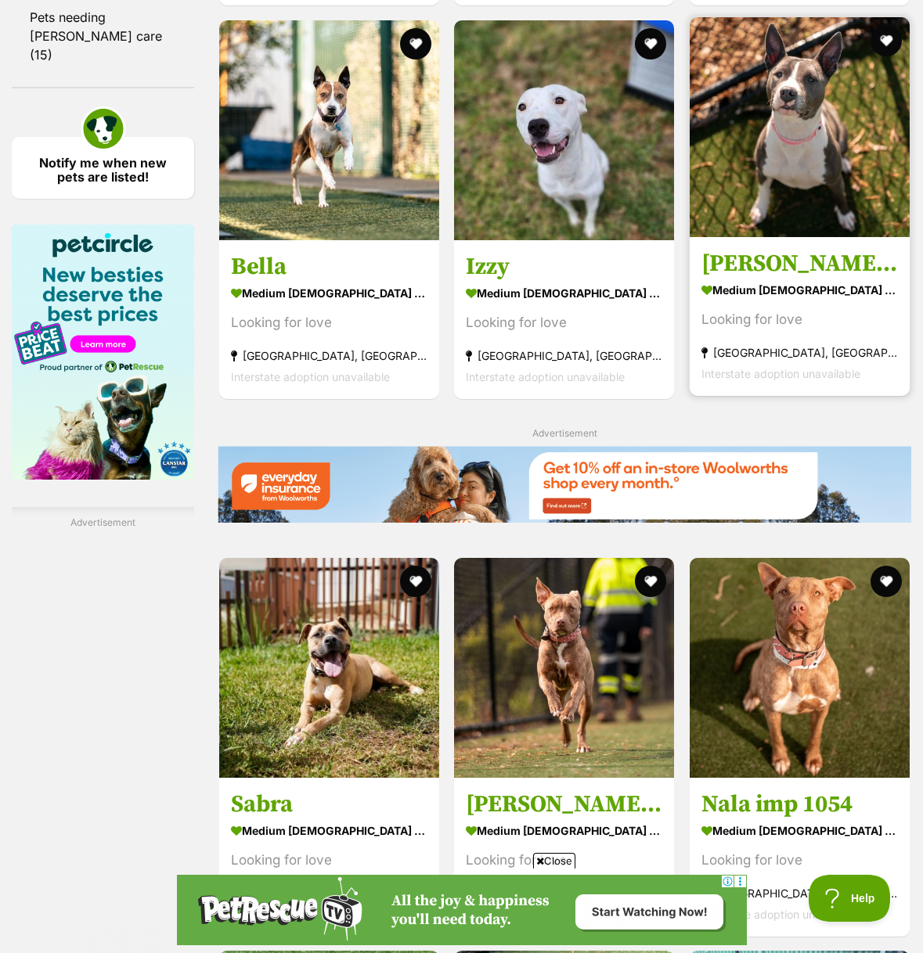
click at [848, 190] on img at bounding box center [800, 127] width 220 height 220
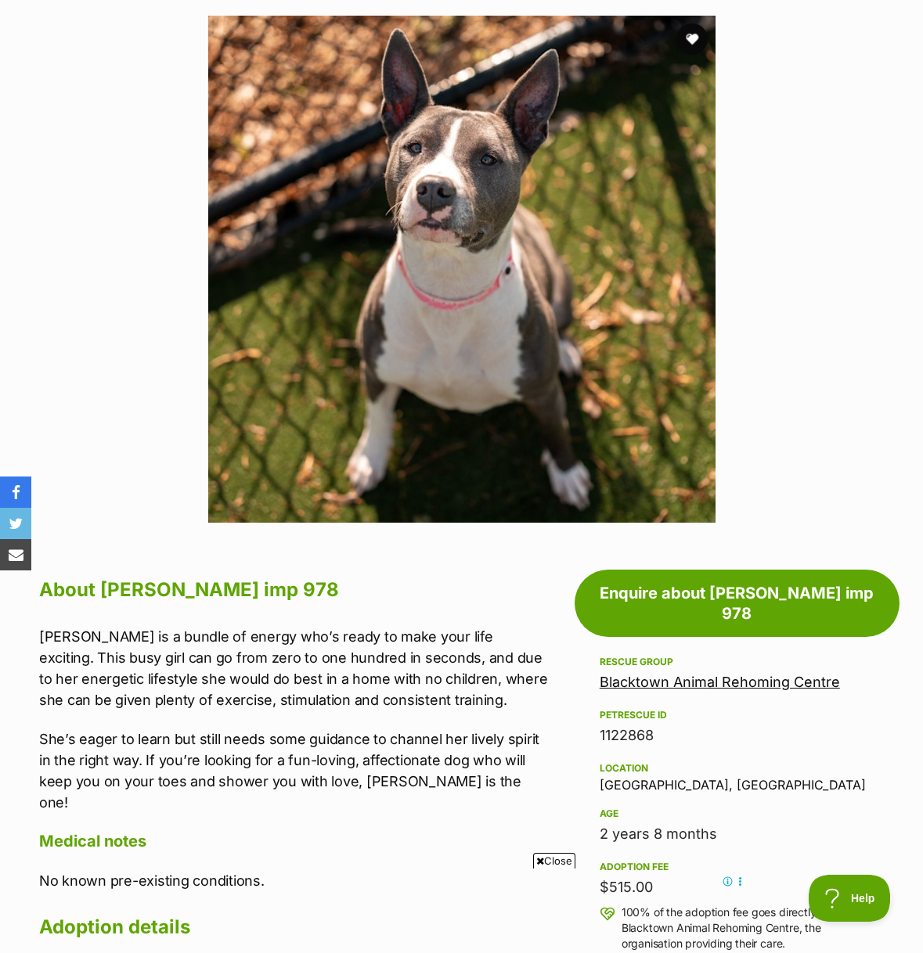
scroll to position [268, 0]
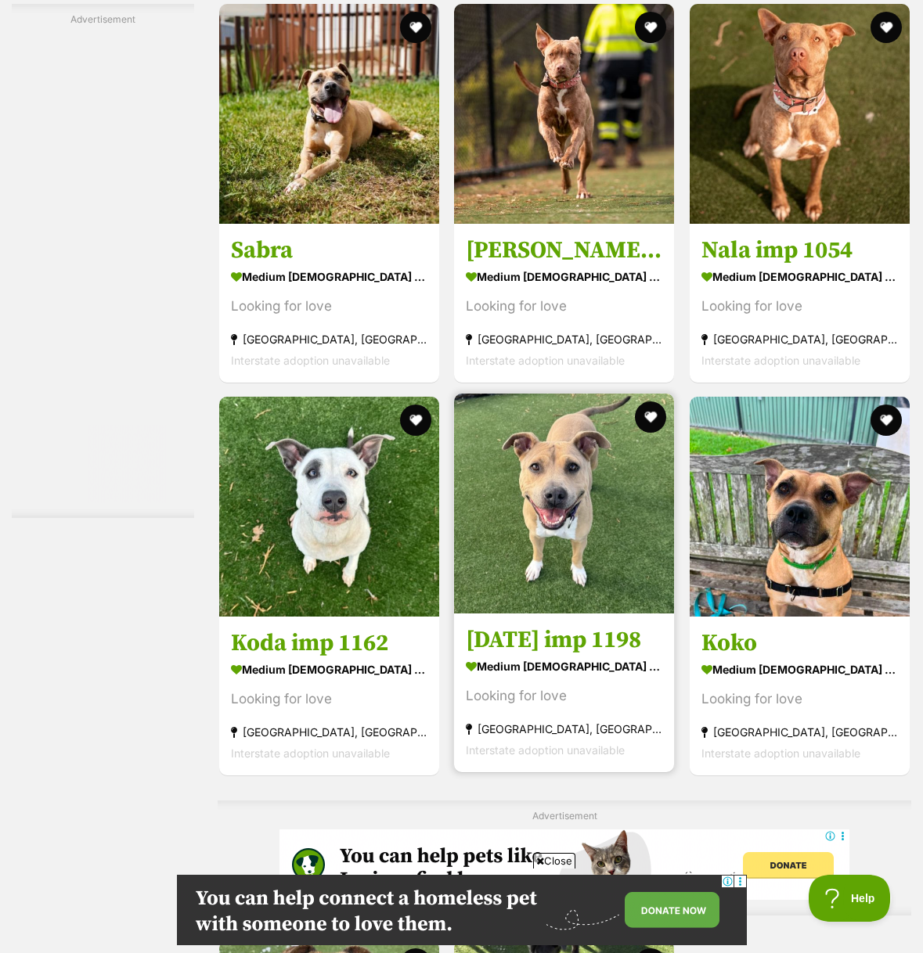
scroll to position [2420, 0]
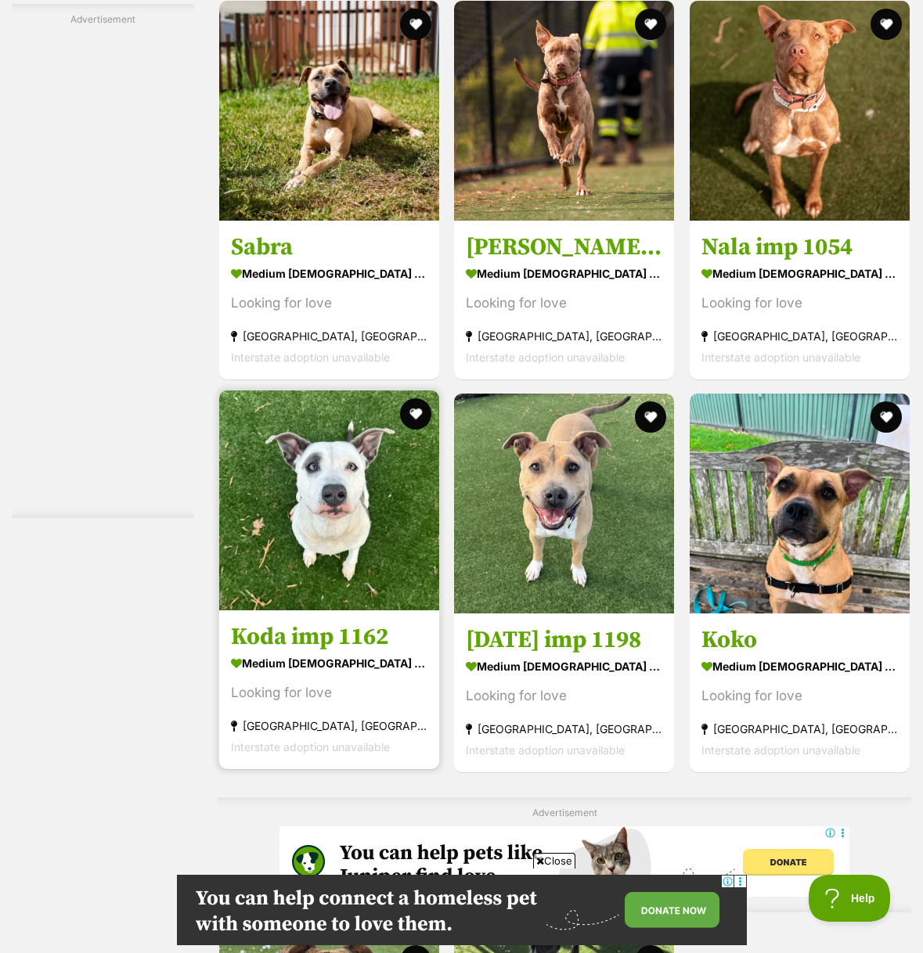
click at [340, 492] on img at bounding box center [329, 501] width 220 height 220
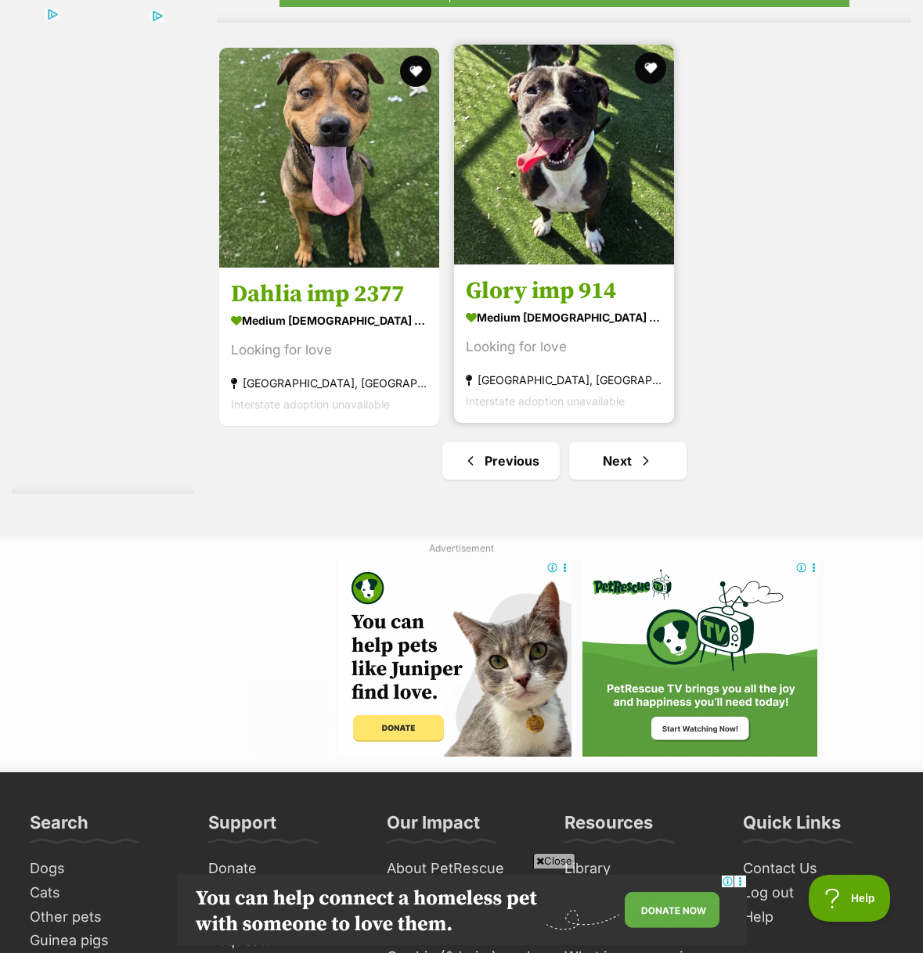
click at [518, 257] on img at bounding box center [564, 155] width 220 height 220
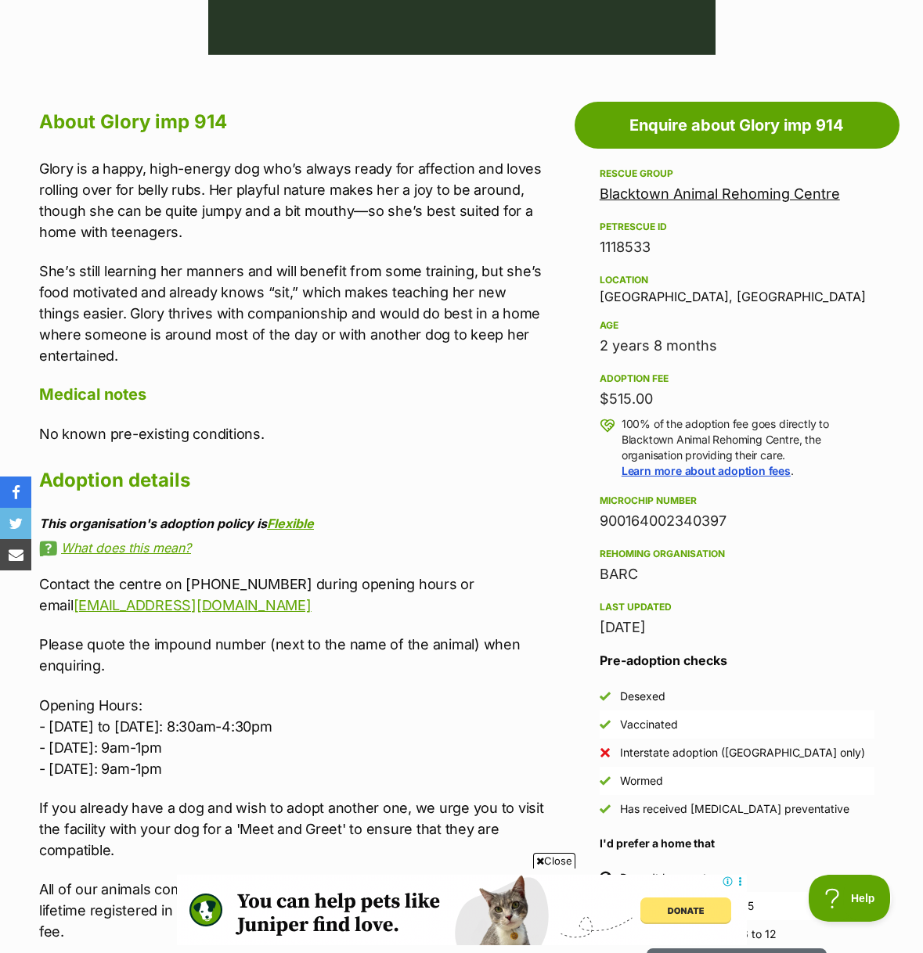
scroll to position [776, 0]
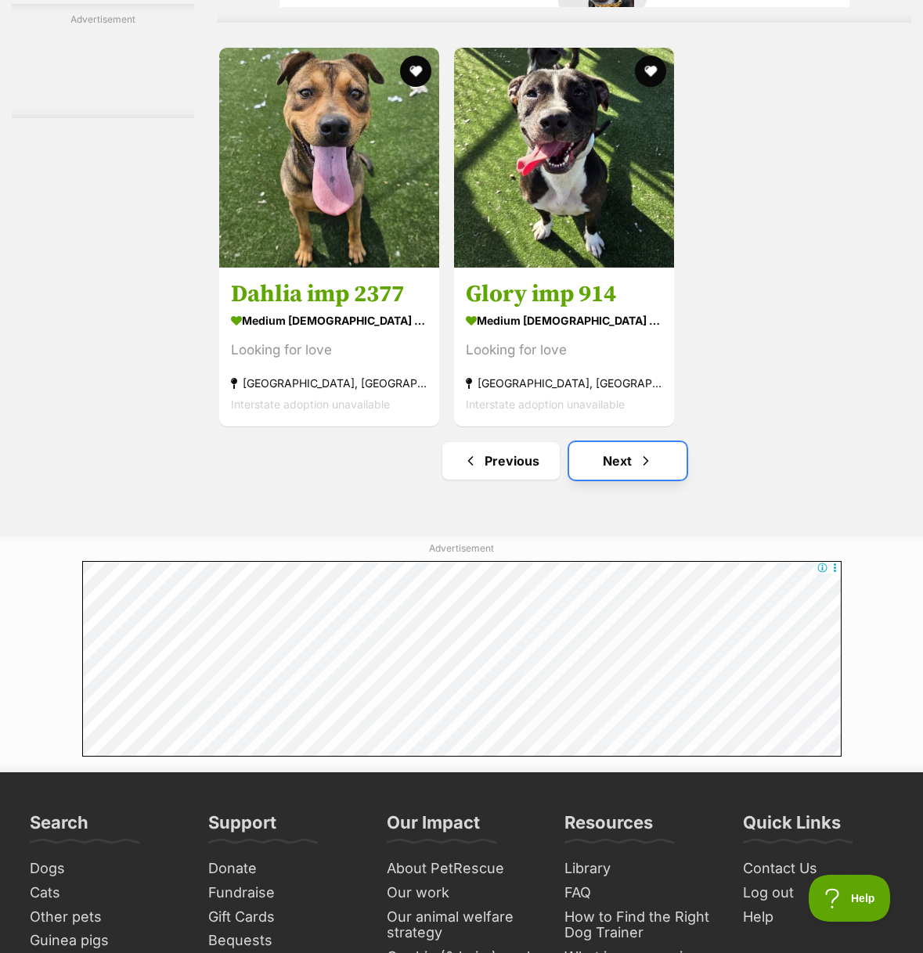
click at [605, 480] on link "Next" at bounding box center [627, 461] width 117 height 38
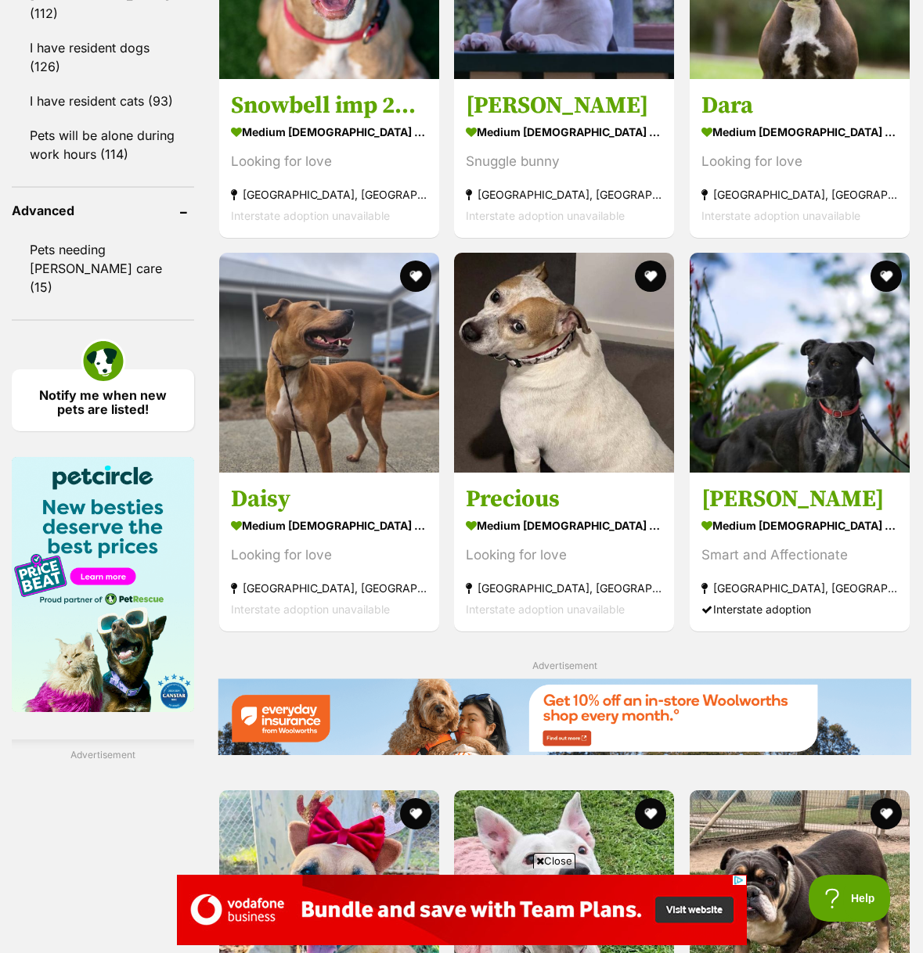
scroll to position [1640, 0]
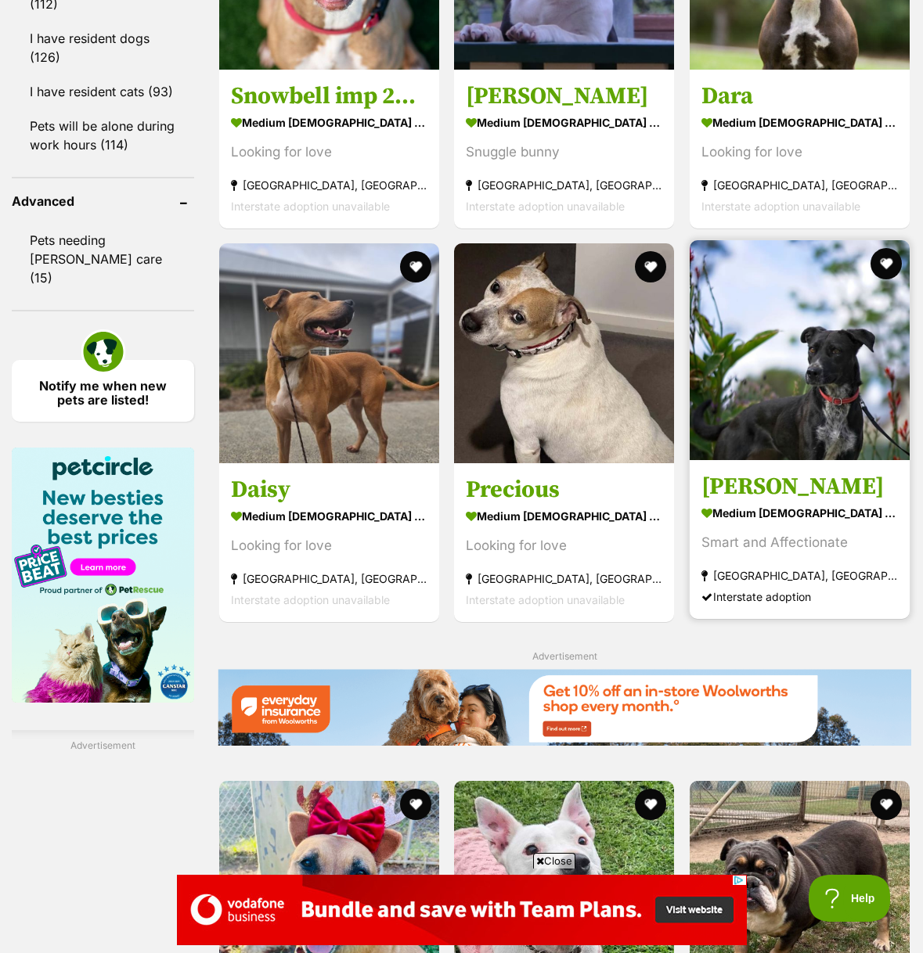
click at [798, 422] on img at bounding box center [800, 350] width 220 height 220
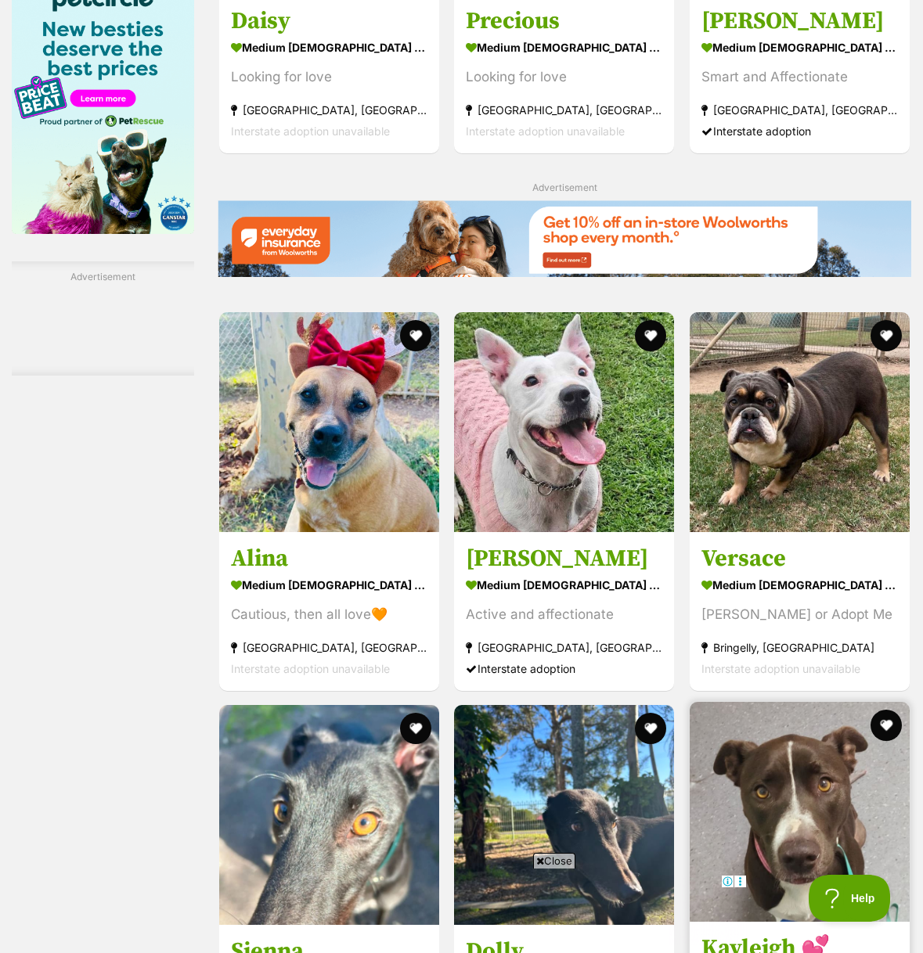
click at [757, 702] on img at bounding box center [800, 812] width 220 height 220
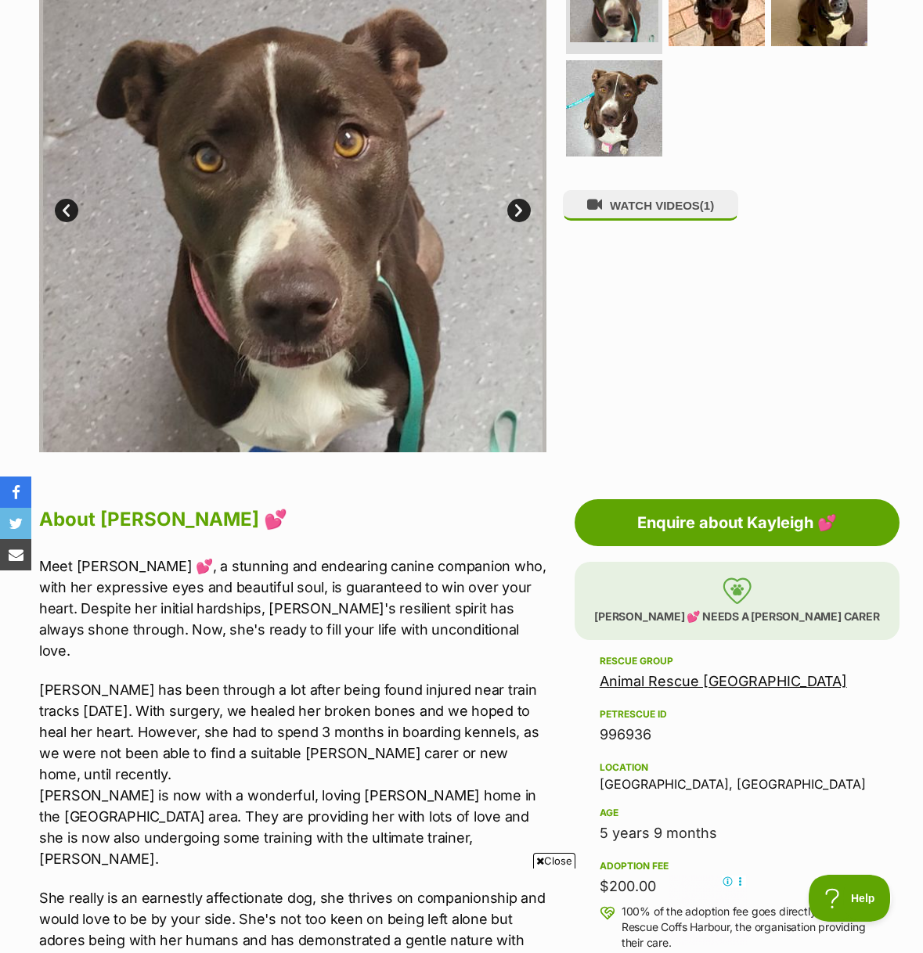
scroll to position [378, 0]
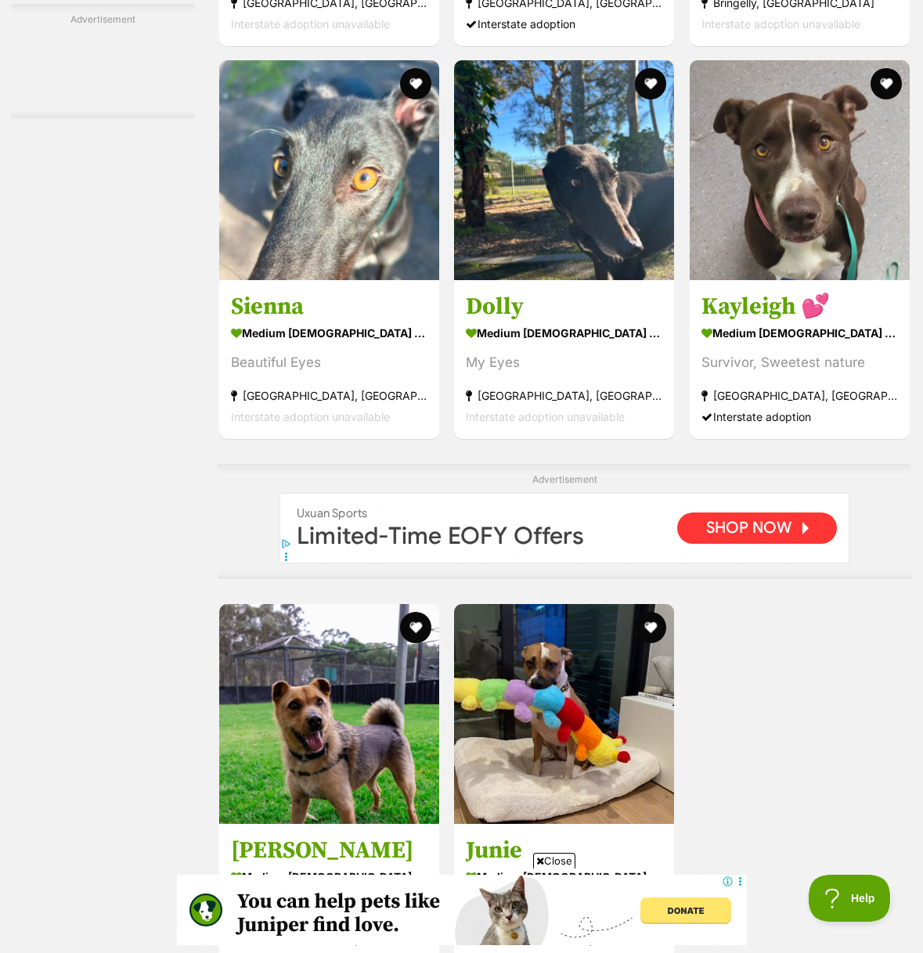
scroll to position [2753, 0]
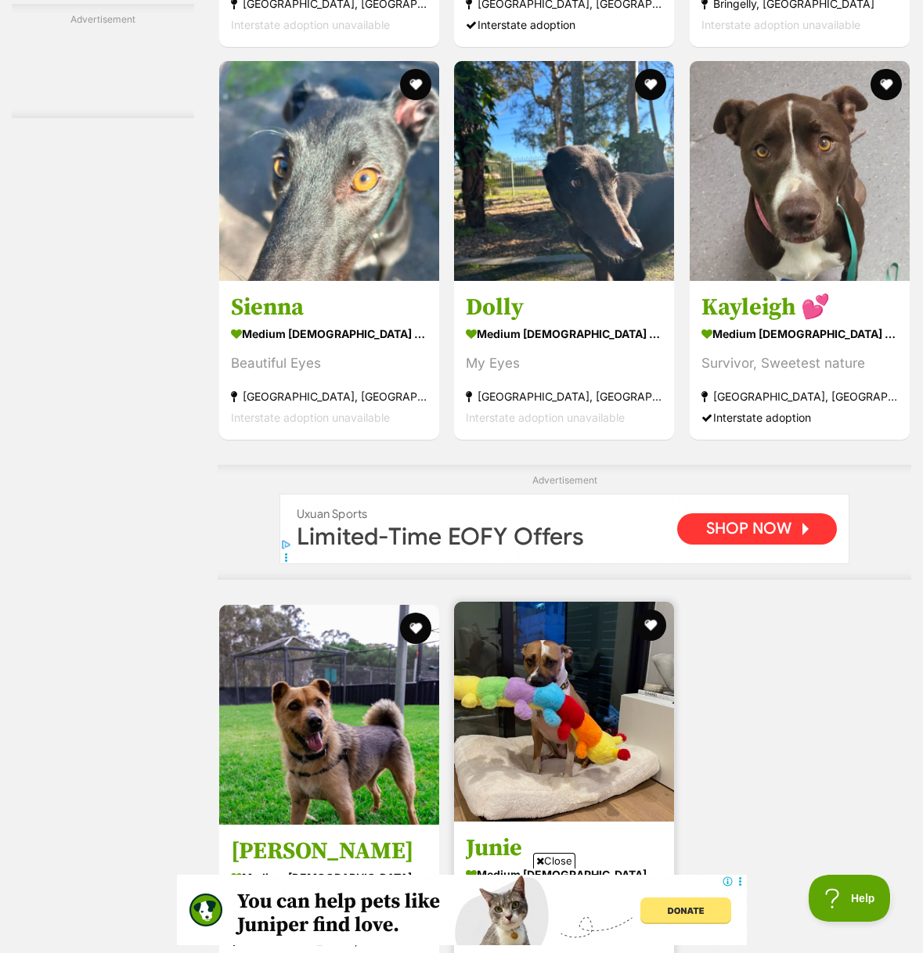
click at [526, 602] on img at bounding box center [564, 712] width 220 height 220
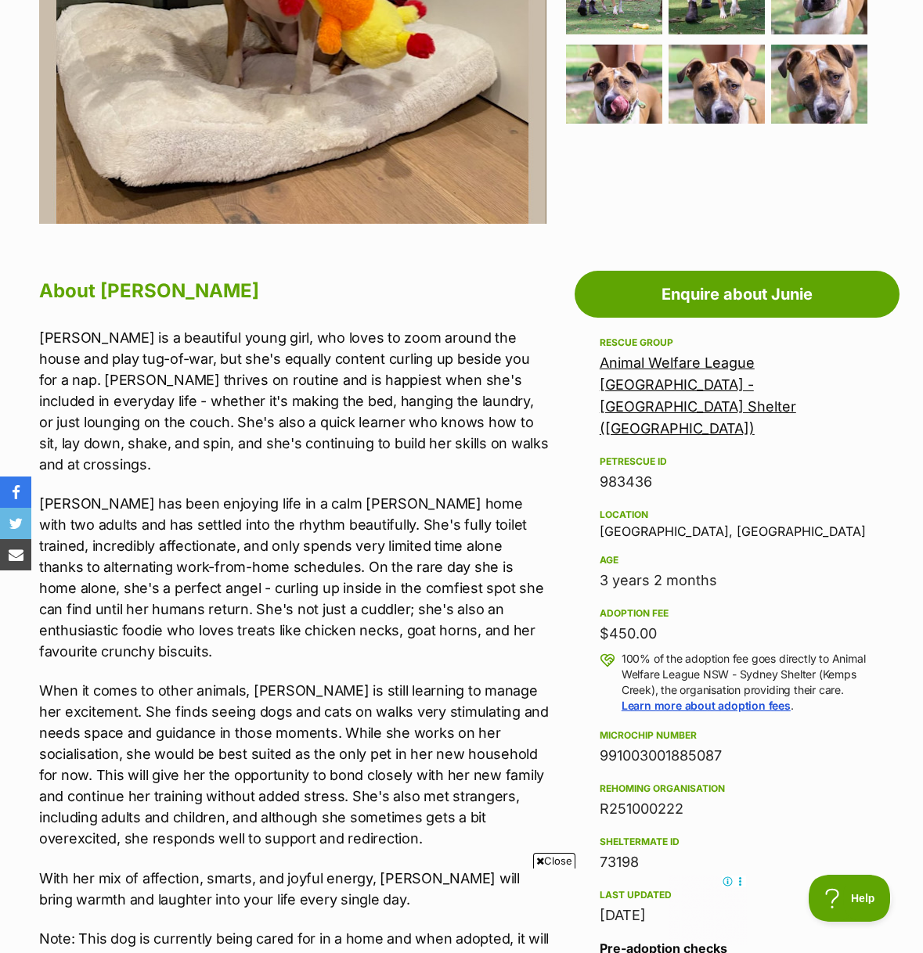
scroll to position [603, 0]
